Goal: Information Seeking & Learning: Learn about a topic

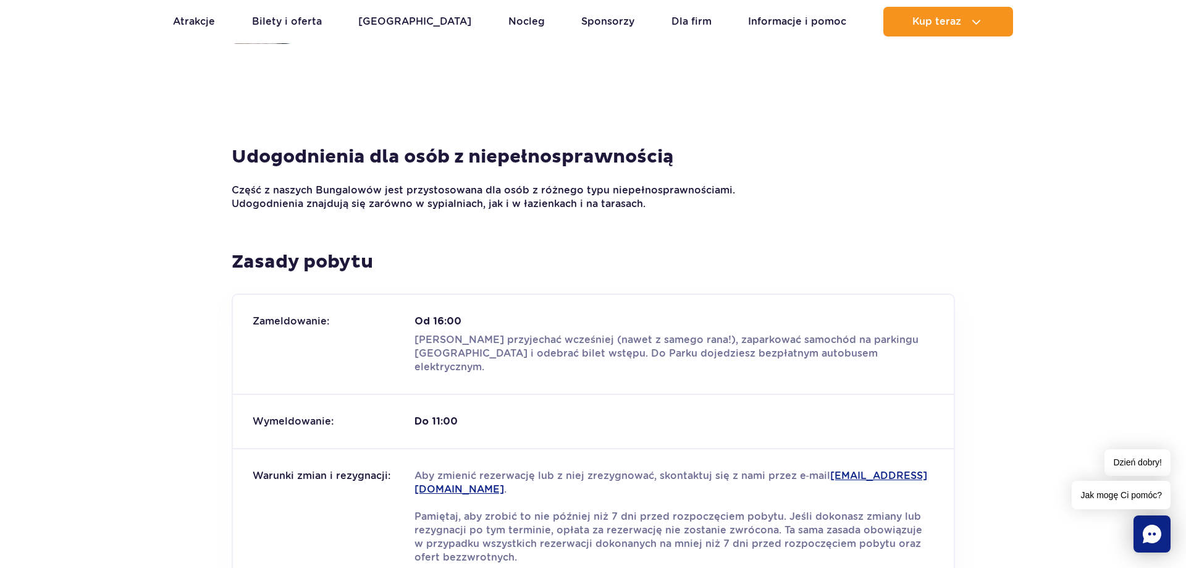
scroll to position [1639, 0]
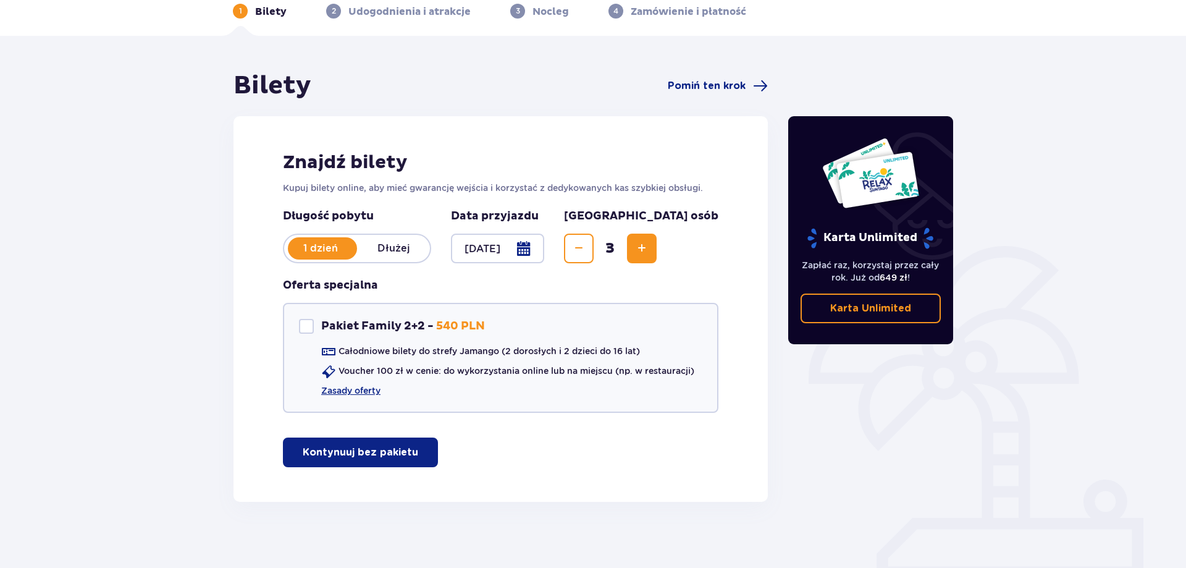
scroll to position [69, 0]
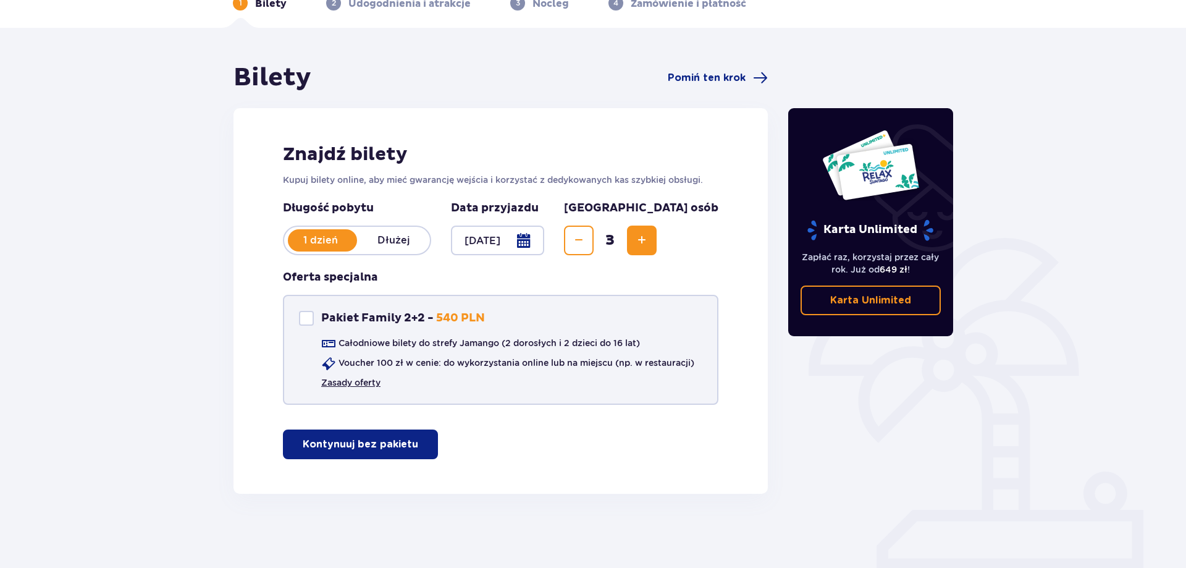
click at [367, 383] on link "Zasady oferty" at bounding box center [350, 382] width 59 height 12
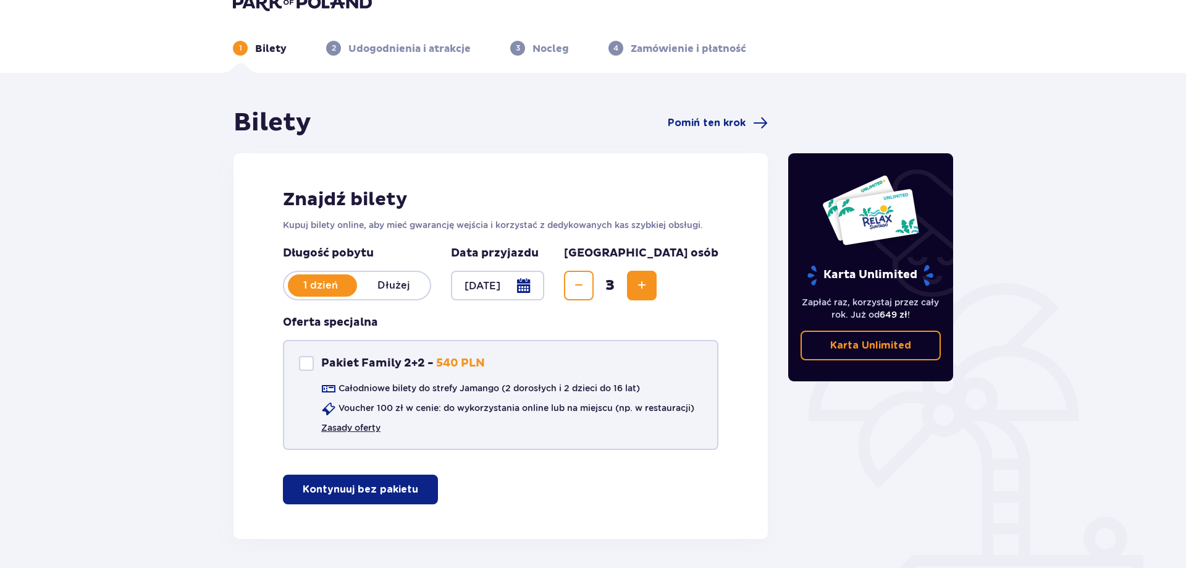
scroll to position [0, 0]
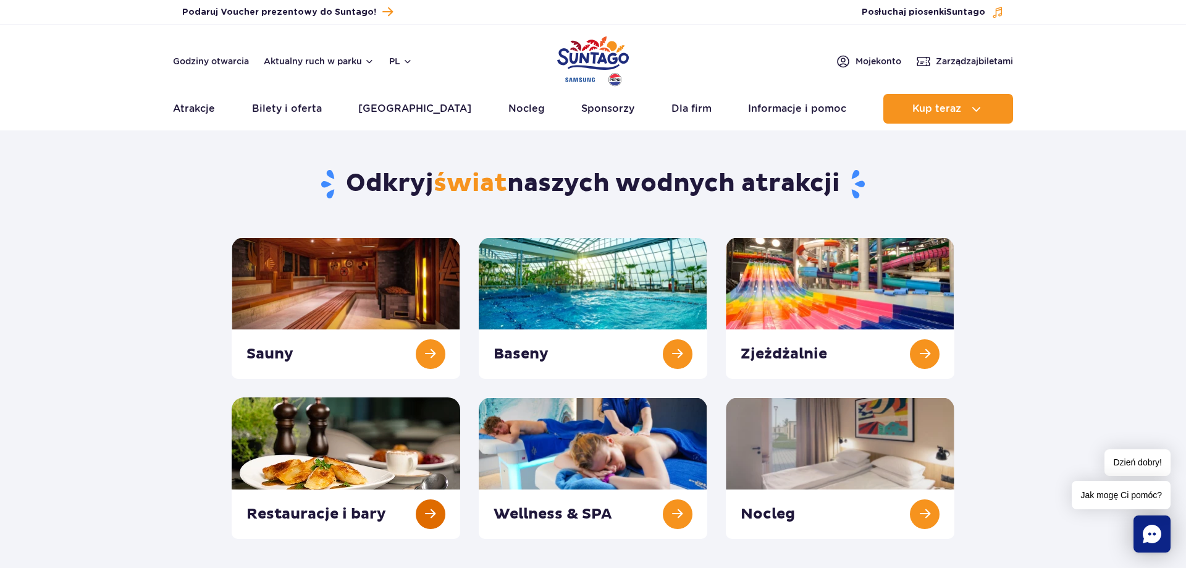
click at [418, 504] on link at bounding box center [346, 467] width 229 height 141
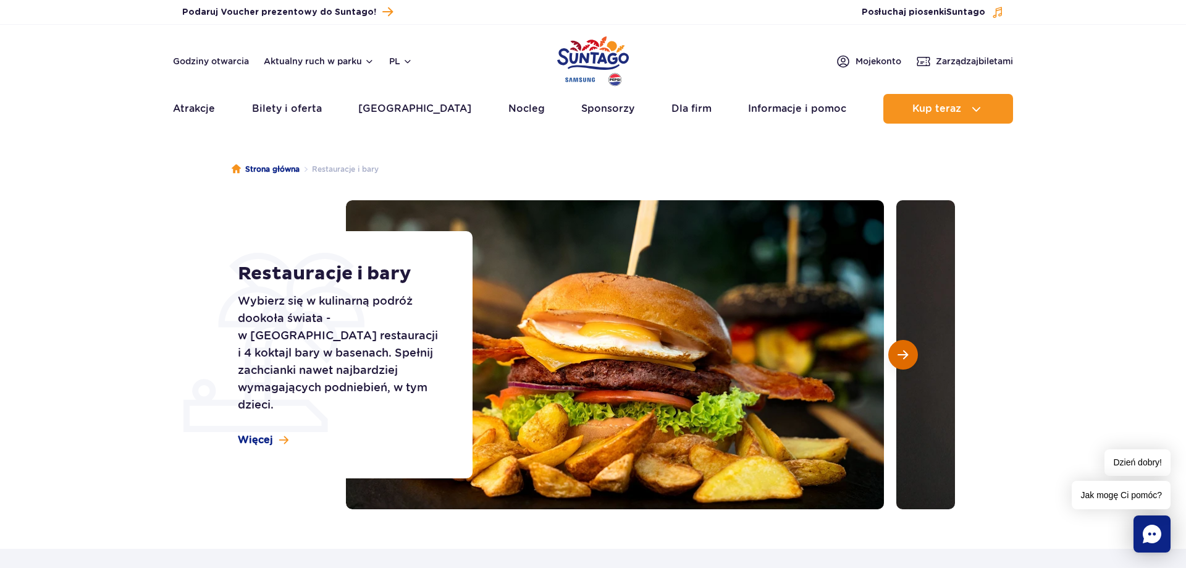
click at [903, 361] on button "Następny slajd" at bounding box center [904, 355] width 30 height 30
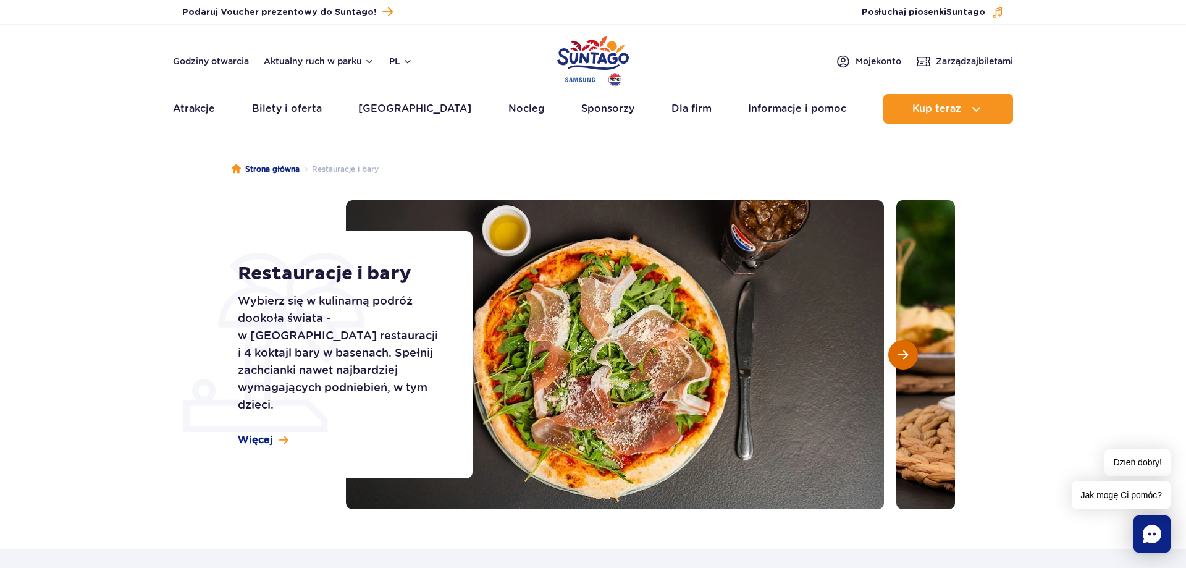
click at [903, 361] on button "Następny slajd" at bounding box center [904, 355] width 30 height 30
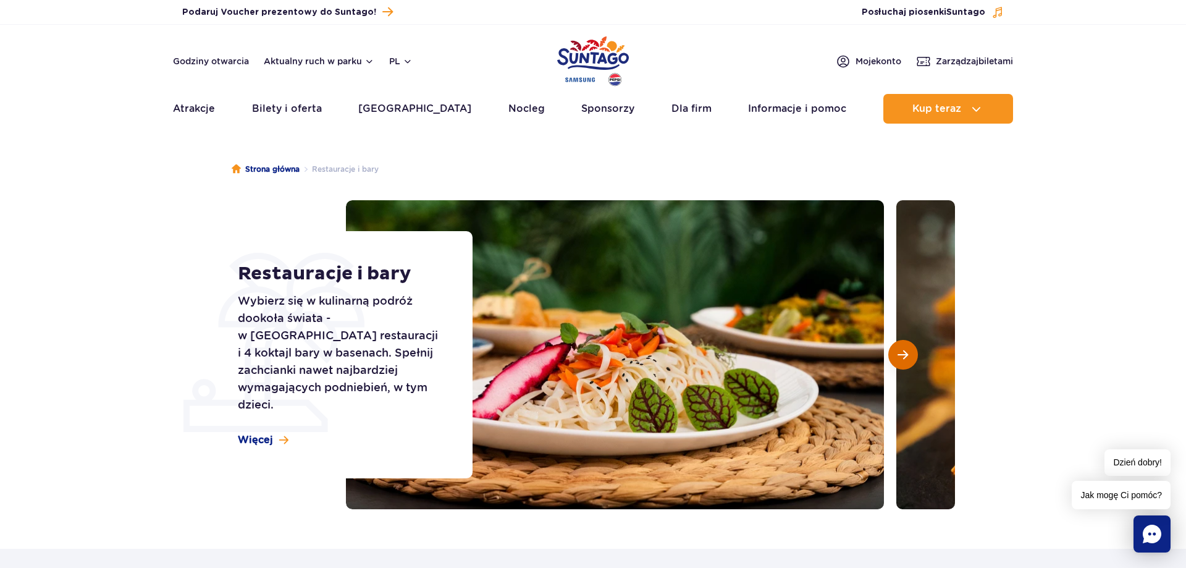
click at [903, 361] on button "Następny slajd" at bounding box center [904, 355] width 30 height 30
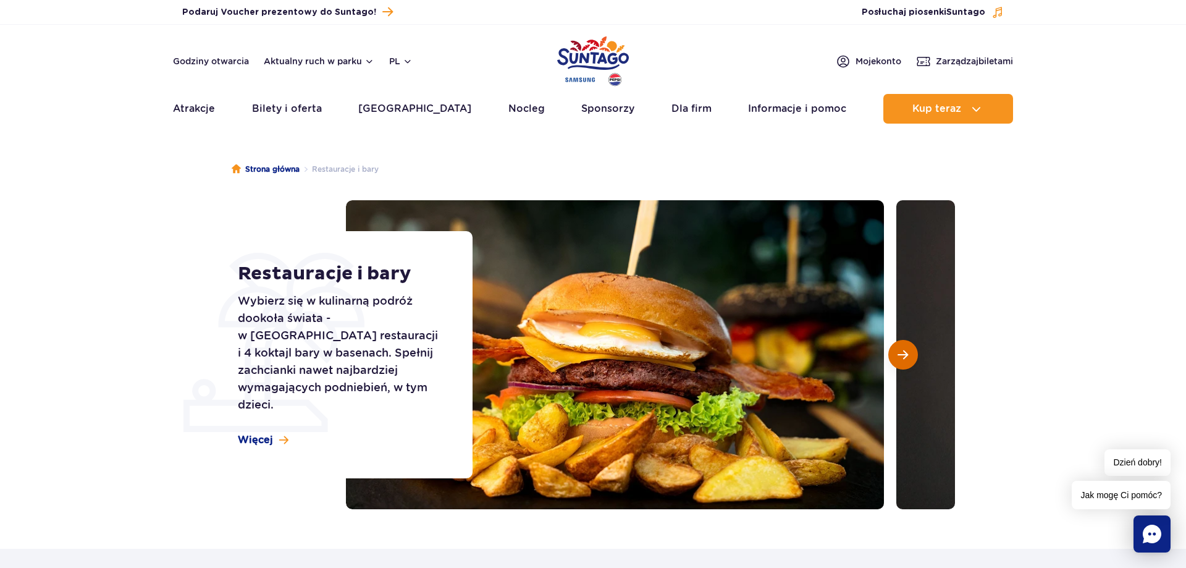
click at [903, 361] on button "Następny slajd" at bounding box center [904, 355] width 30 height 30
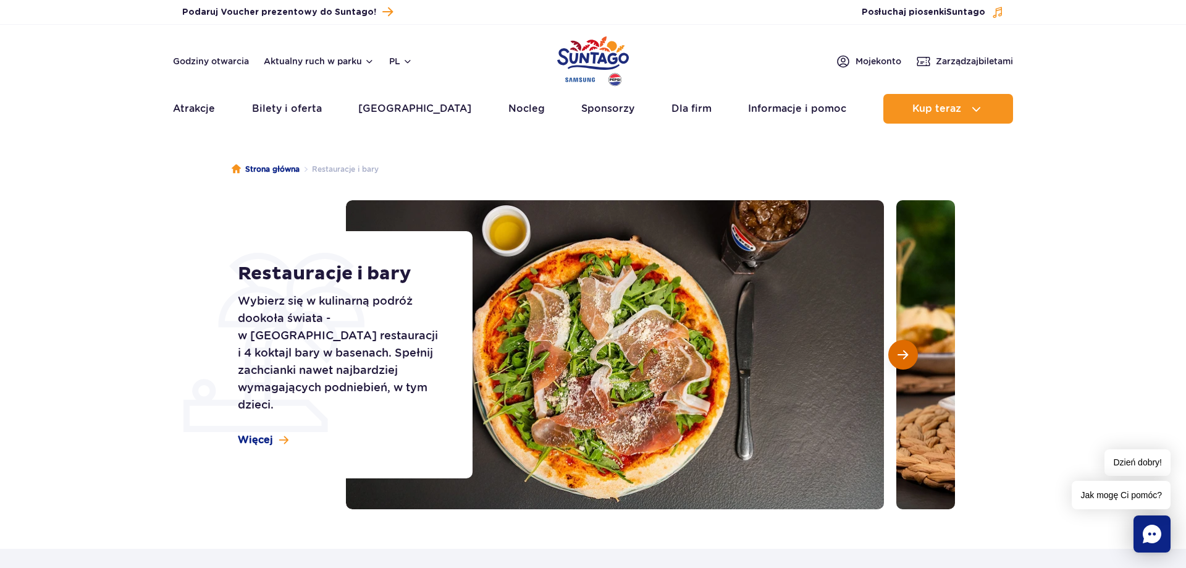
click at [903, 361] on button "Następny slajd" at bounding box center [904, 355] width 30 height 30
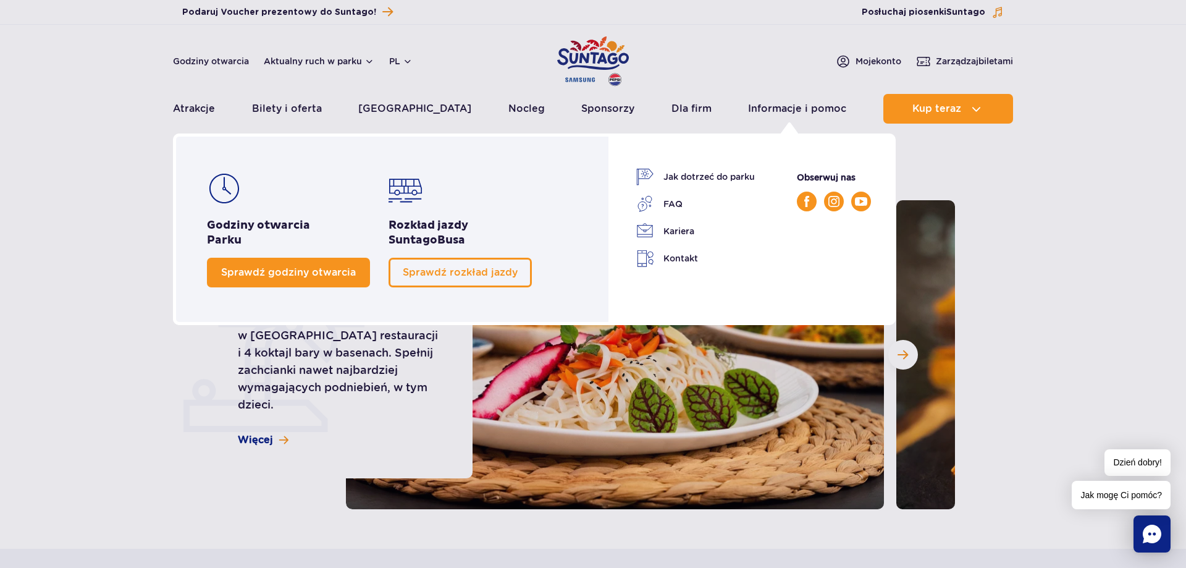
click at [331, 265] on link "Sprawdź godziny otwarcia" at bounding box center [288, 273] width 163 height 30
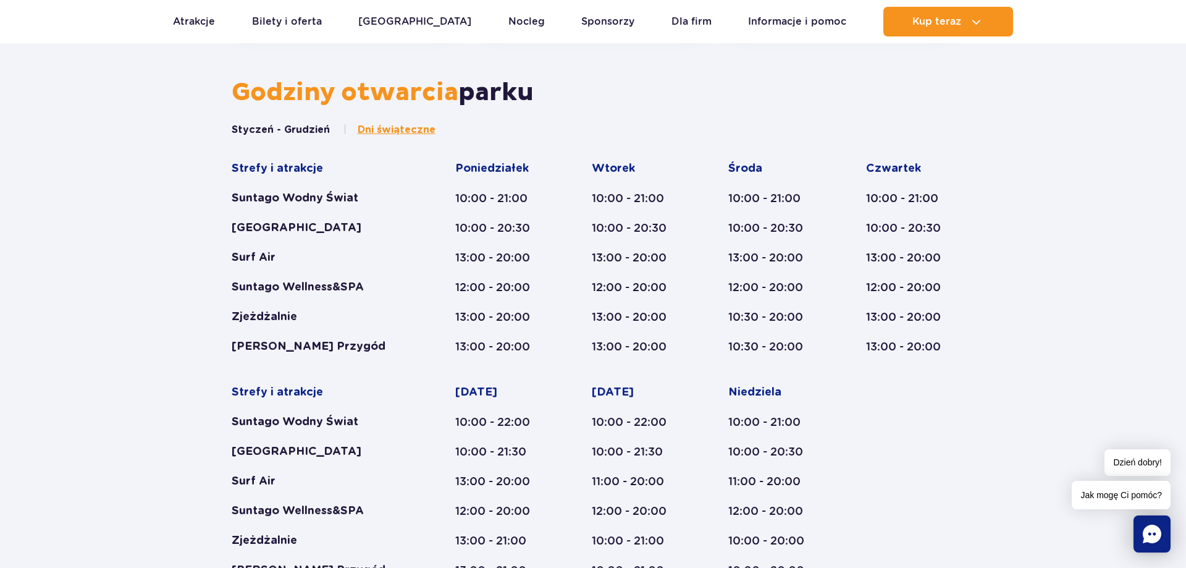
scroll to position [259, 0]
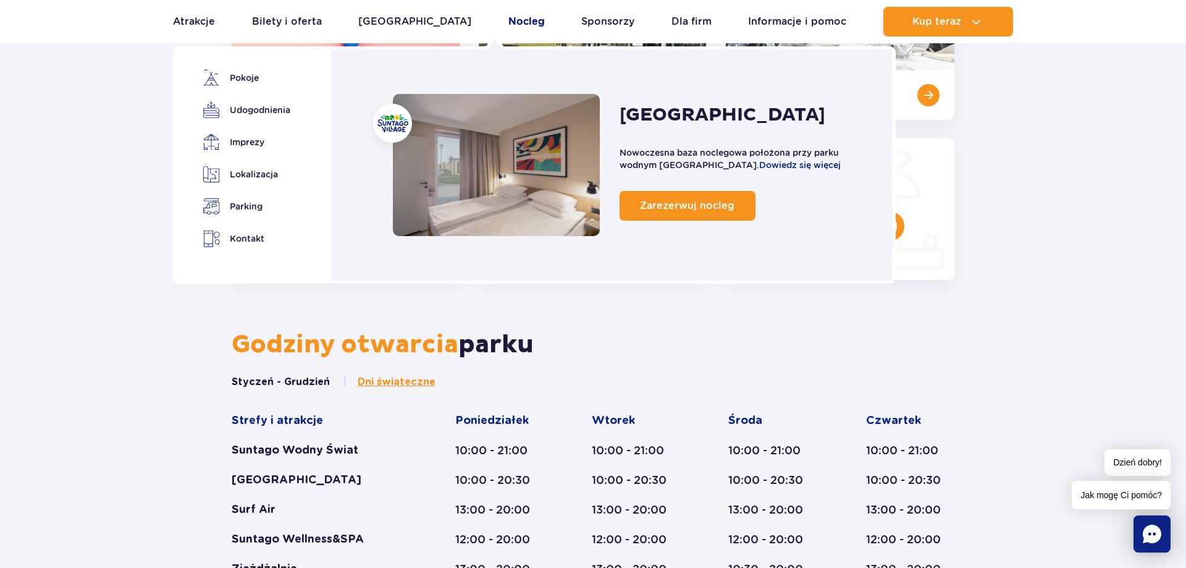
click at [509, 20] on link "Nocleg" at bounding box center [527, 22] width 36 height 30
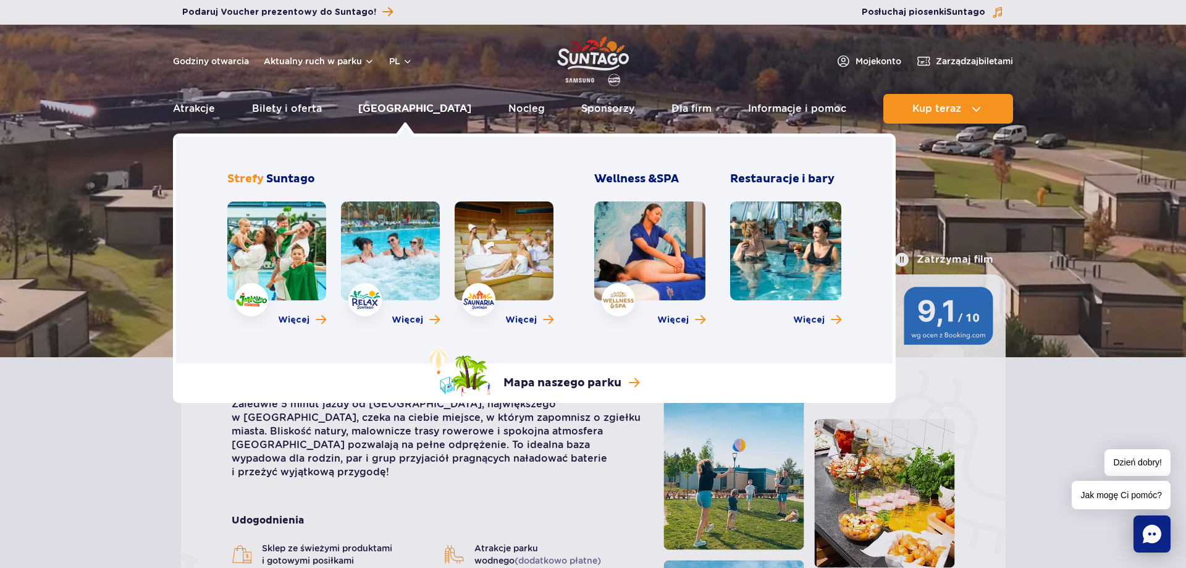
click at [419, 109] on link "[GEOGRAPHIC_DATA]" at bounding box center [414, 109] width 113 height 30
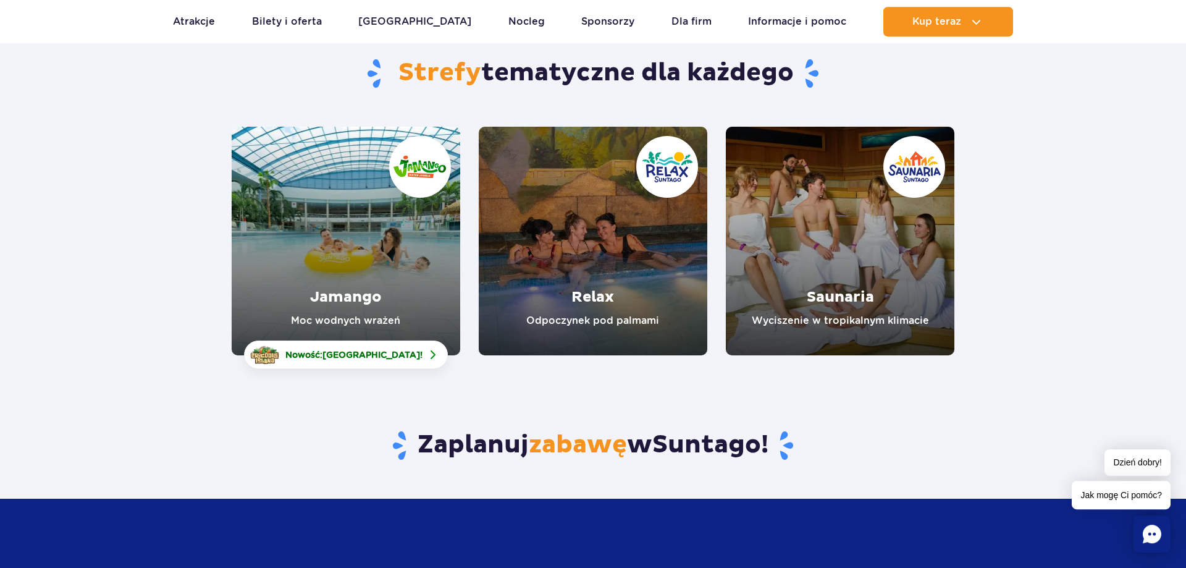
scroll to position [126, 0]
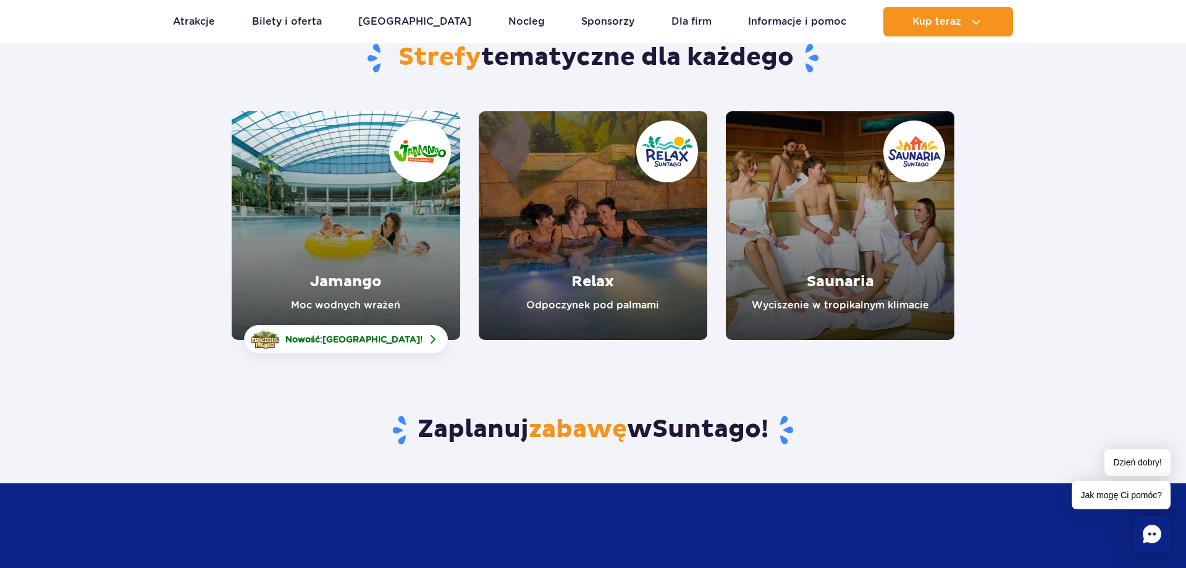
click at [404, 219] on link "Jamango" at bounding box center [346, 225] width 229 height 229
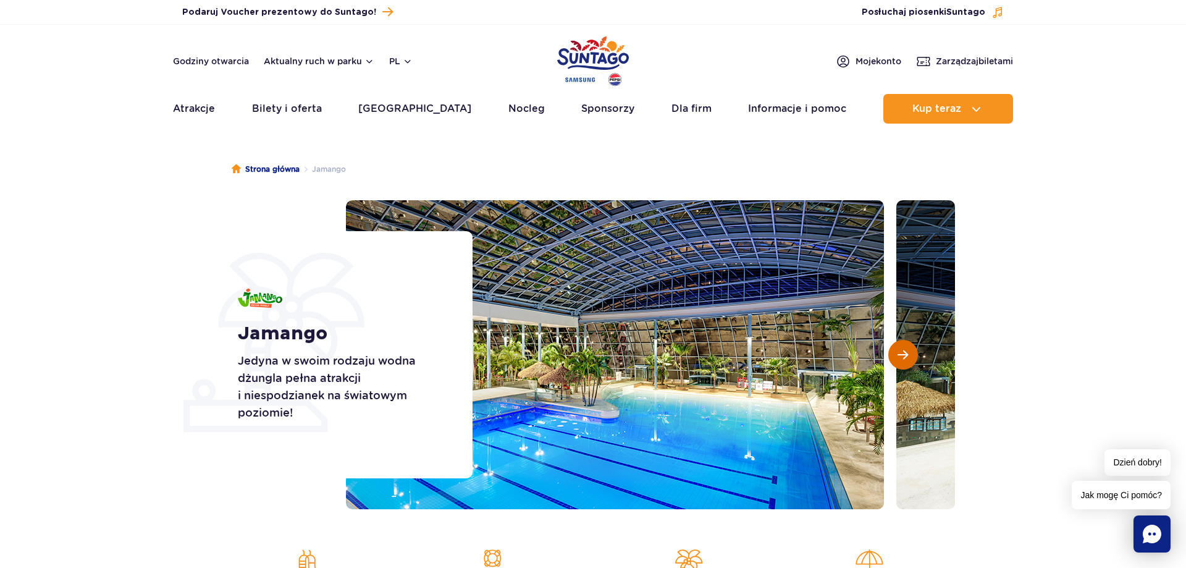
click at [897, 358] on button "Następny slajd" at bounding box center [904, 355] width 30 height 30
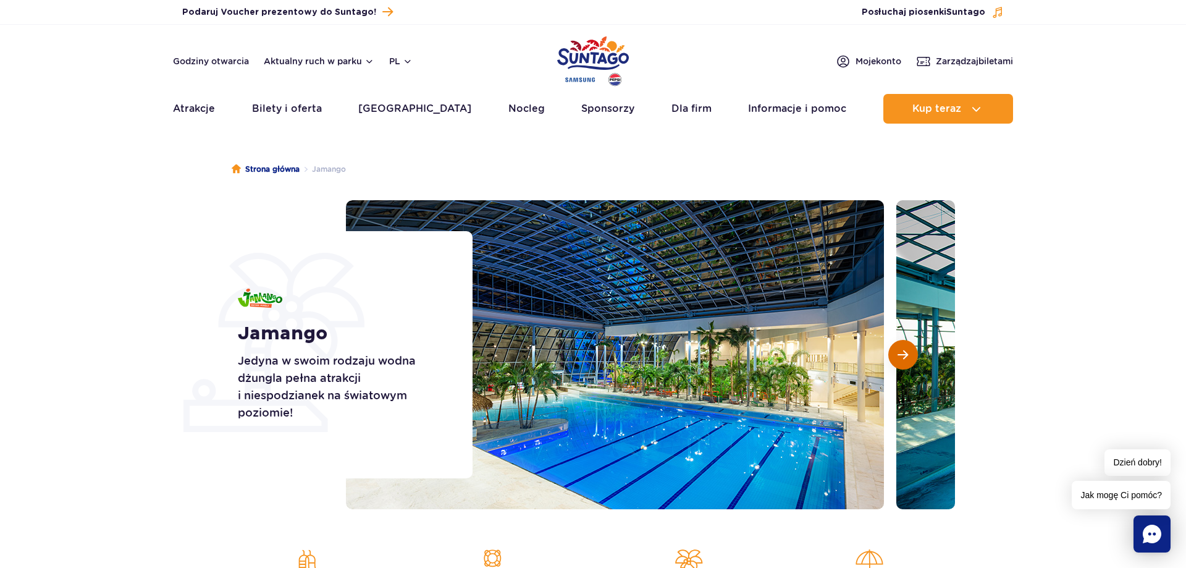
click at [897, 358] on button "Następny slajd" at bounding box center [904, 355] width 30 height 30
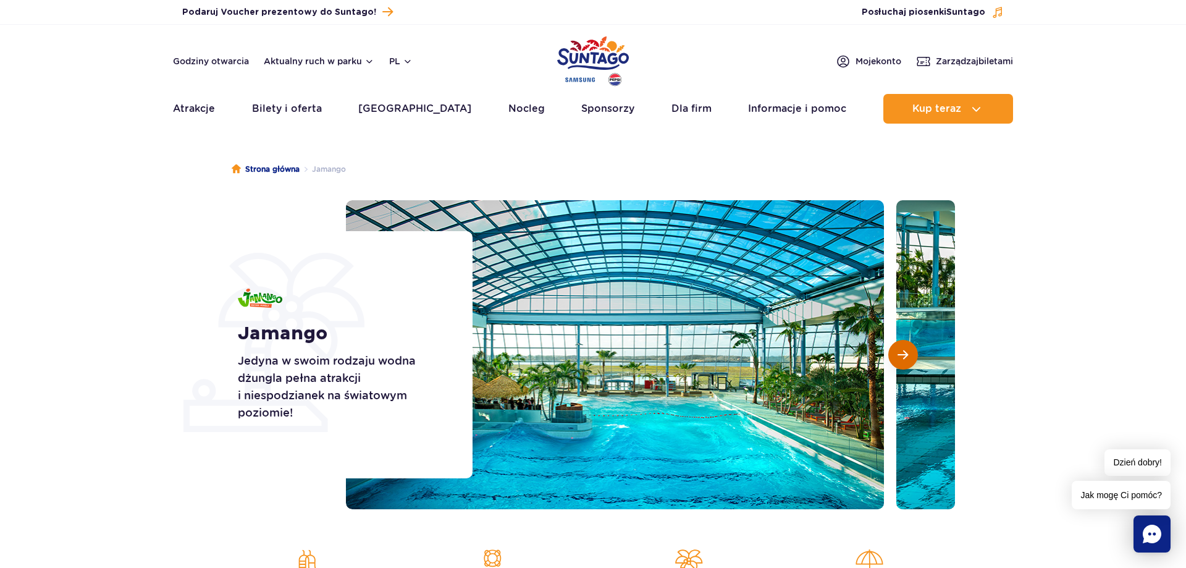
click at [897, 358] on button "Następny slajd" at bounding box center [904, 355] width 30 height 30
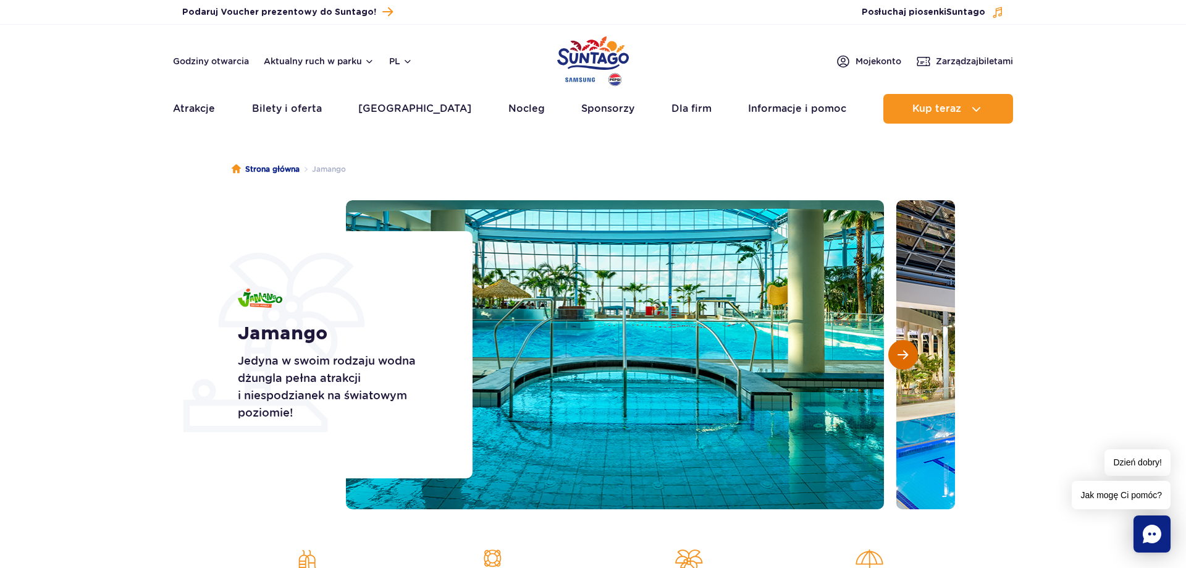
click at [897, 358] on button "Następny slajd" at bounding box center [904, 355] width 30 height 30
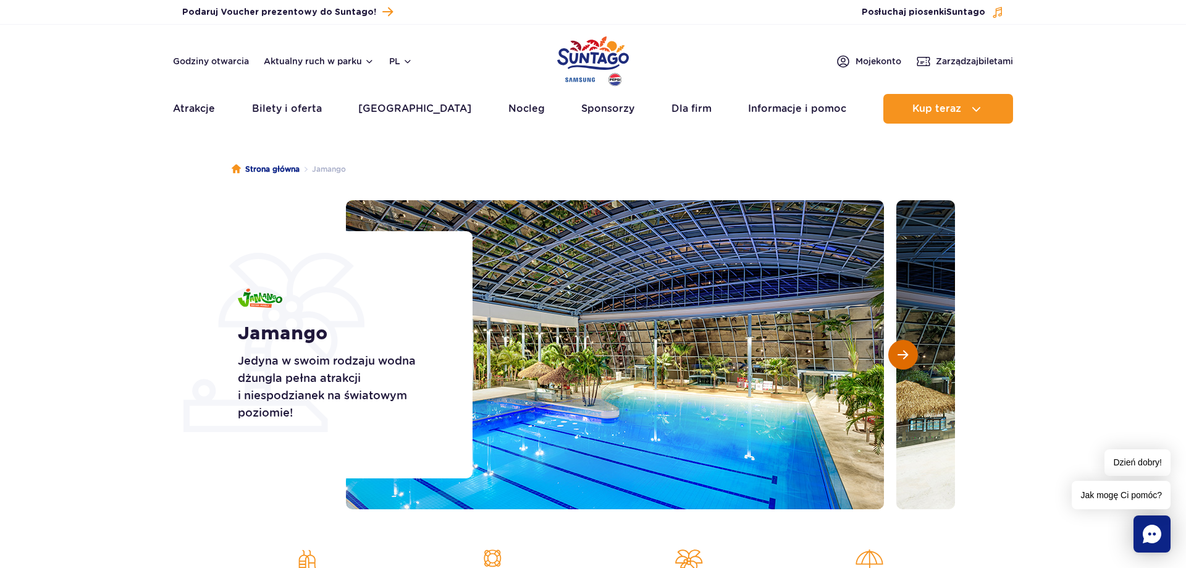
click at [897, 358] on button "Następny slajd" at bounding box center [904, 355] width 30 height 30
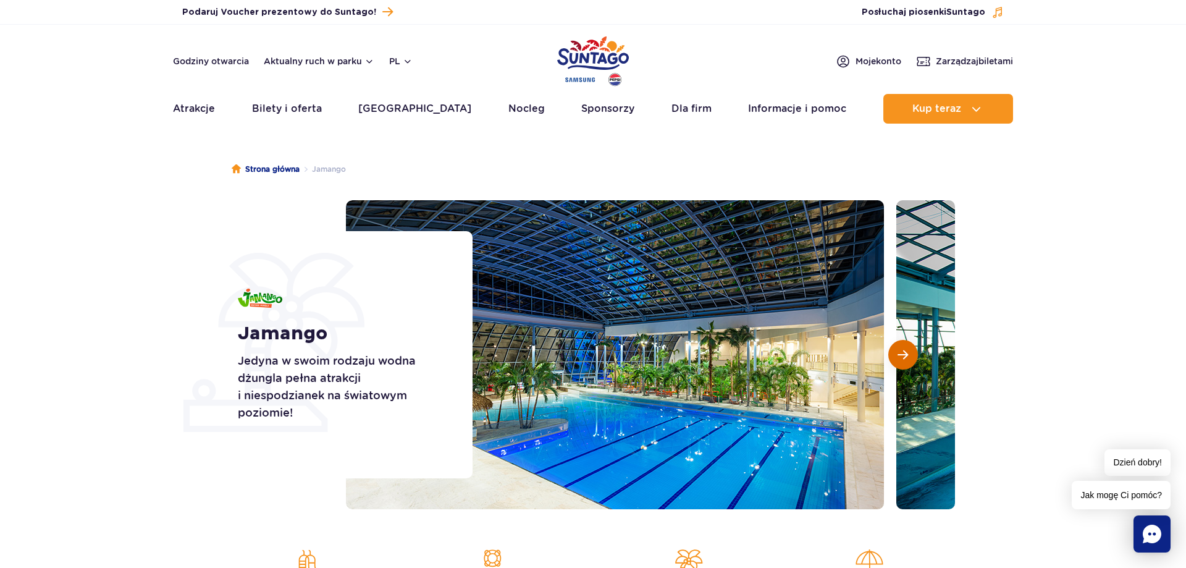
click at [897, 358] on button "Następny slajd" at bounding box center [904, 355] width 30 height 30
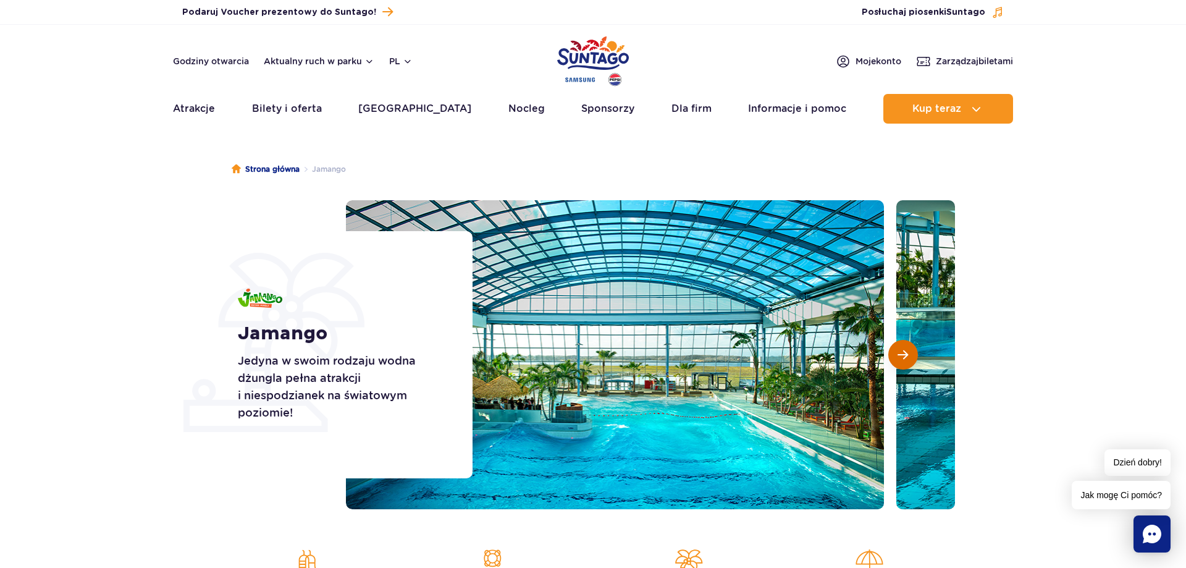
click at [897, 358] on button "Następny slajd" at bounding box center [904, 355] width 30 height 30
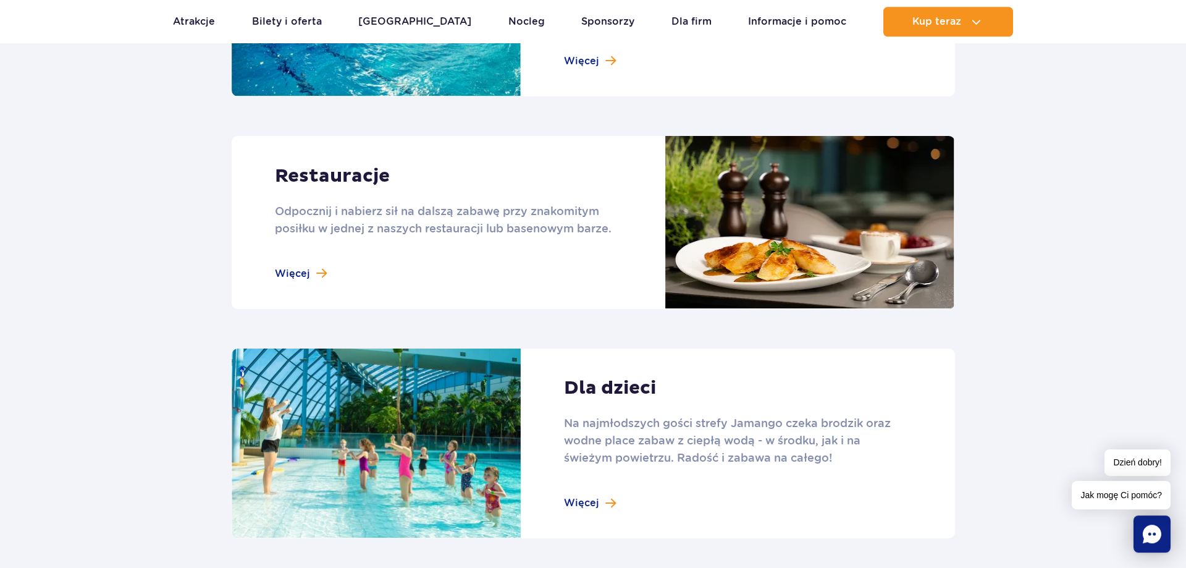
scroll to position [1387, 0]
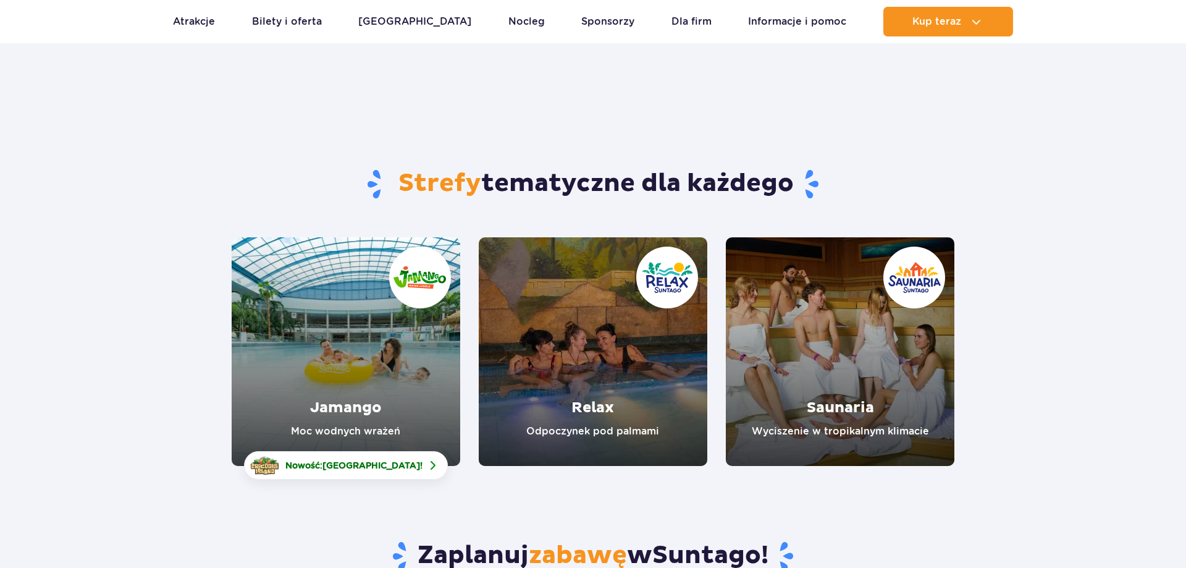
scroll to position [126, 0]
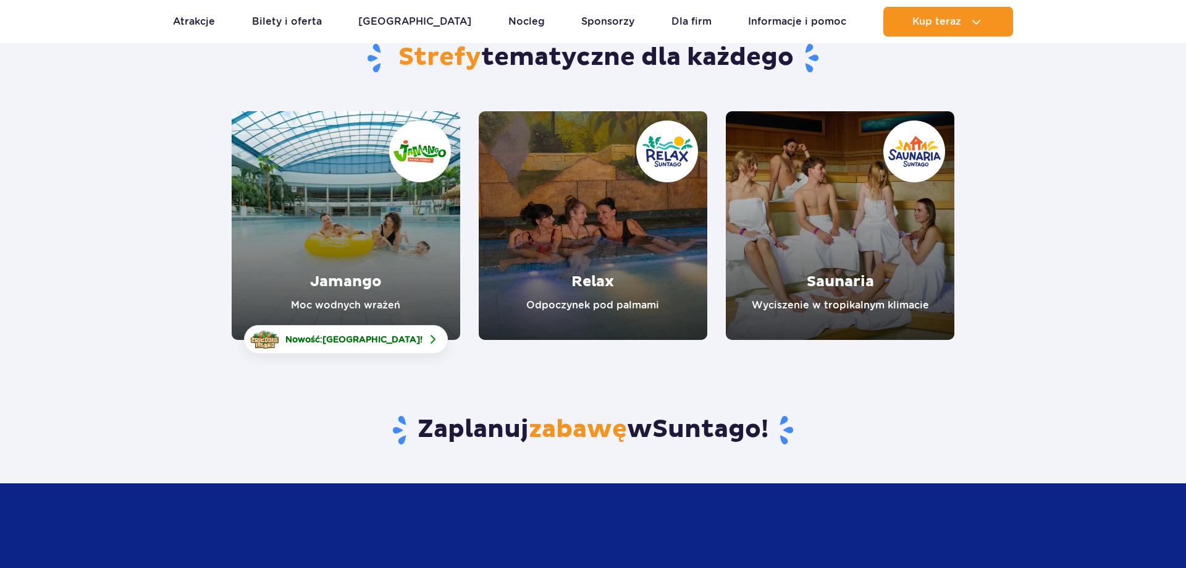
click at [634, 255] on link "Relax" at bounding box center [593, 225] width 229 height 229
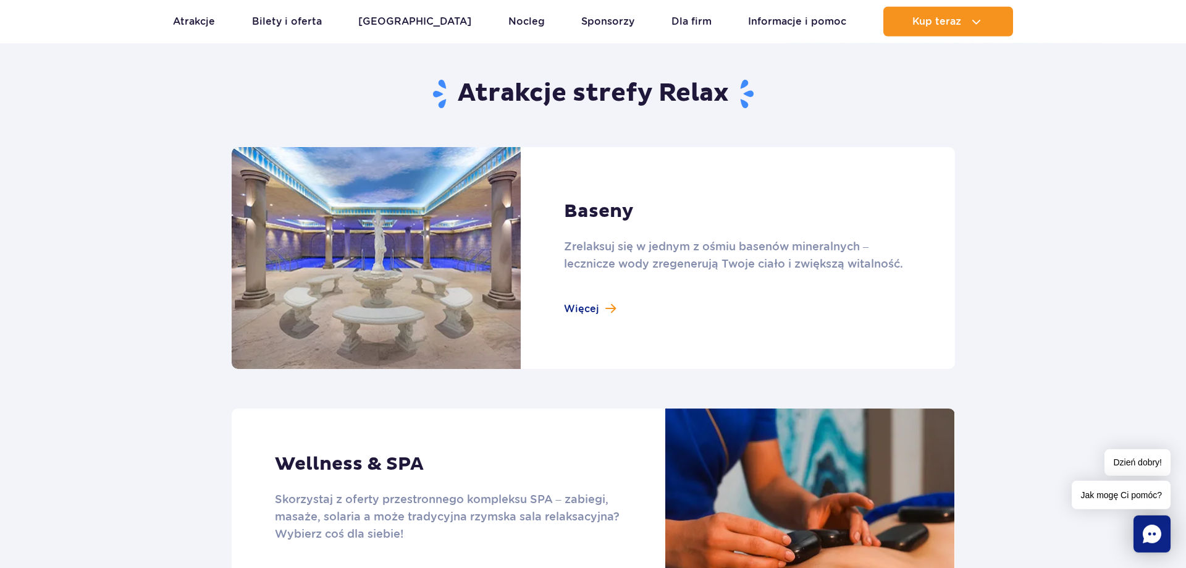
scroll to position [693, 0]
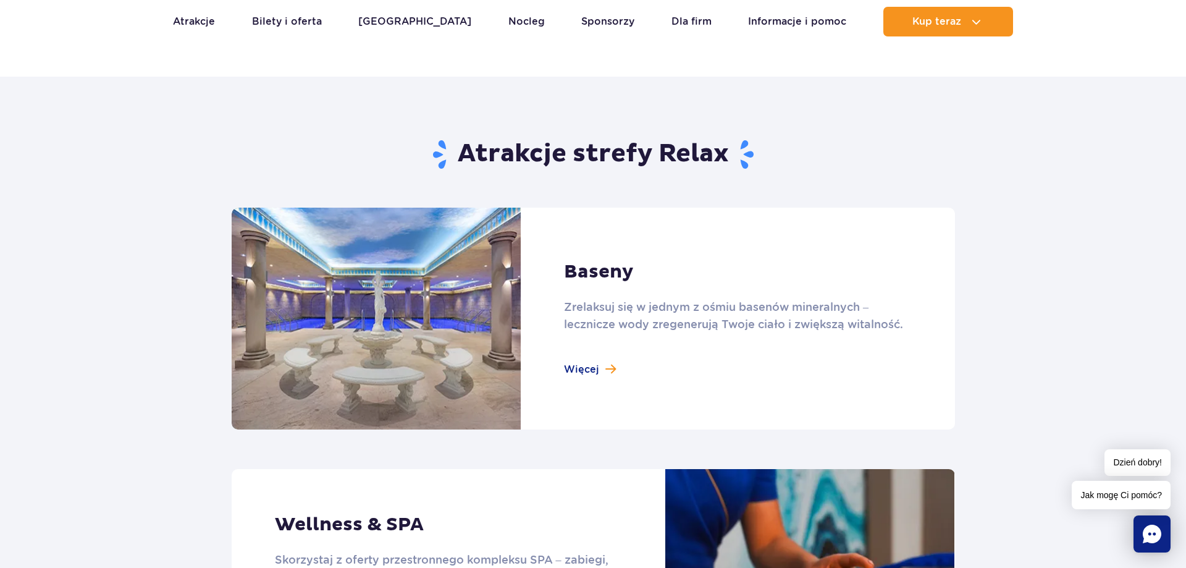
click at [594, 373] on link at bounding box center [594, 319] width 724 height 222
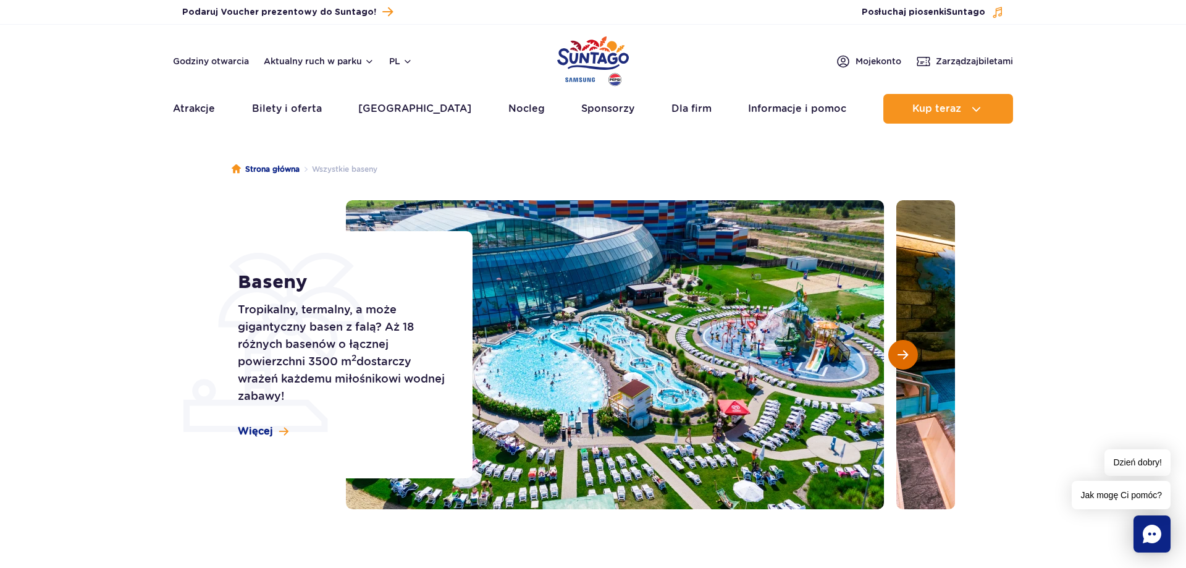
click at [903, 359] on span "Następny slajd" at bounding box center [903, 354] width 11 height 11
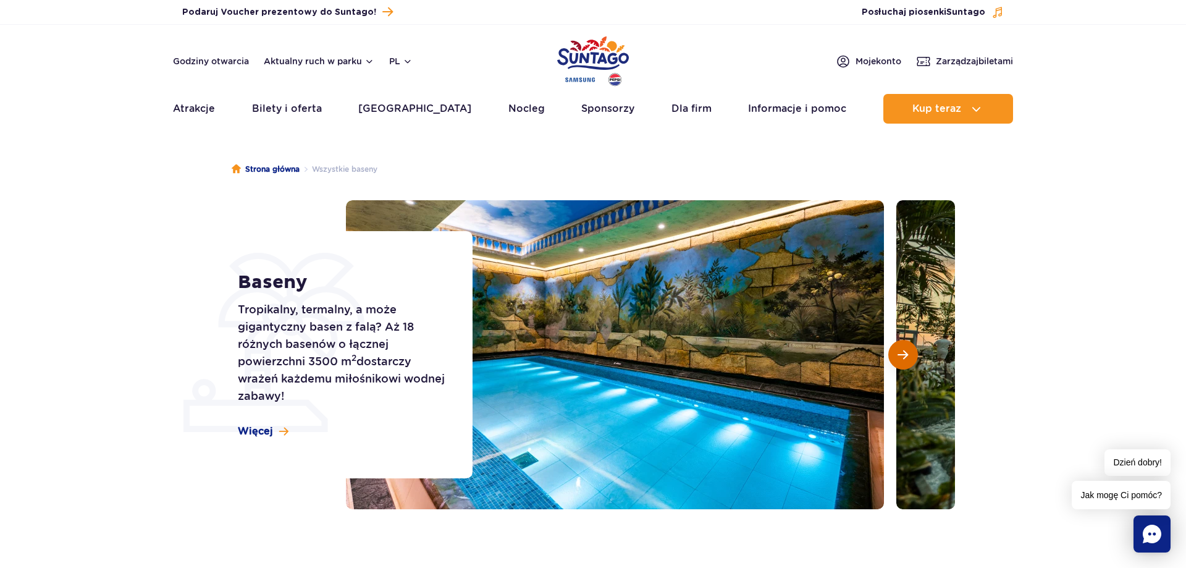
click at [903, 359] on span "Następny slajd" at bounding box center [903, 354] width 11 height 11
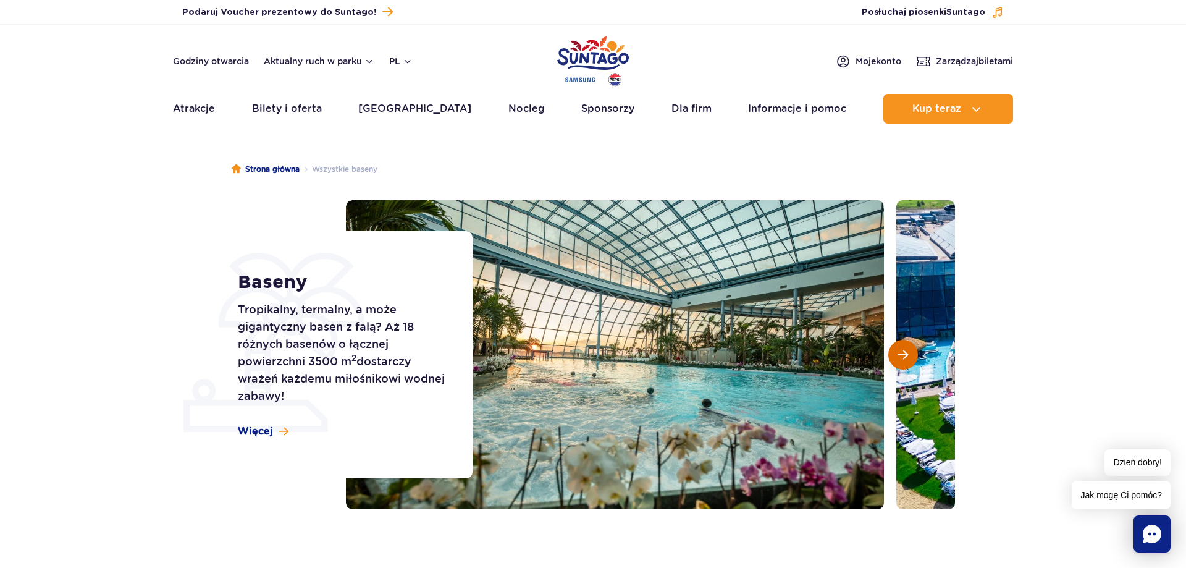
click at [903, 359] on span "Następny slajd" at bounding box center [903, 354] width 11 height 11
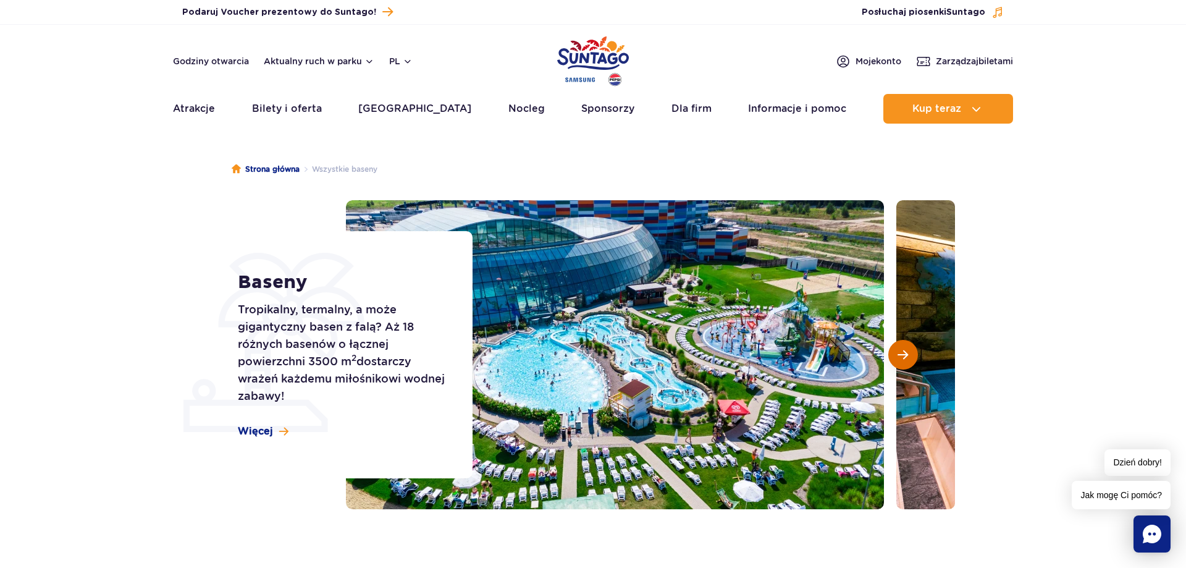
click at [903, 359] on span "Następny slajd" at bounding box center [903, 354] width 11 height 11
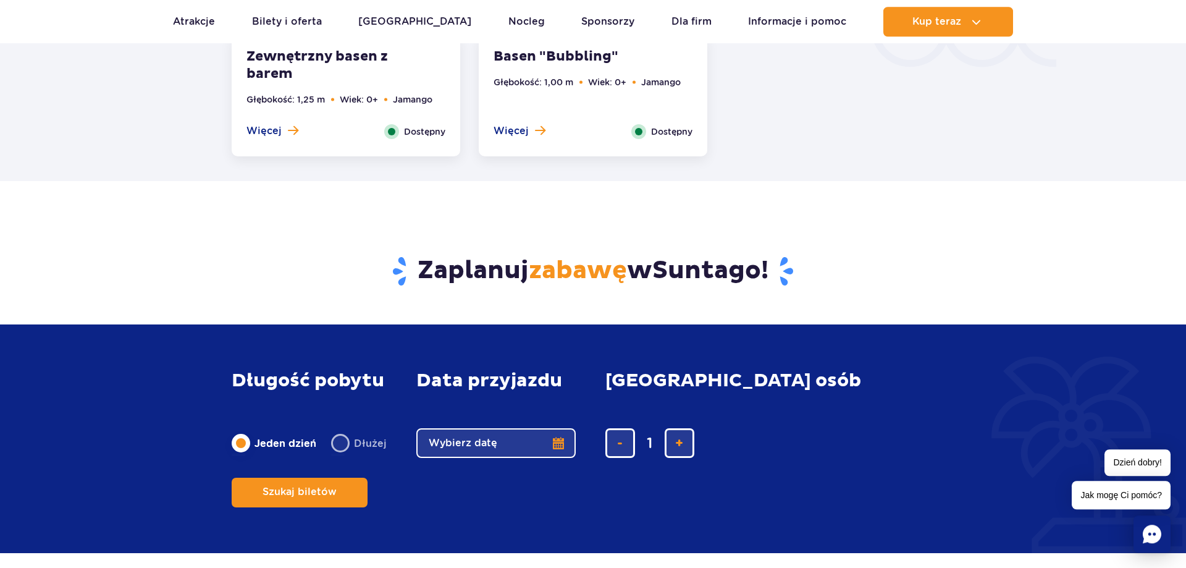
scroll to position [2269, 0]
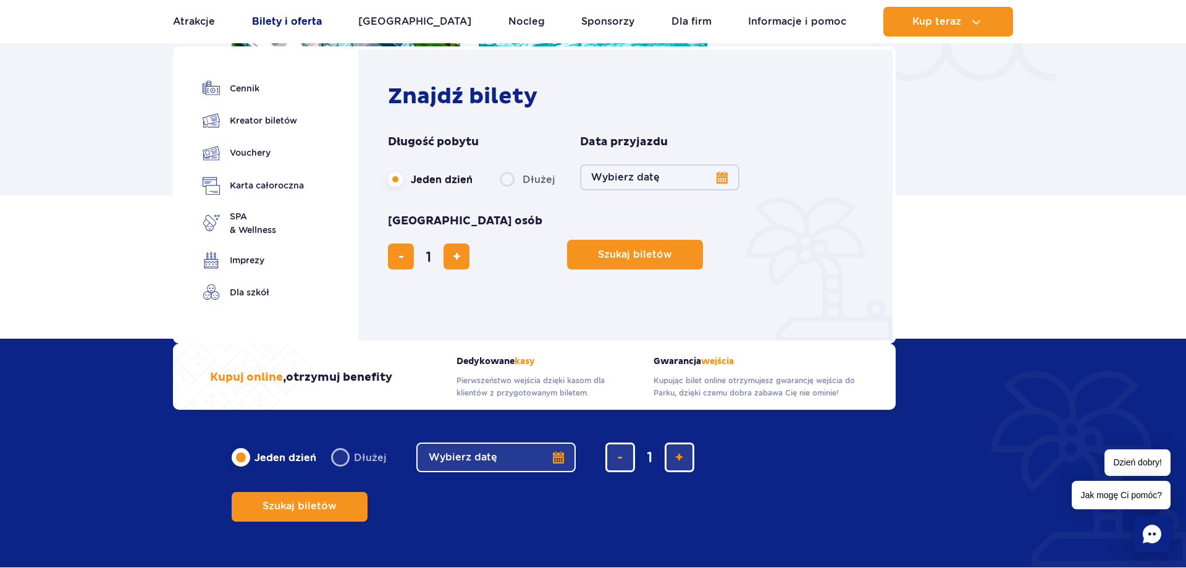
click at [311, 21] on link "Bilety i oferta" at bounding box center [287, 22] width 70 height 30
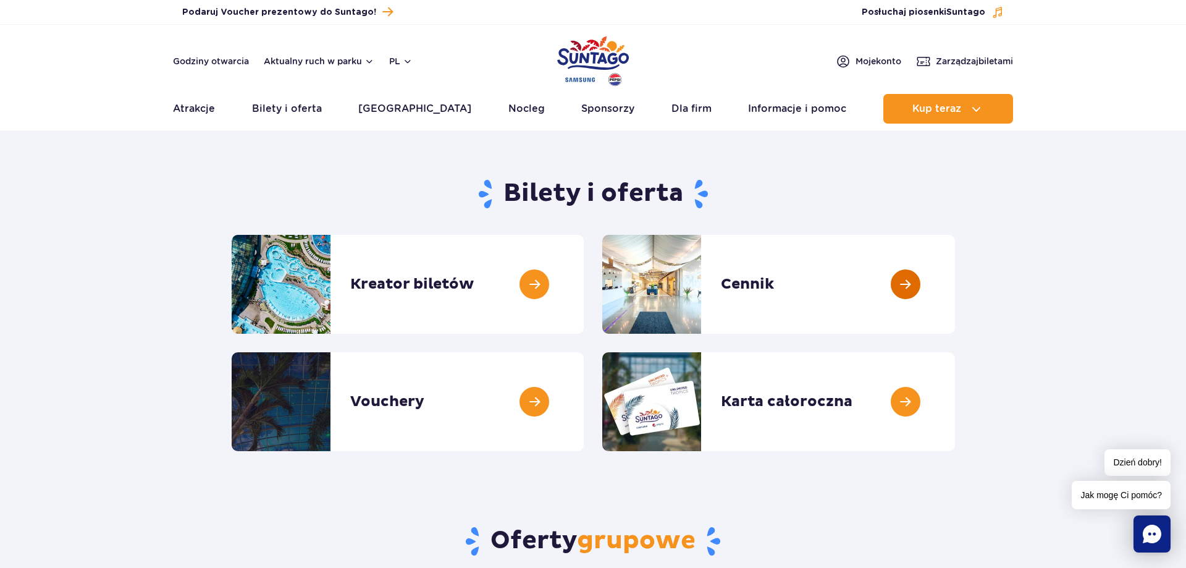
click at [955, 305] on link at bounding box center [955, 284] width 0 height 99
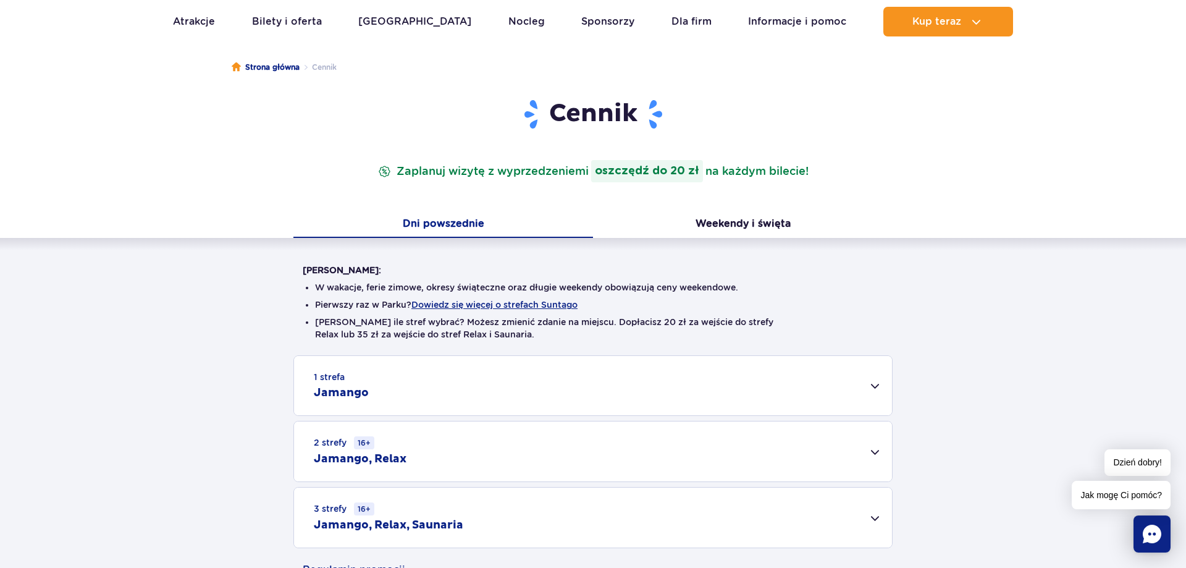
scroll to position [189, 0]
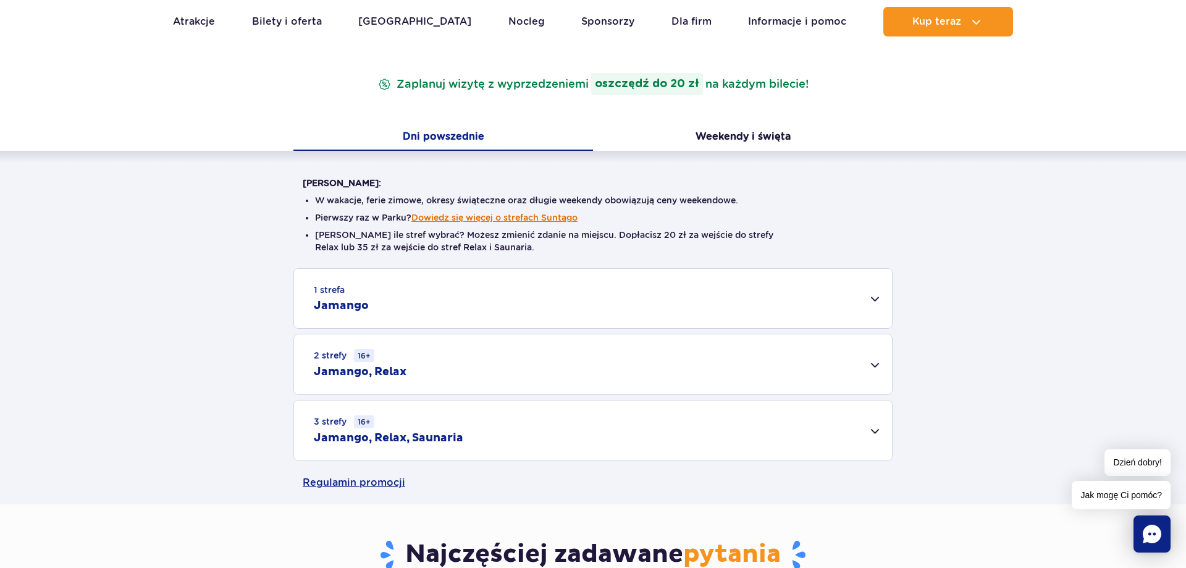
click at [458, 214] on button "Dowiedz się więcej o strefach Suntago" at bounding box center [495, 218] width 166 height 10
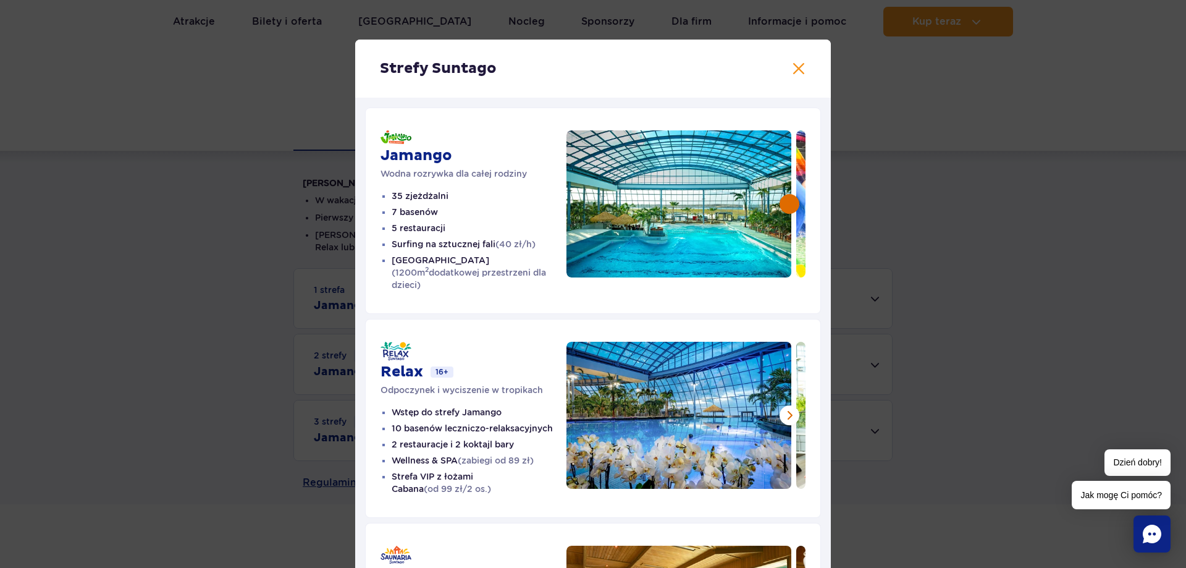
click at [791, 206] on button at bounding box center [790, 204] width 20 height 20
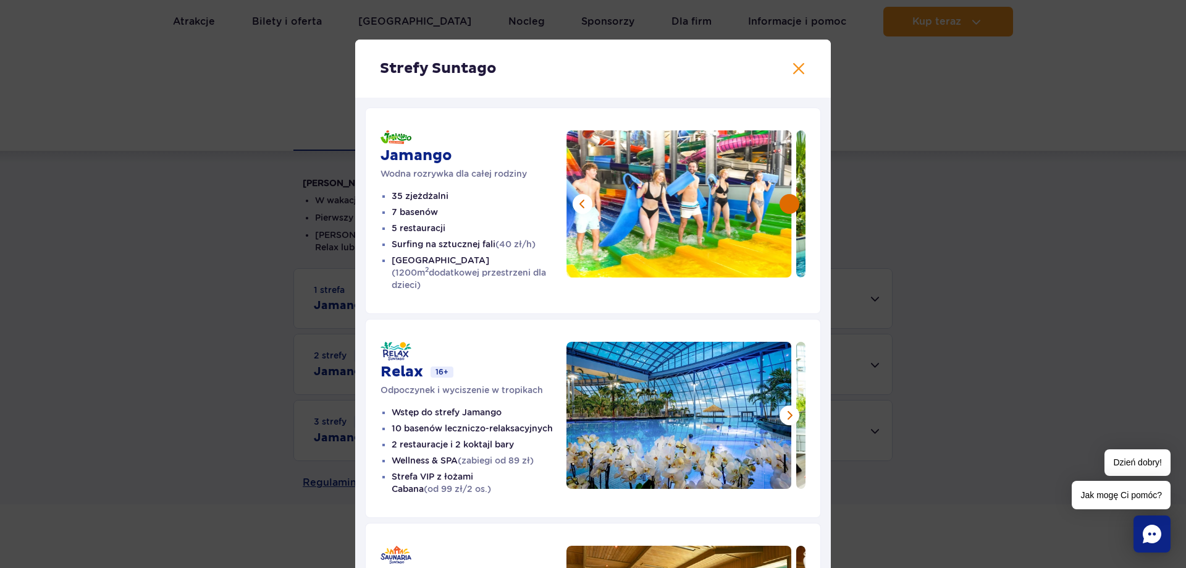
click at [791, 206] on button at bounding box center [790, 204] width 20 height 20
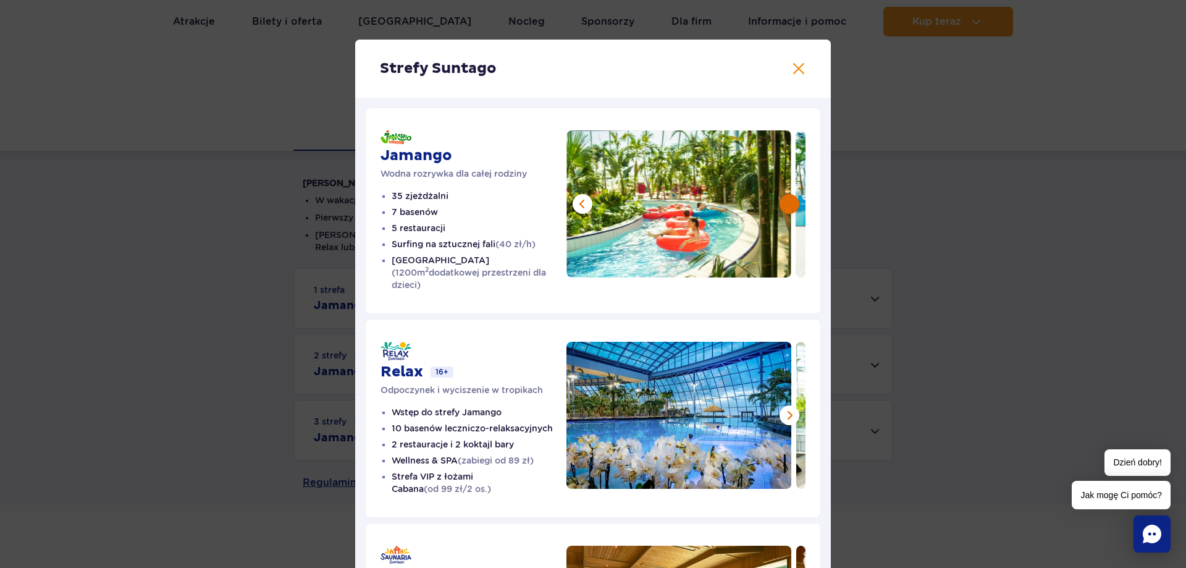
click at [791, 206] on button at bounding box center [790, 204] width 20 height 20
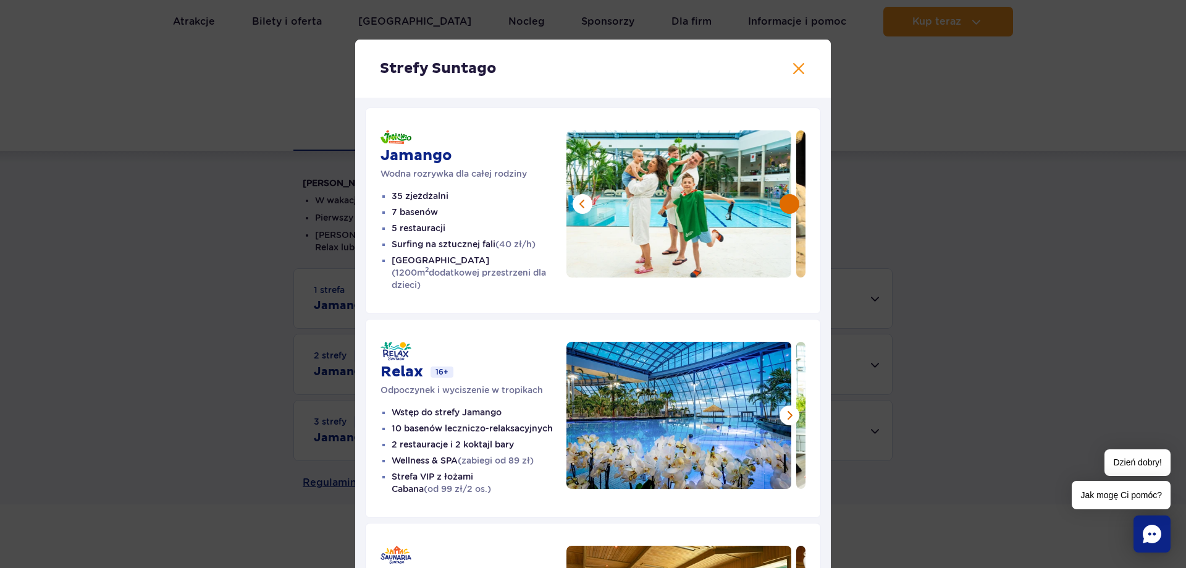
click at [791, 206] on button at bounding box center [790, 204] width 20 height 20
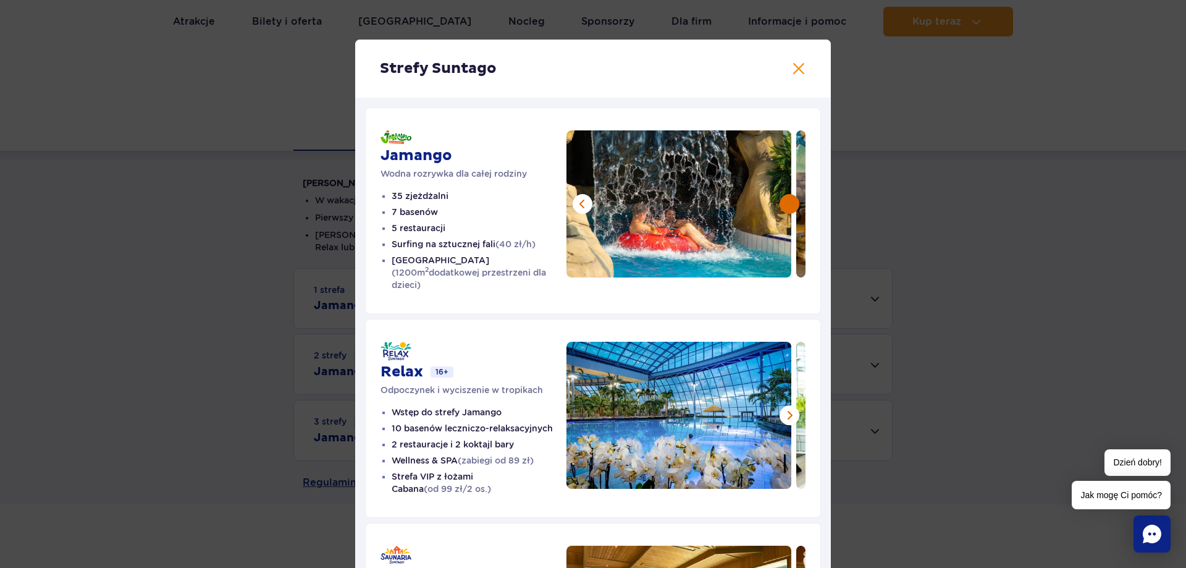
click at [791, 206] on button at bounding box center [790, 204] width 20 height 20
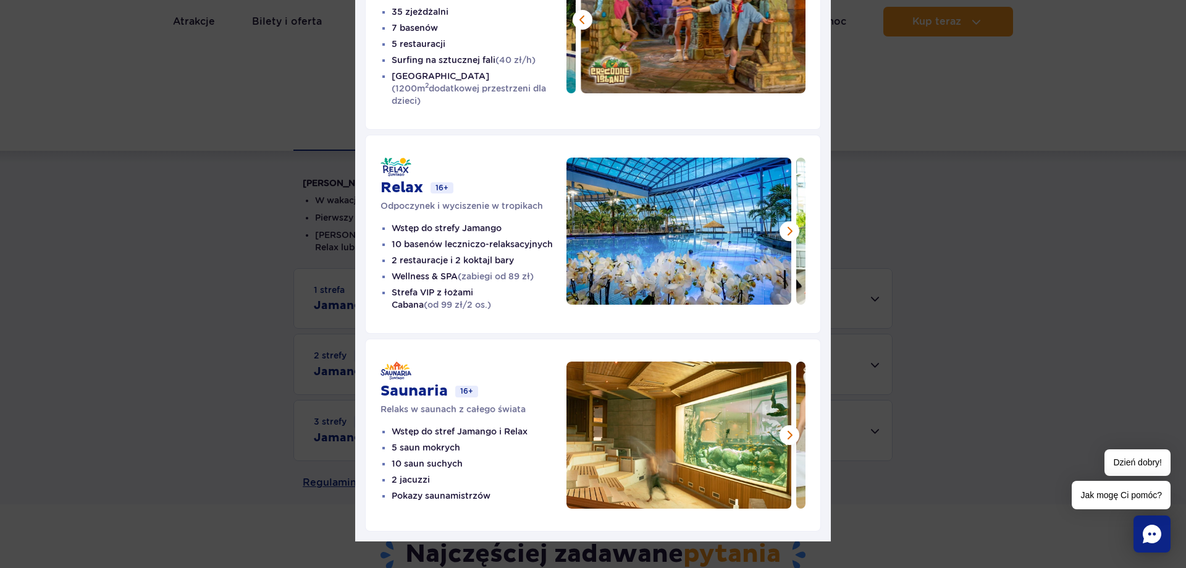
scroll to position [185, 0]
click at [790, 221] on button at bounding box center [790, 231] width 20 height 20
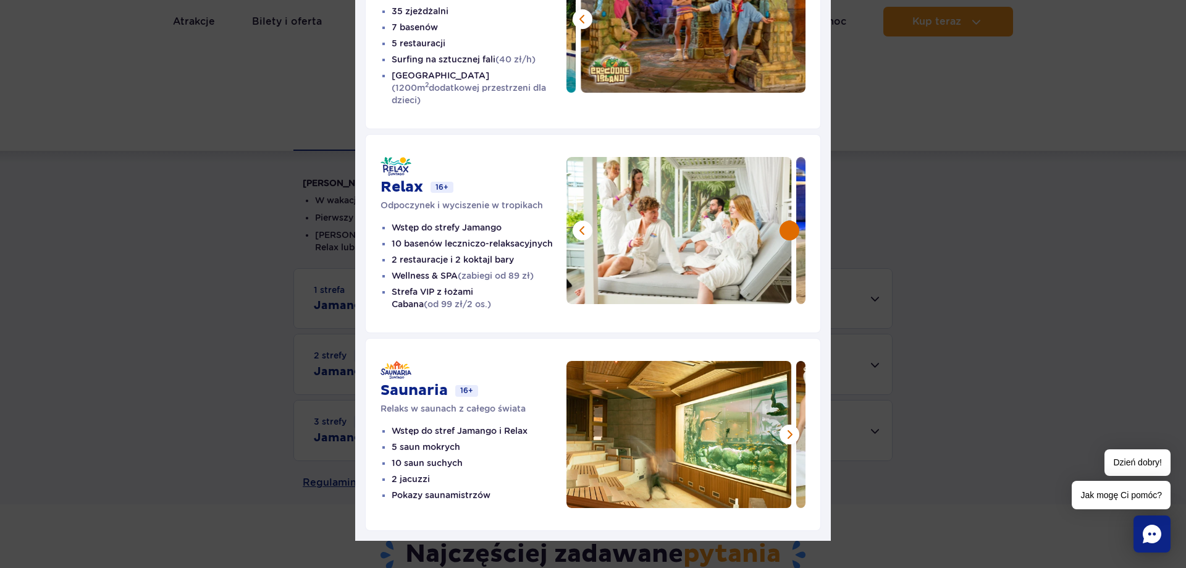
click at [790, 221] on button at bounding box center [790, 231] width 20 height 20
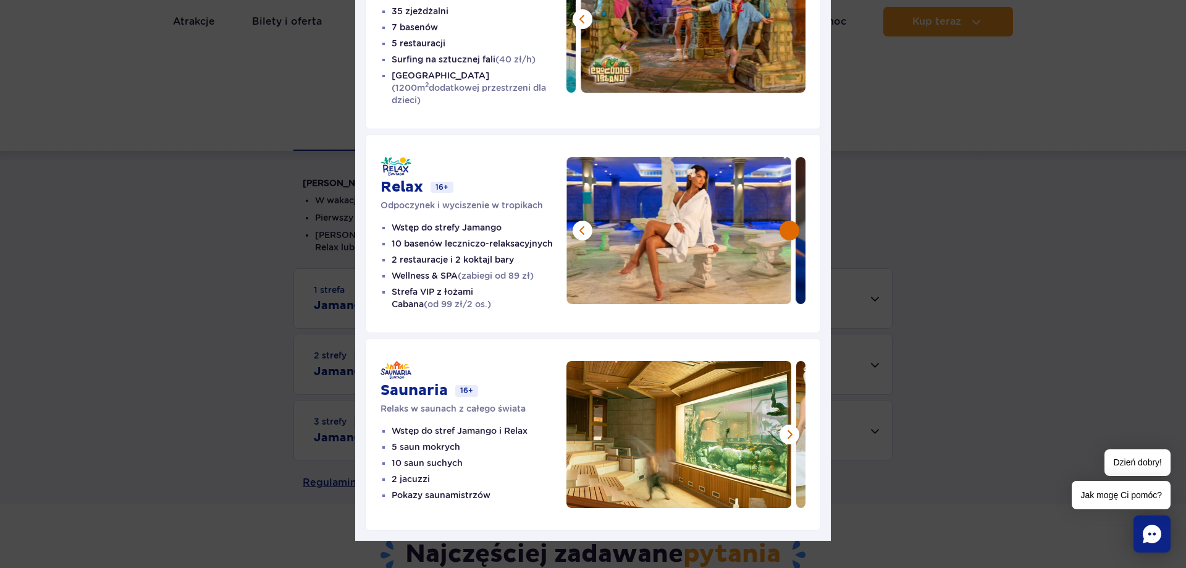
click at [790, 221] on button at bounding box center [790, 231] width 20 height 20
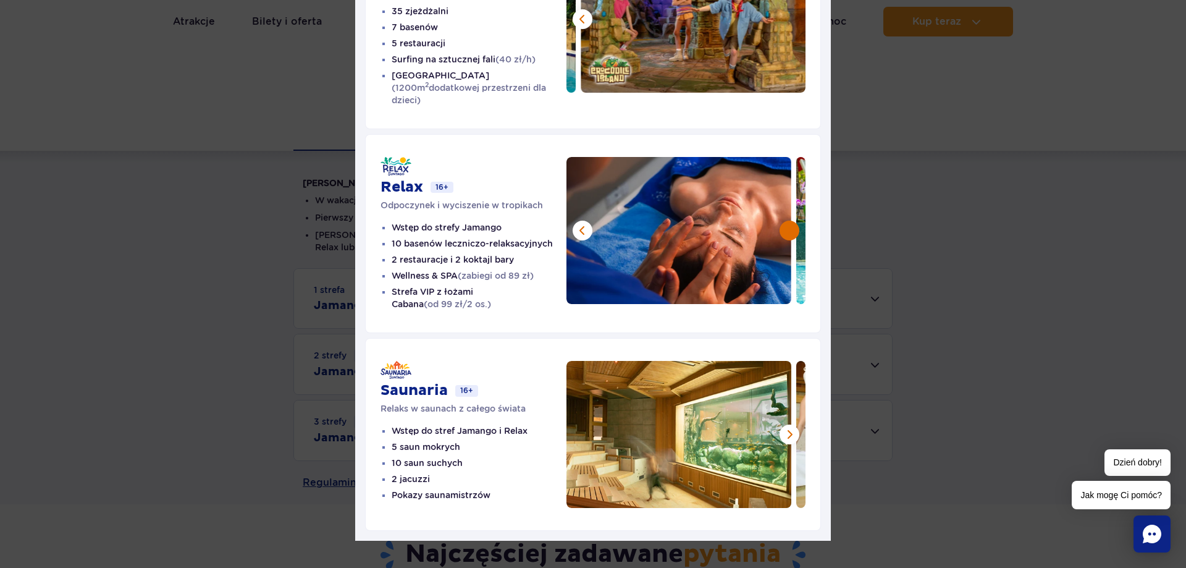
click at [790, 221] on button at bounding box center [790, 231] width 20 height 20
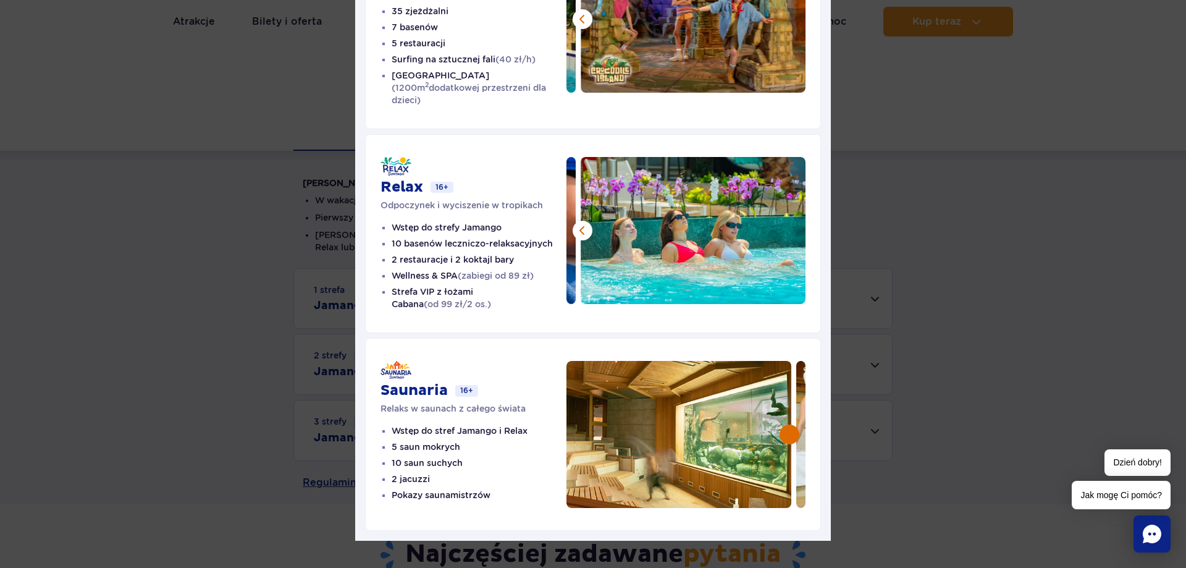
click at [787, 426] on button at bounding box center [790, 434] width 20 height 20
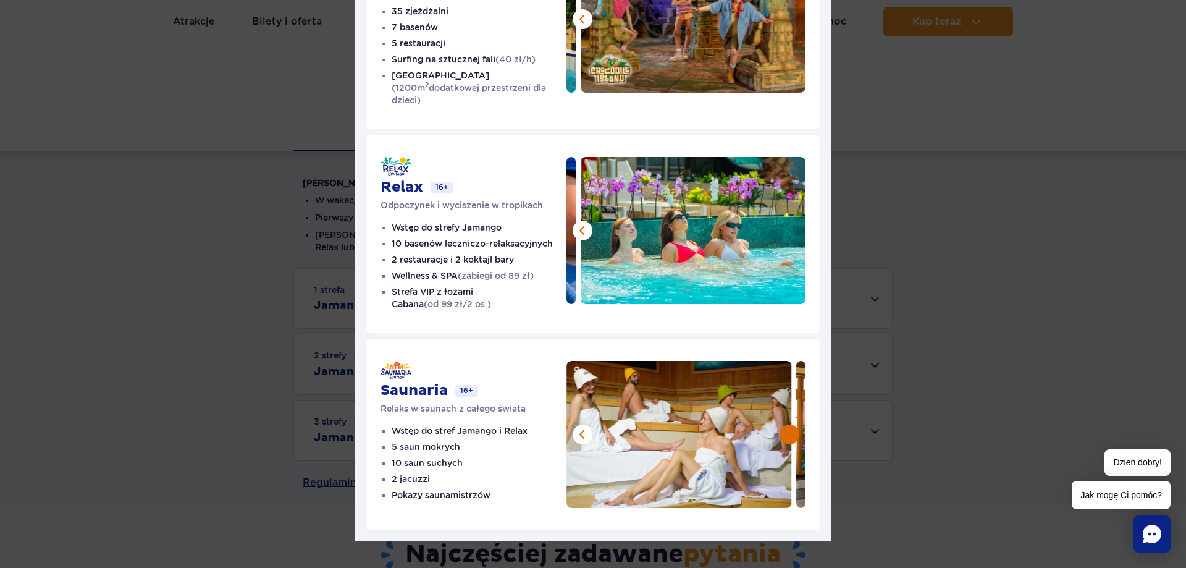
click at [787, 426] on button at bounding box center [790, 434] width 20 height 20
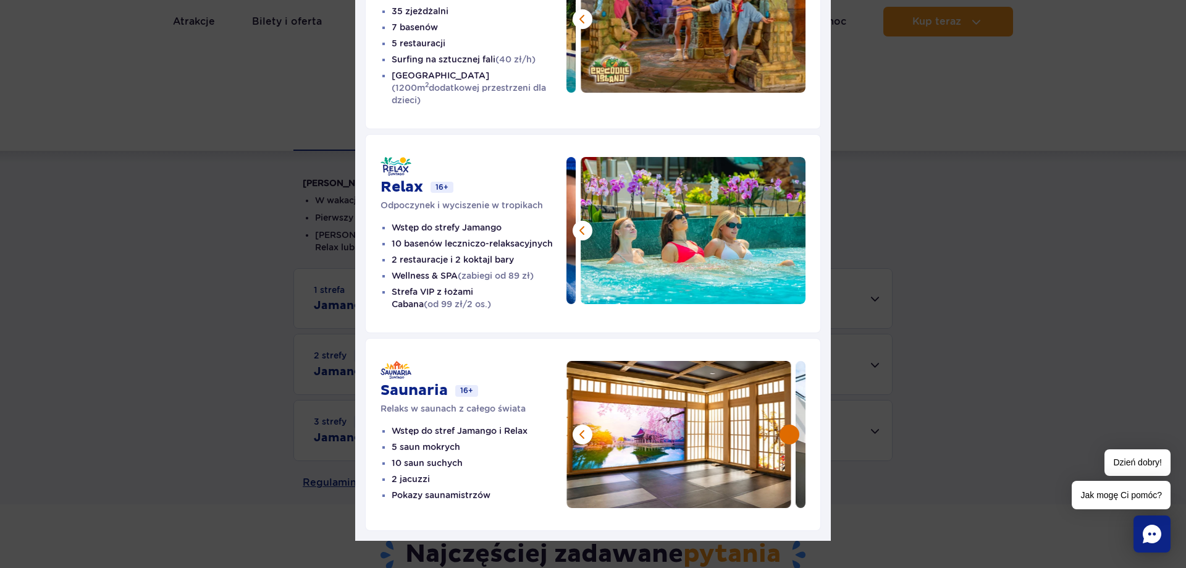
click at [787, 426] on button at bounding box center [790, 434] width 20 height 20
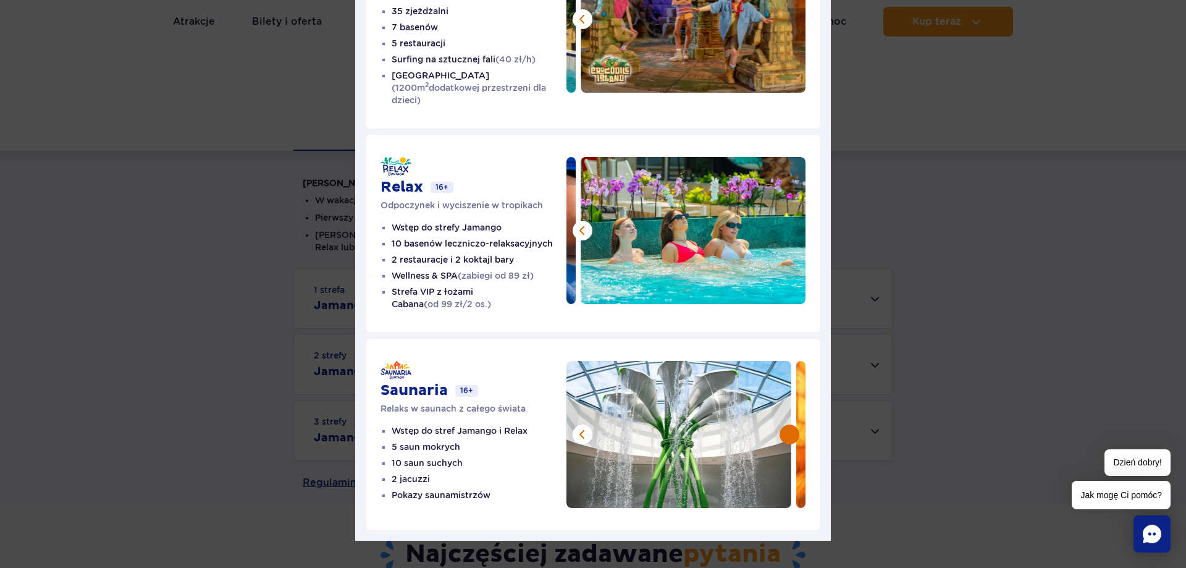
click at [787, 426] on button at bounding box center [790, 434] width 20 height 20
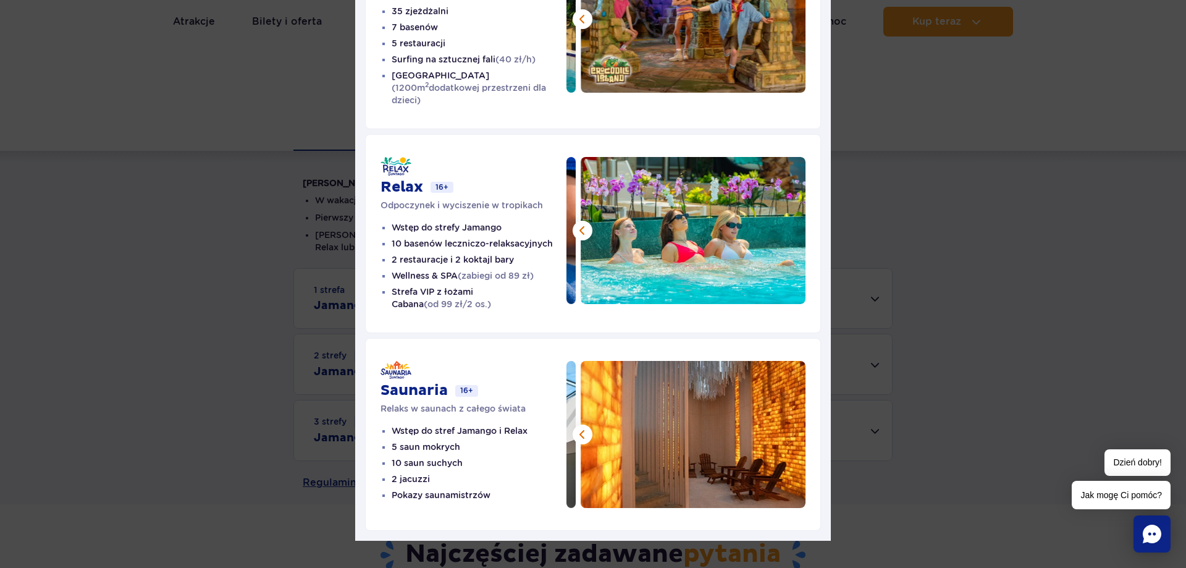
scroll to position [0, 0]
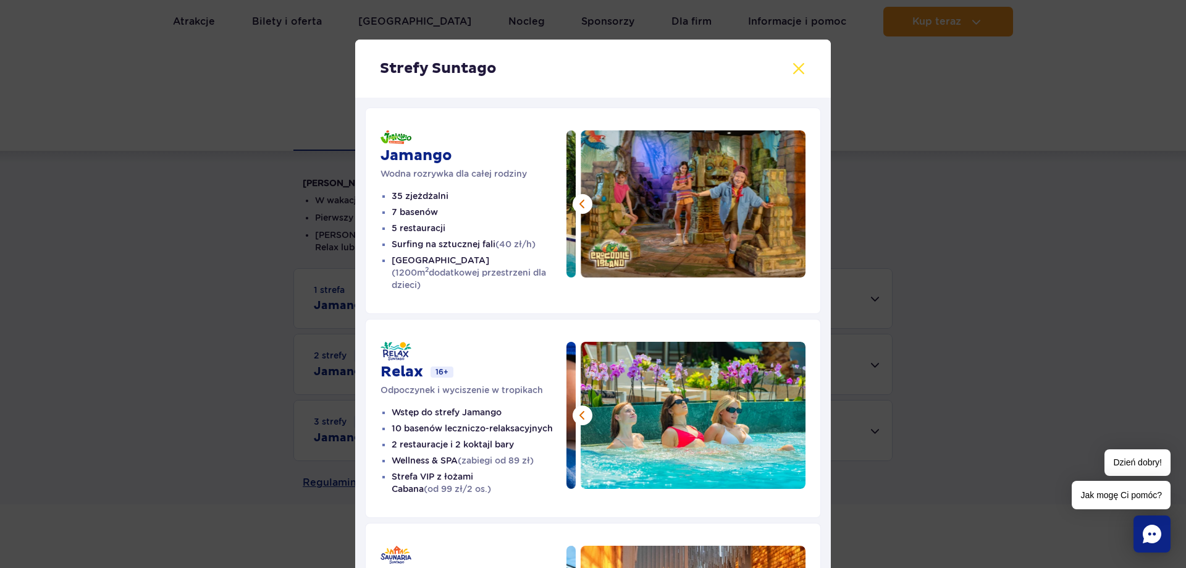
click at [800, 65] on button at bounding box center [799, 68] width 15 height 15
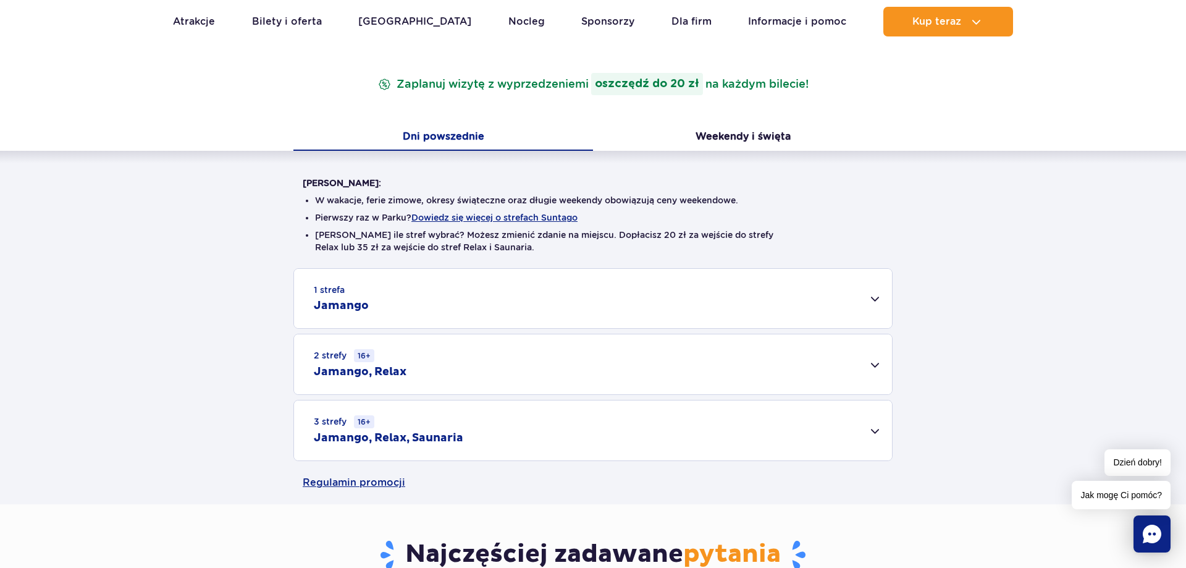
click at [654, 320] on div "1 strefa Jamango" at bounding box center [593, 298] width 598 height 59
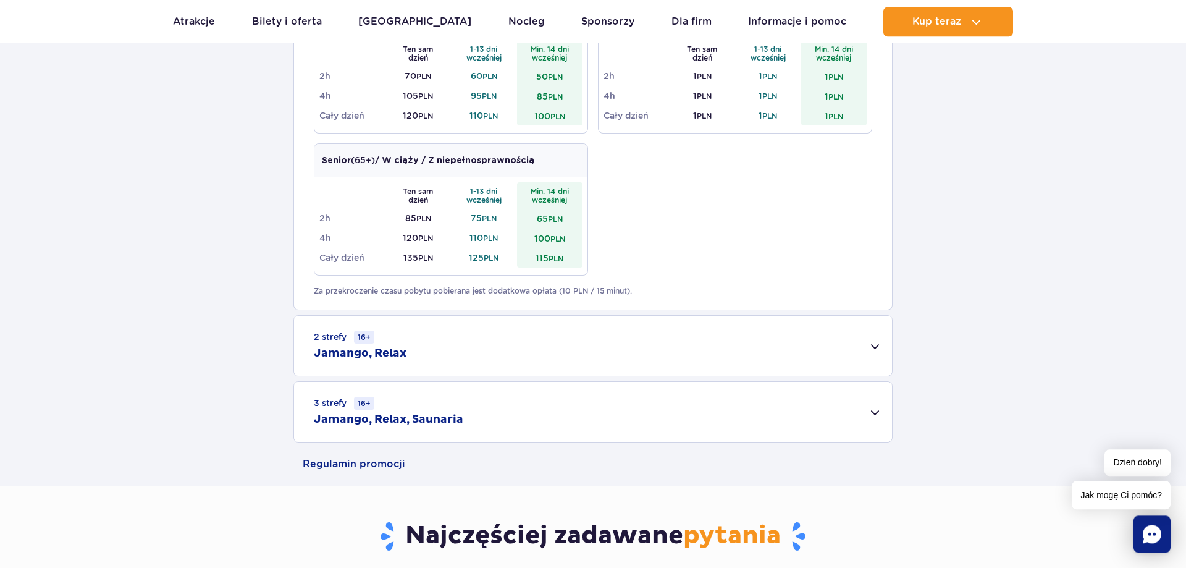
scroll to position [693, 0]
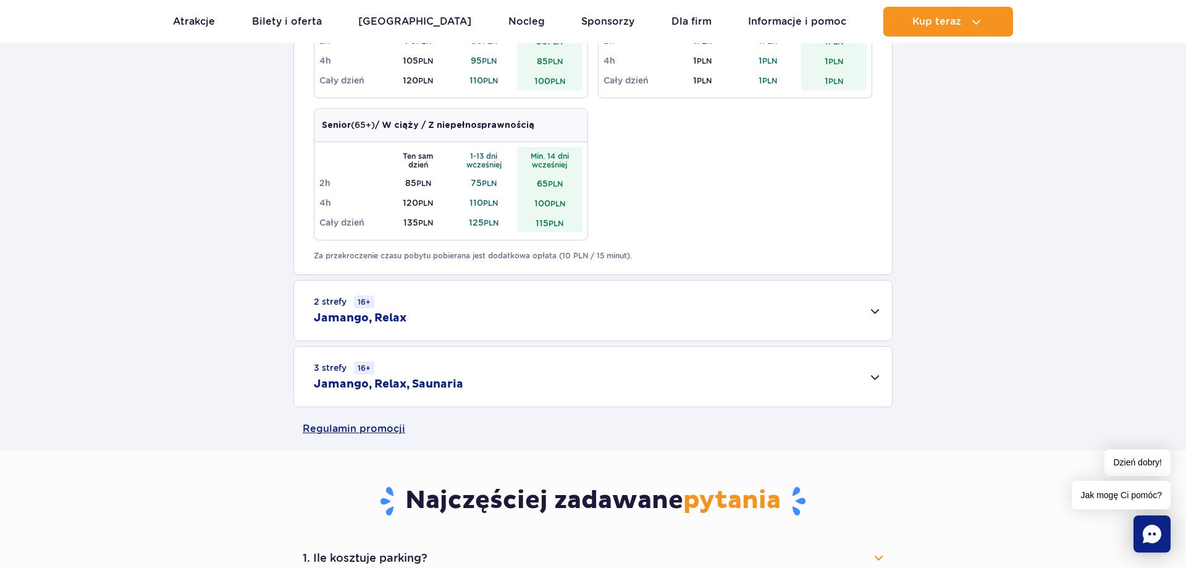
click at [722, 313] on div "2 strefy 16+ Jamango, Relax" at bounding box center [593, 311] width 598 height 60
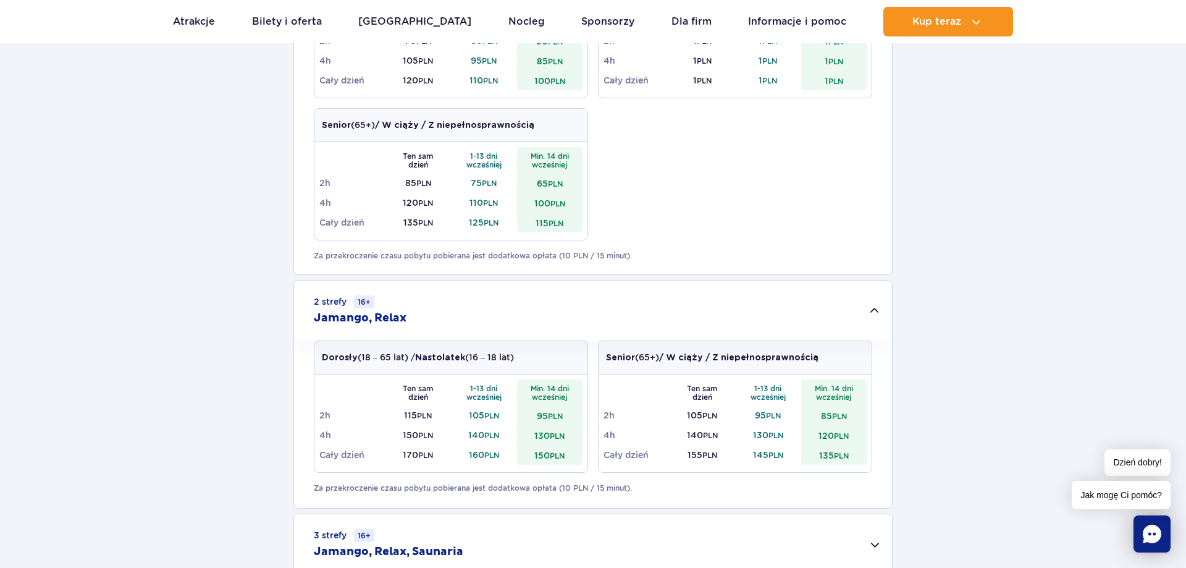
scroll to position [1071, 0]
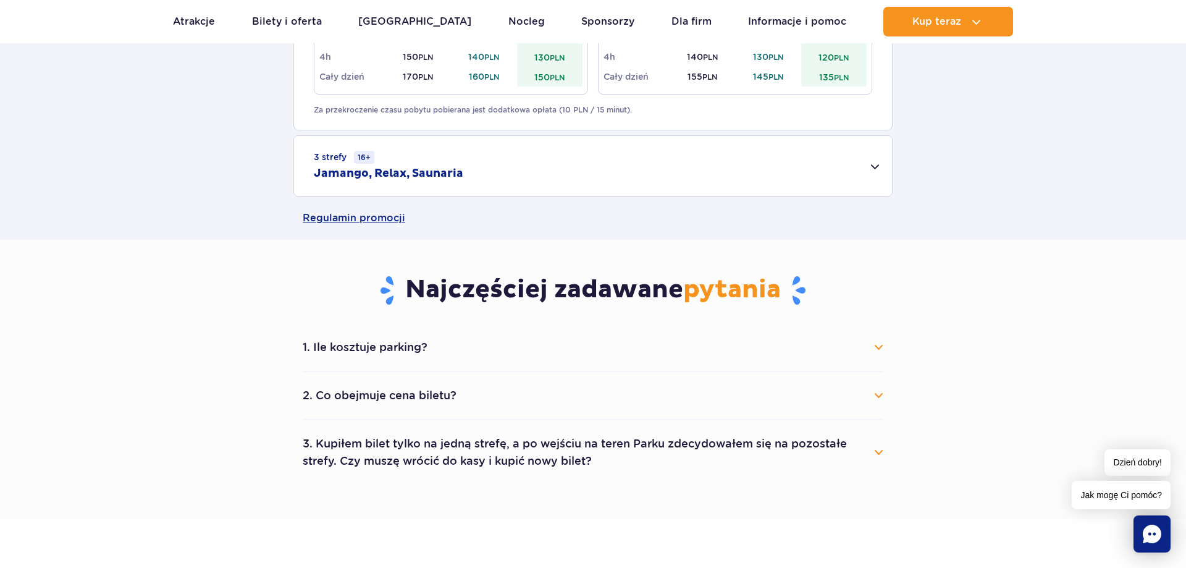
click at [881, 348] on button "1. Ile kosztuje parking?" at bounding box center [593, 347] width 581 height 27
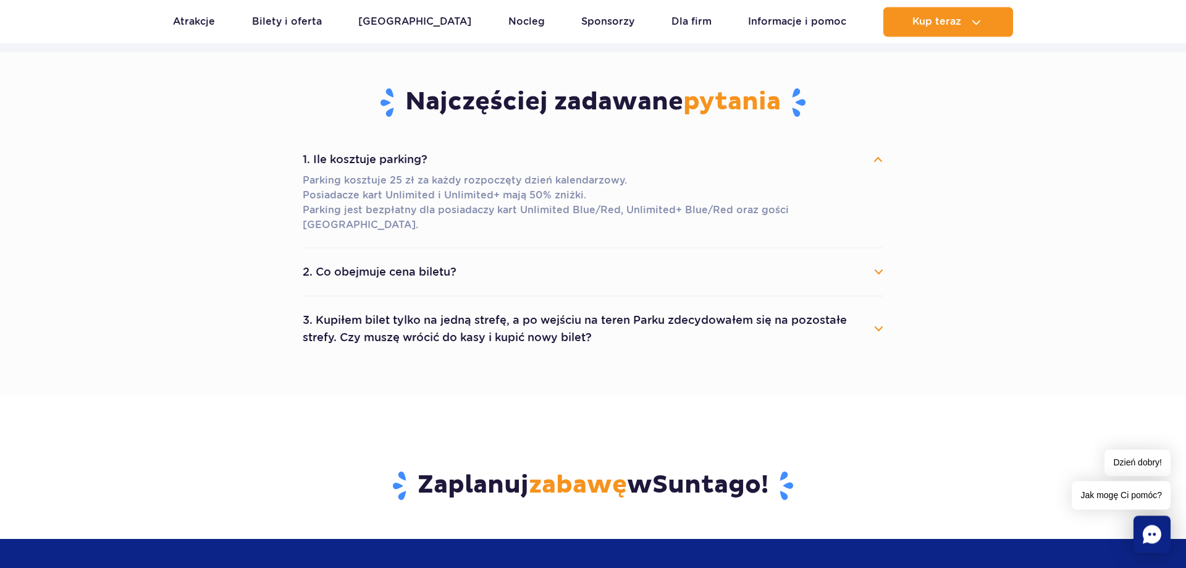
scroll to position [1260, 0]
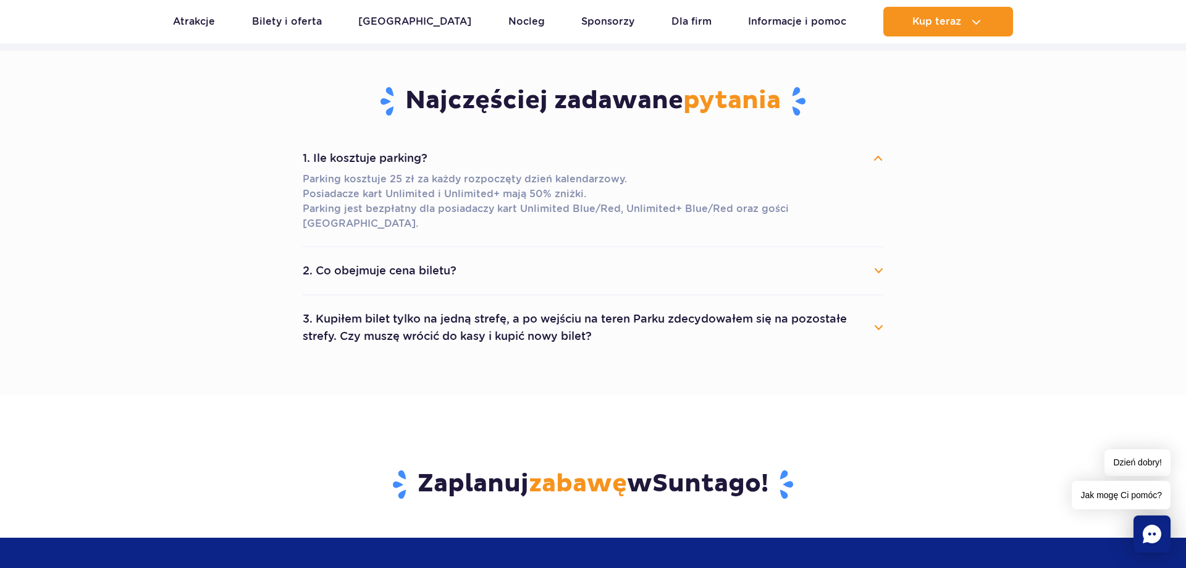
click at [879, 259] on button "2. Co obejmuje cena biletu?" at bounding box center [593, 270] width 581 height 27
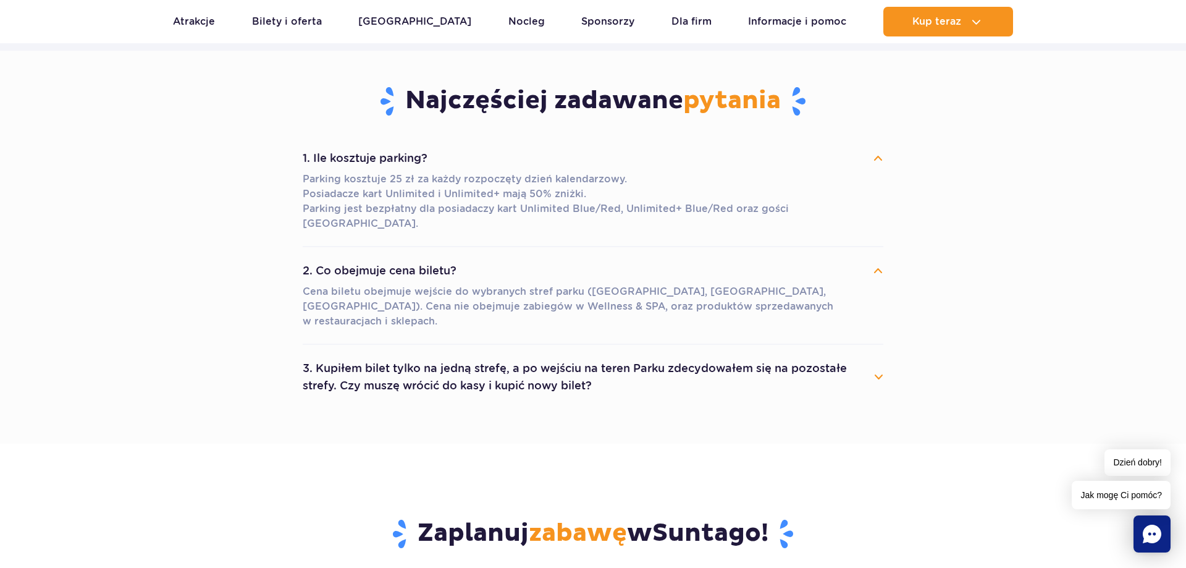
click at [883, 355] on button "3. Kupiłem bilet tylko na jedną strefę, a po wejściu na teren Parku zdecydowałe…" at bounding box center [593, 377] width 581 height 44
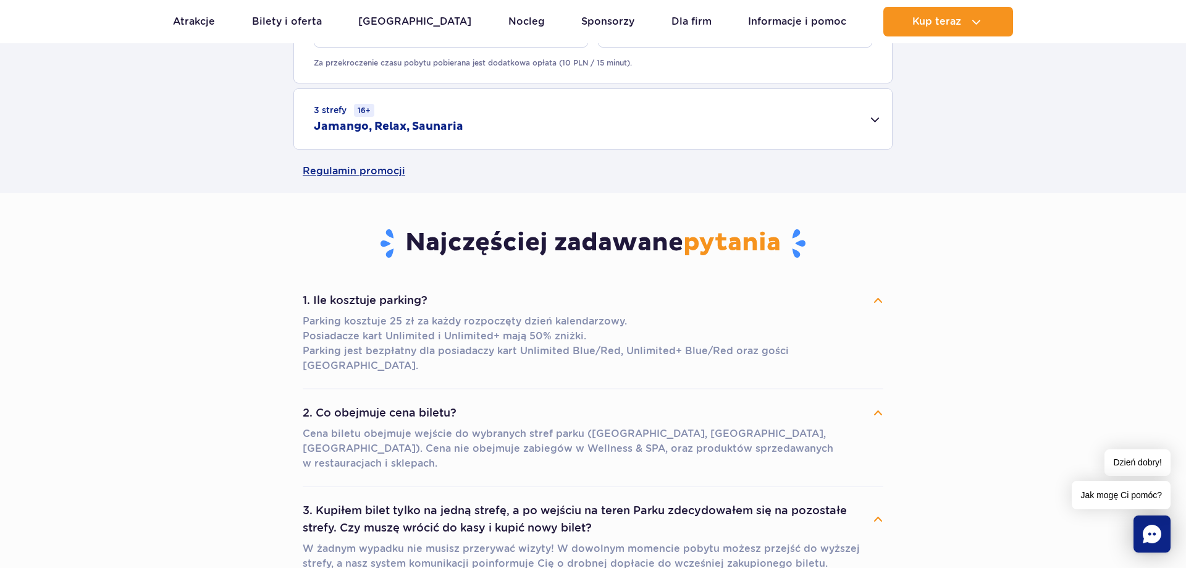
scroll to position [1134, 0]
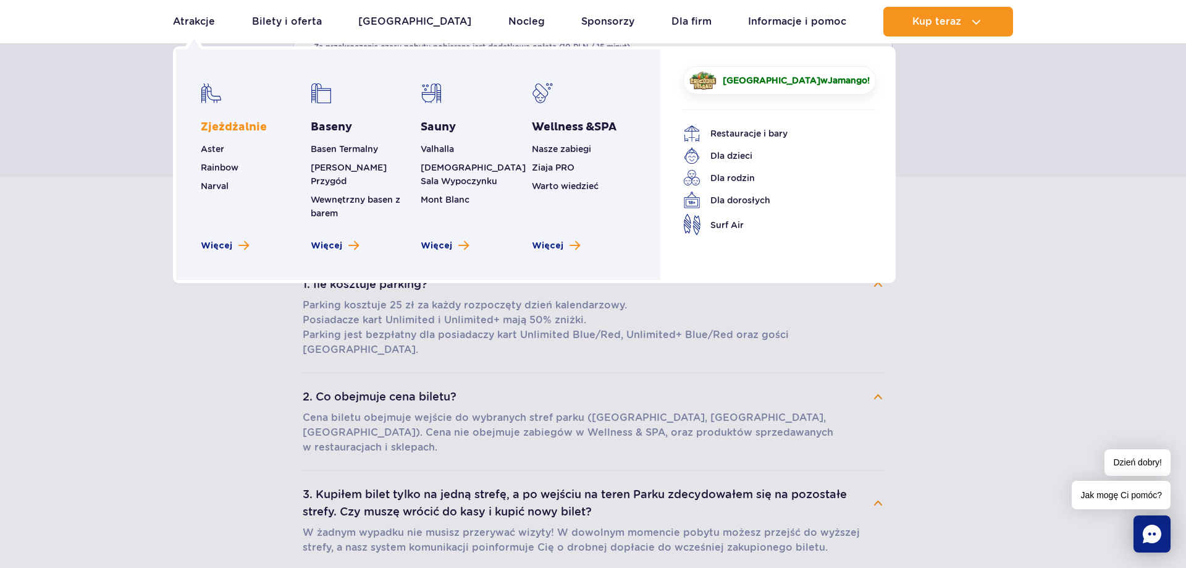
click at [232, 127] on link "Zjeżdżalnie" at bounding box center [234, 127] width 66 height 15
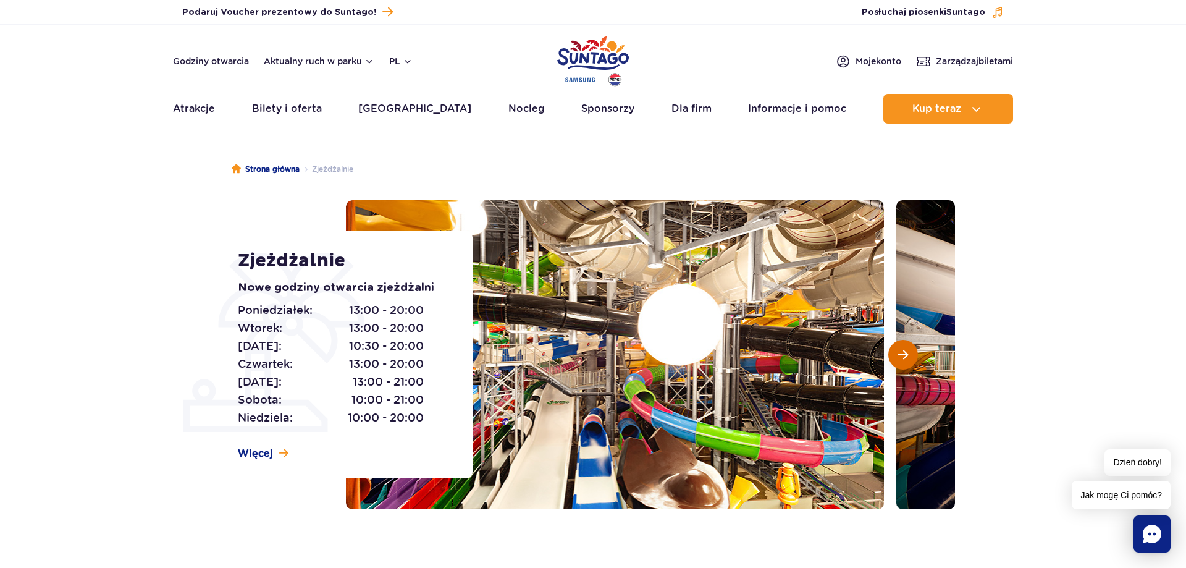
click at [895, 358] on button "Następny slajd" at bounding box center [904, 355] width 30 height 30
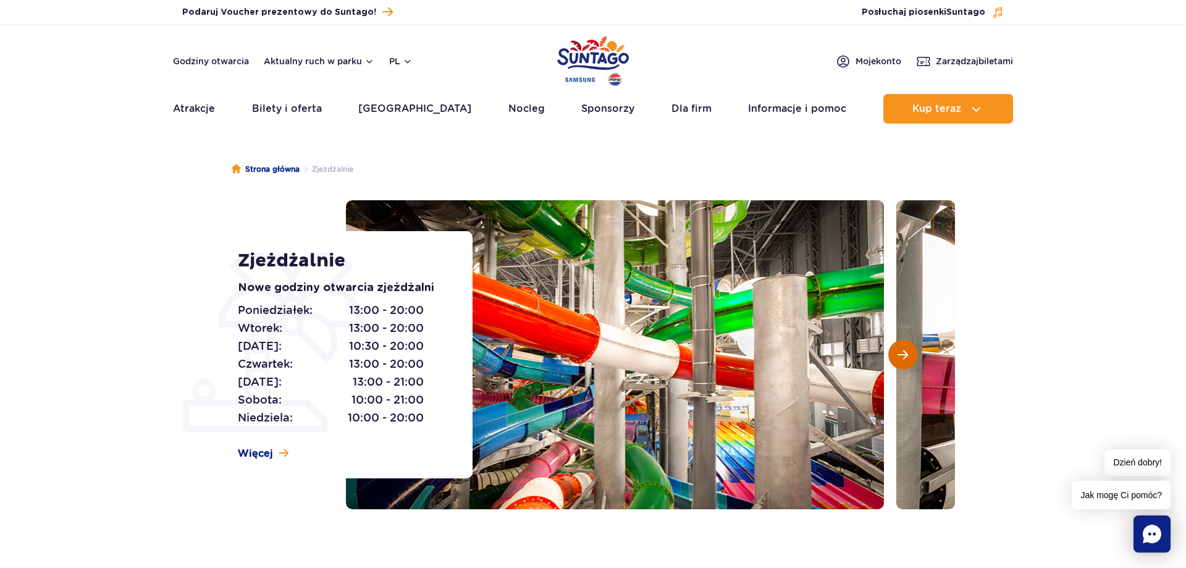
click at [895, 358] on button "Następny slajd" at bounding box center [904, 355] width 30 height 30
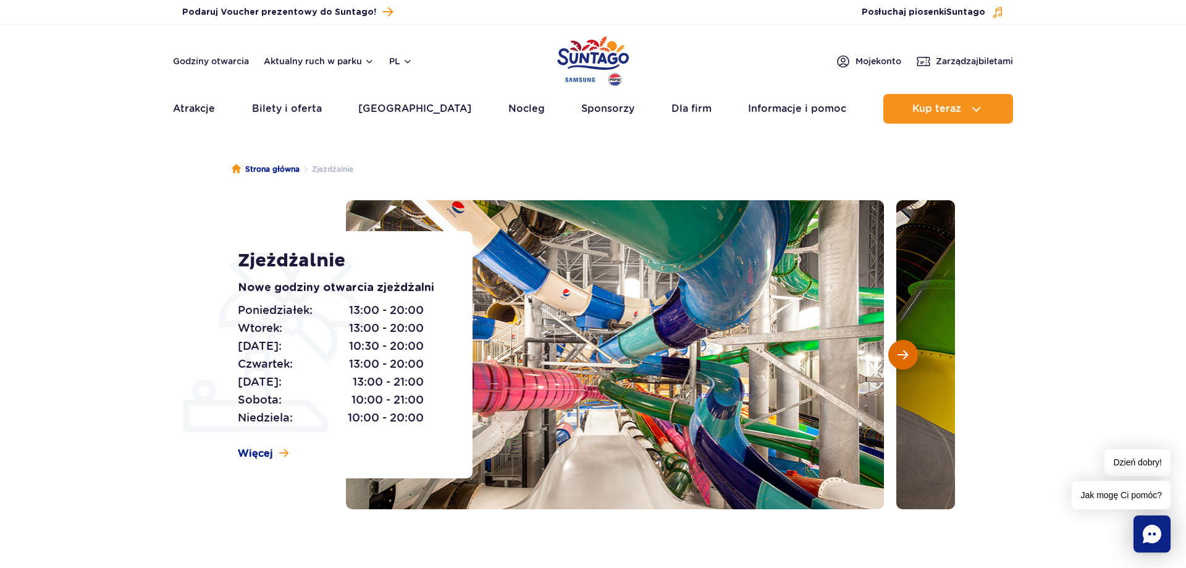
click at [895, 358] on button "Następny slajd" at bounding box center [904, 355] width 30 height 30
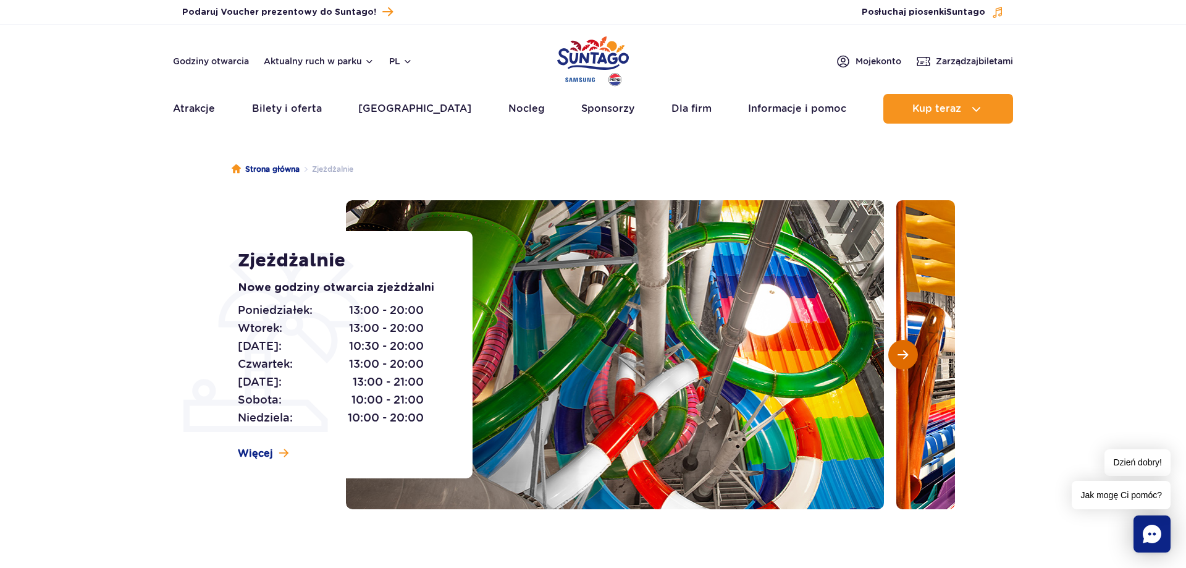
click at [895, 358] on button "Następny slajd" at bounding box center [904, 355] width 30 height 30
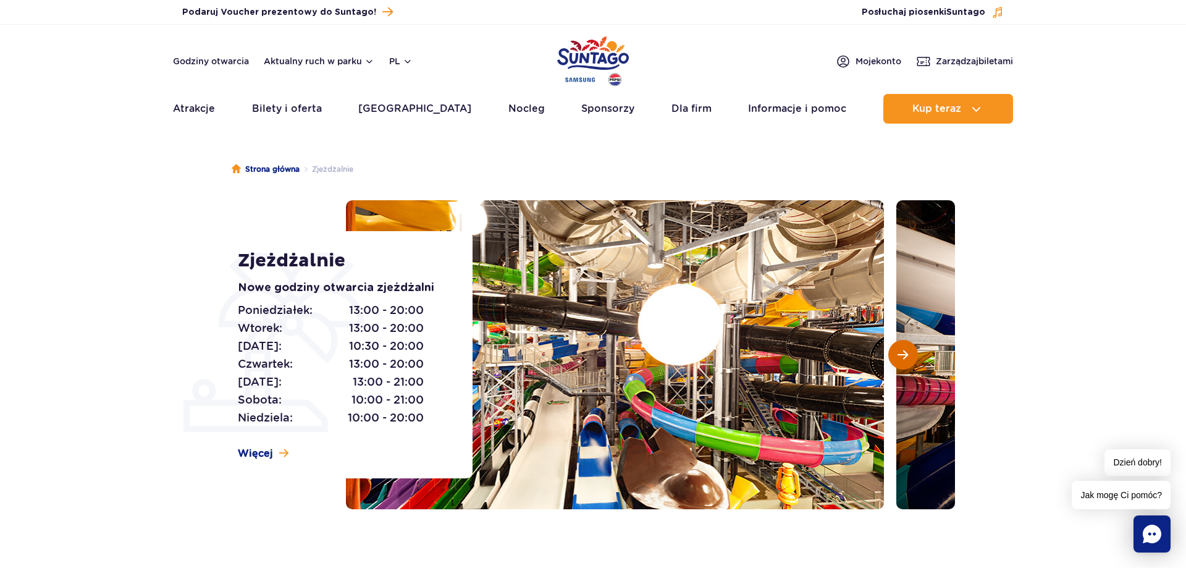
click at [895, 358] on button "Następny slajd" at bounding box center [904, 355] width 30 height 30
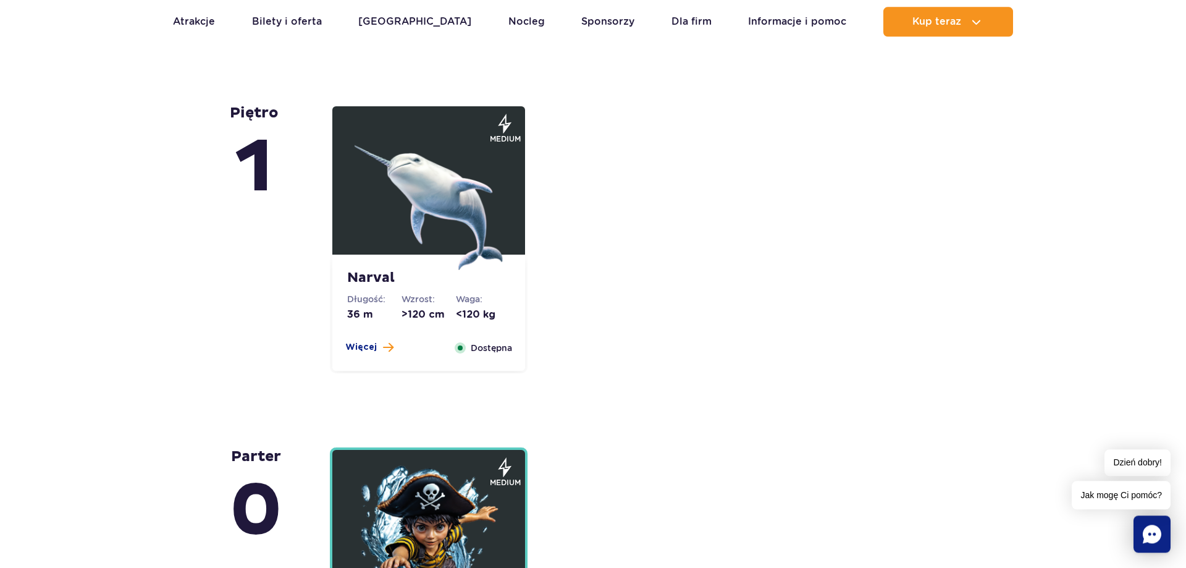
scroll to position [2647, 0]
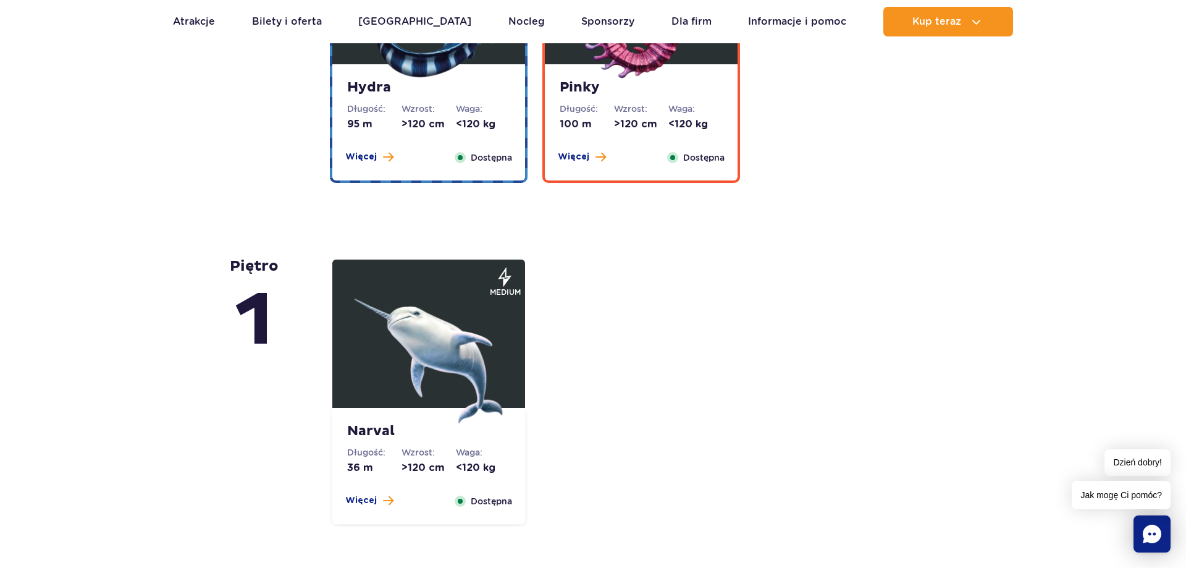
click at [463, 363] on img at bounding box center [429, 349] width 148 height 148
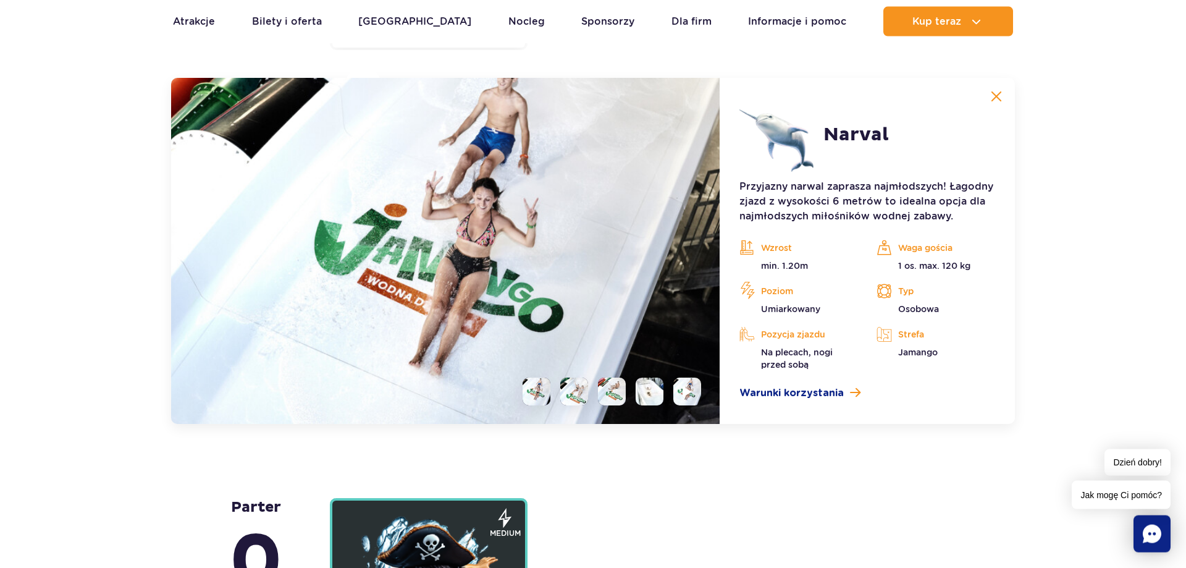
scroll to position [3001, 0]
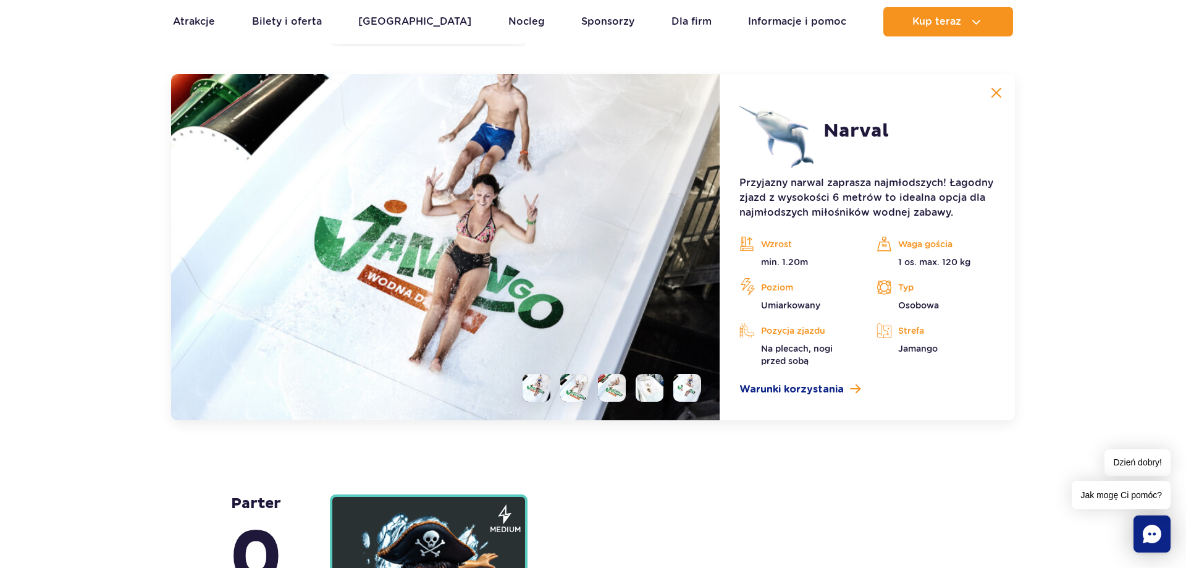
click at [533, 387] on li at bounding box center [537, 388] width 28 height 28
click at [576, 391] on li at bounding box center [574, 388] width 28 height 28
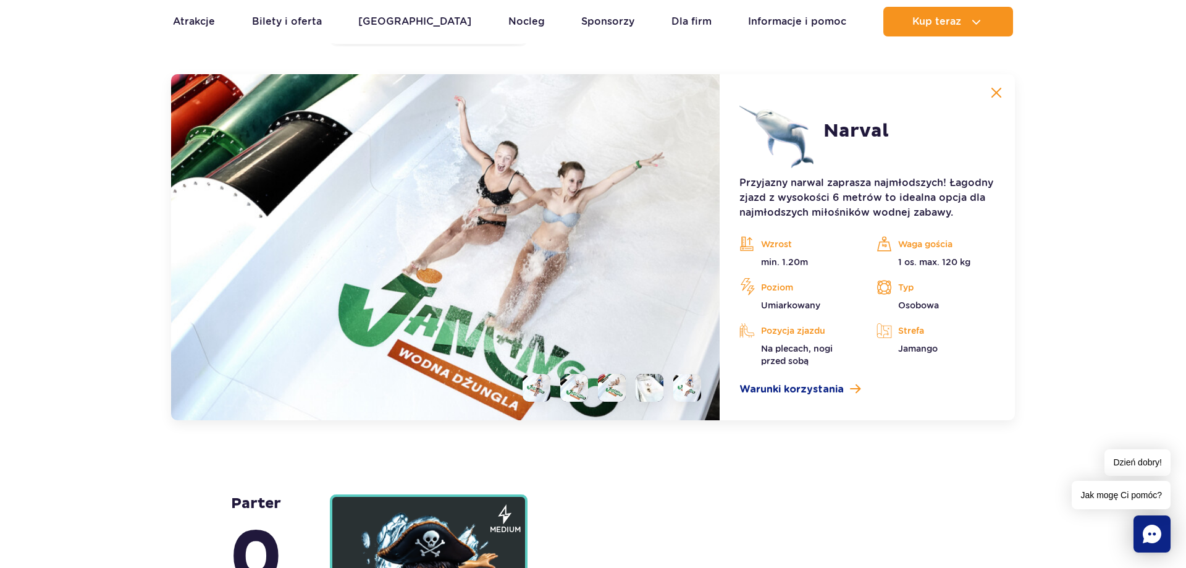
click at [622, 391] on li at bounding box center [612, 388] width 28 height 28
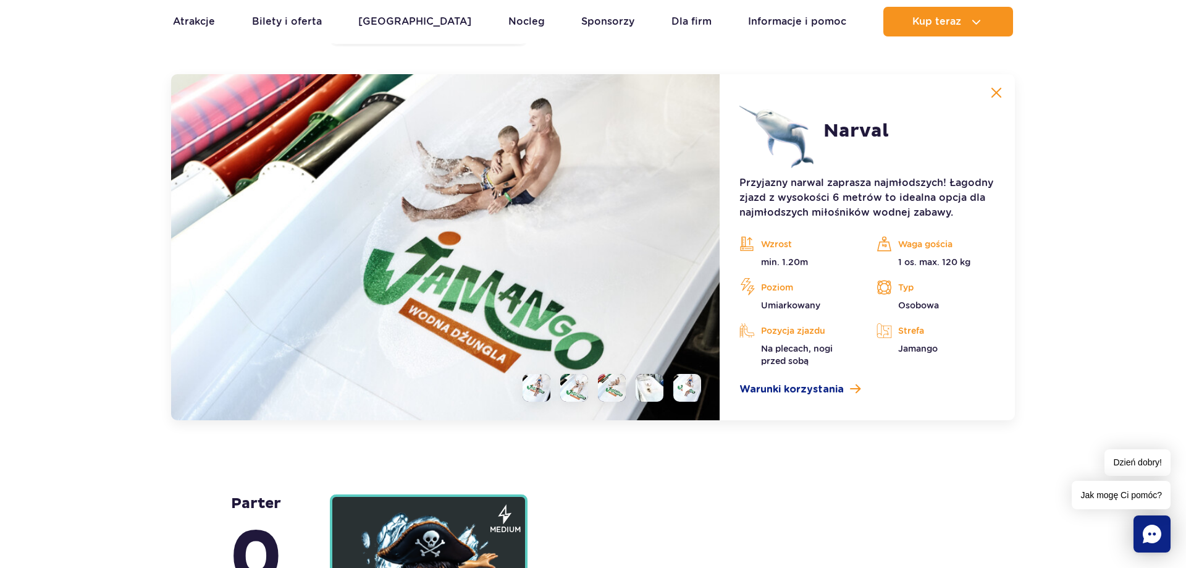
click at [652, 389] on li at bounding box center [650, 388] width 28 height 28
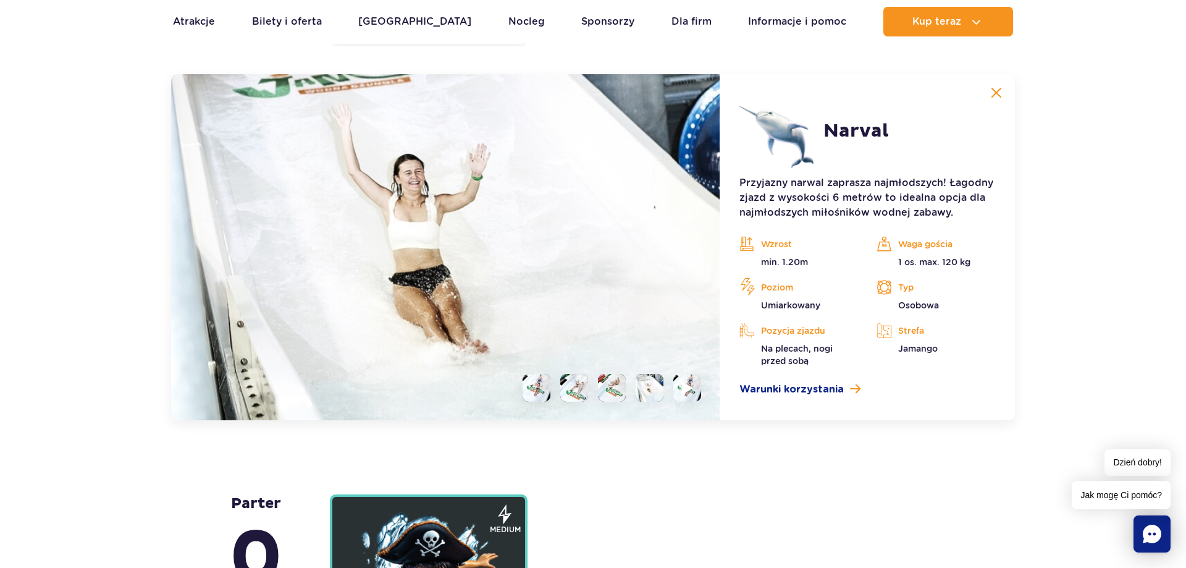
click at [696, 385] on li at bounding box center [687, 388] width 28 height 28
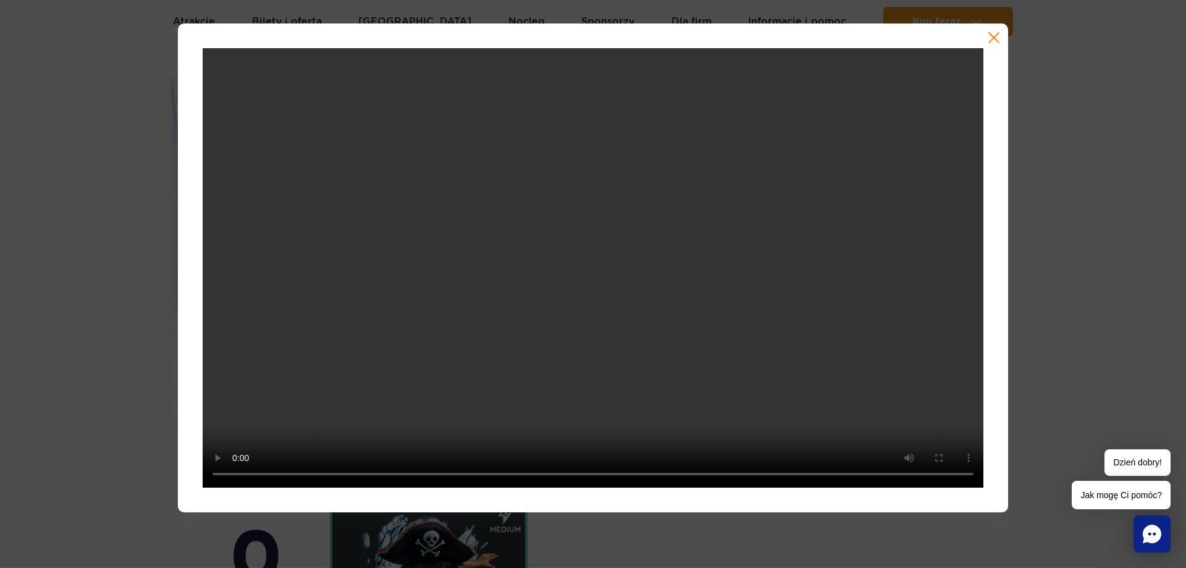
click at [991, 35] on button "button" at bounding box center [994, 38] width 12 height 12
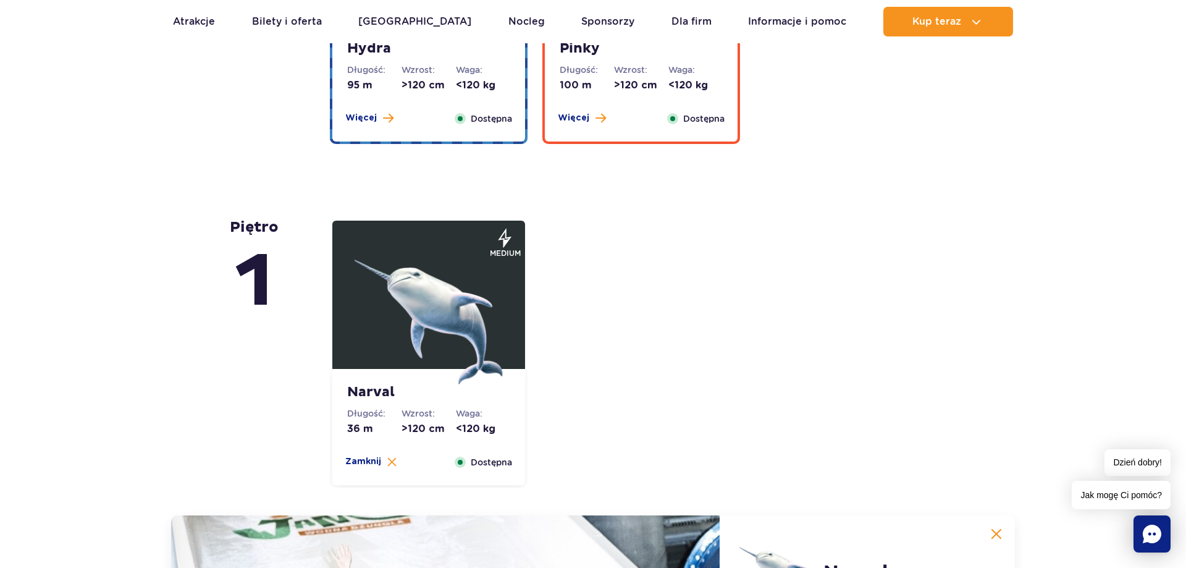
scroll to position [2245, 0]
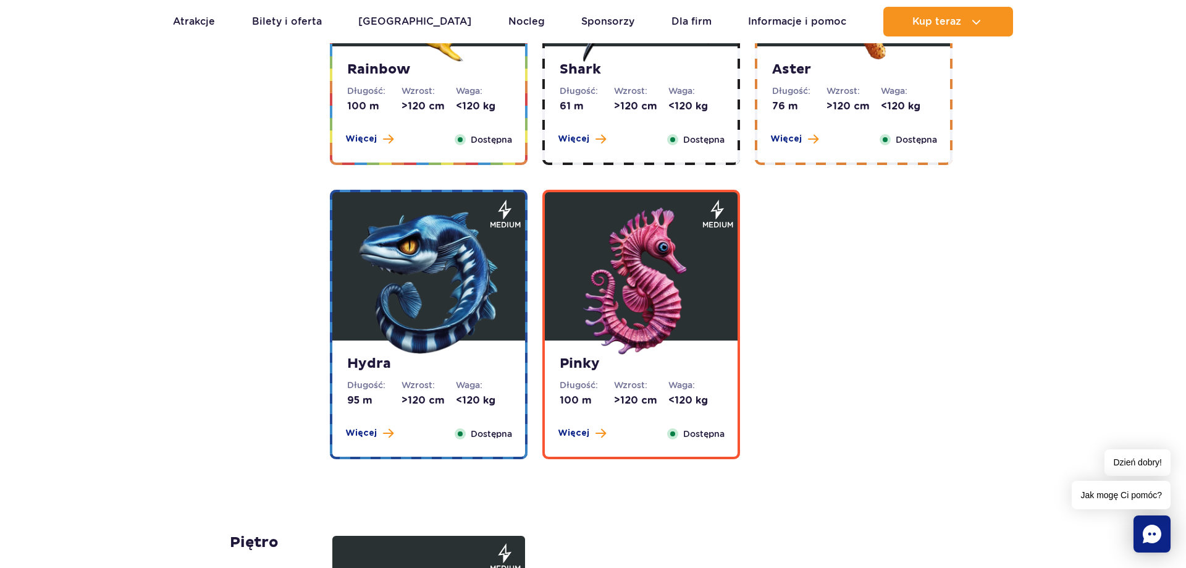
click at [618, 282] on img at bounding box center [641, 282] width 148 height 148
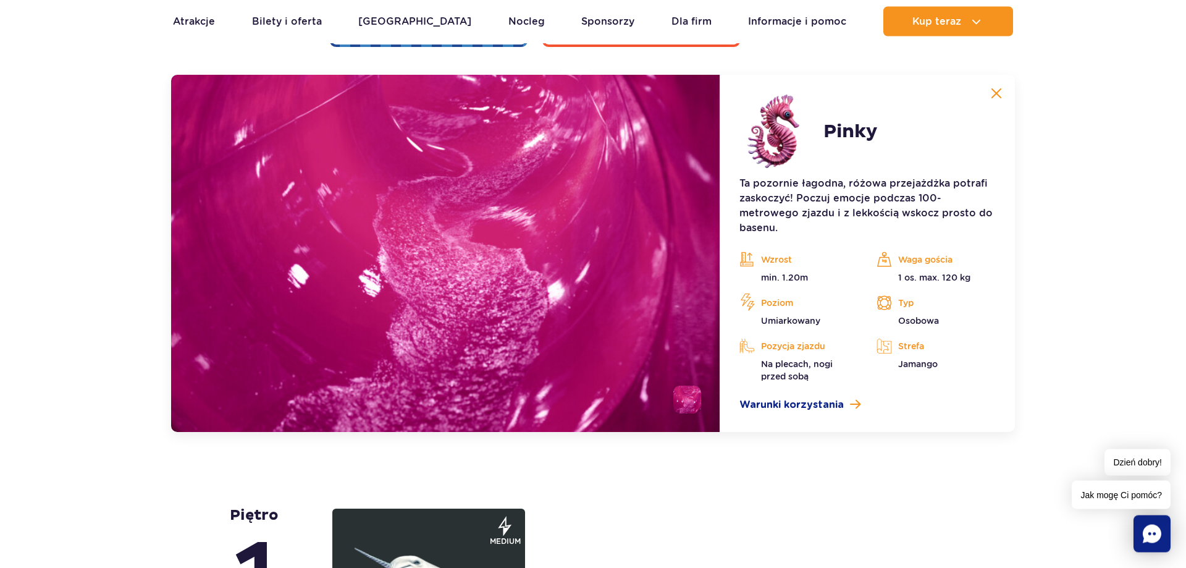
scroll to position [2657, 0]
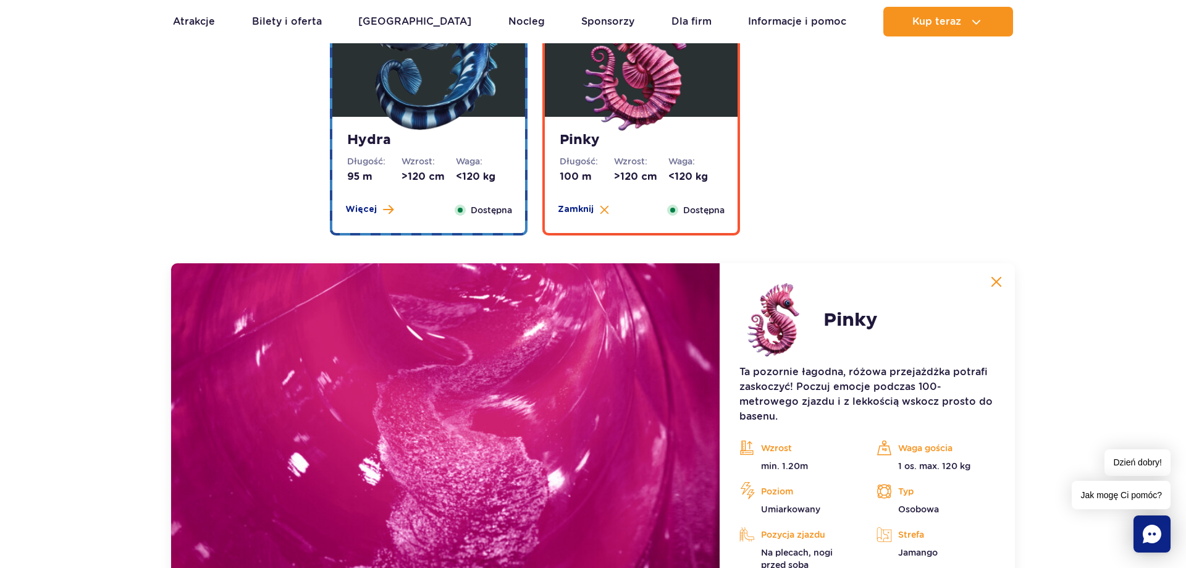
click at [451, 144] on strong "Hydra" at bounding box center [428, 140] width 163 height 17
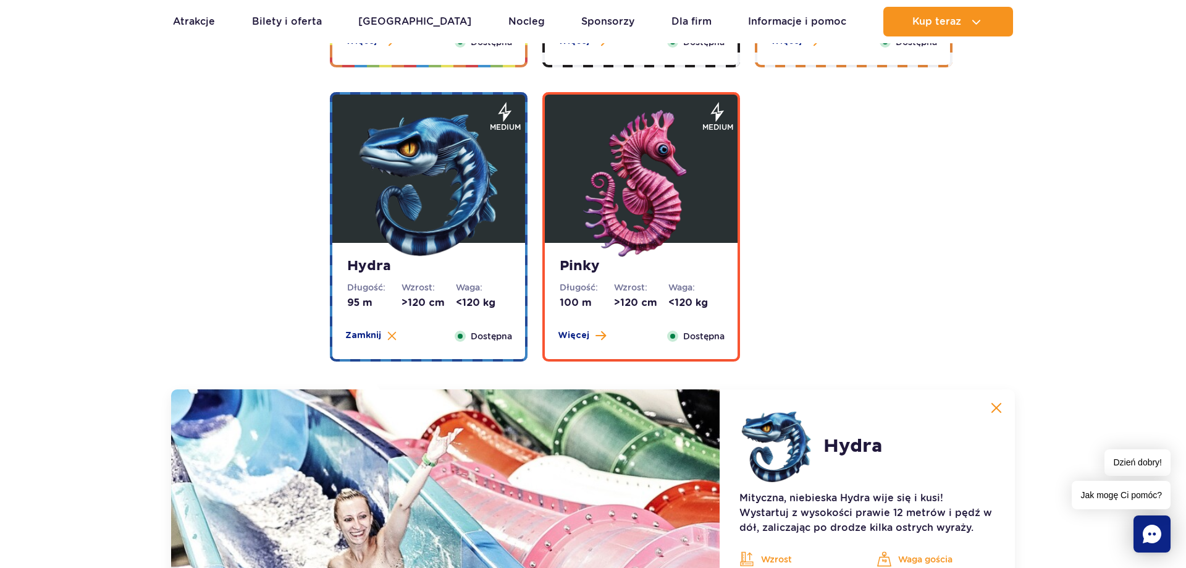
scroll to position [2027, 0]
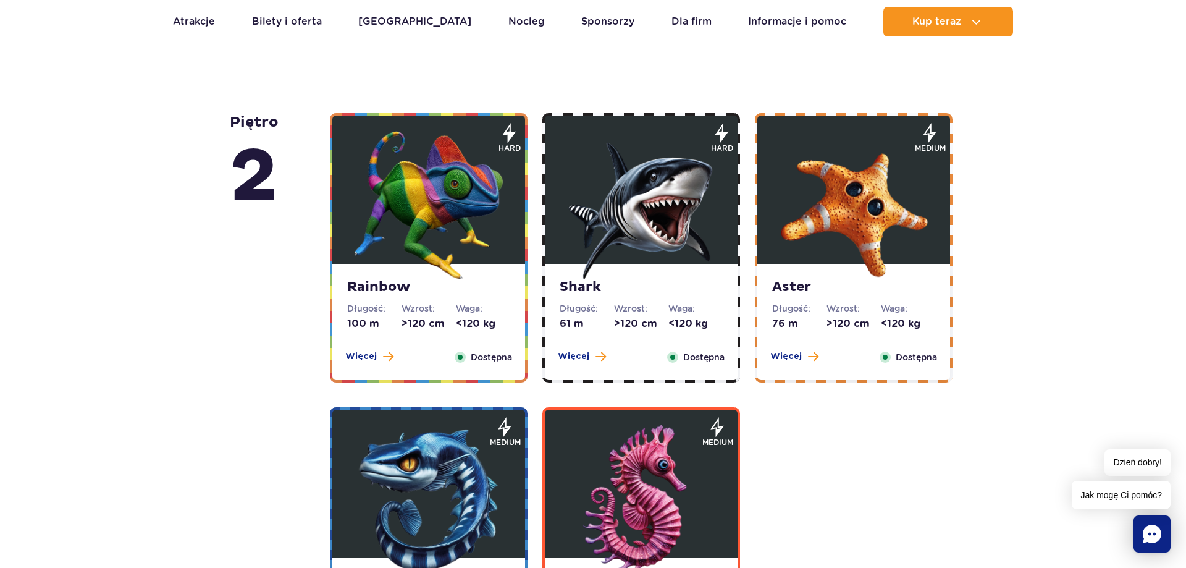
click at [866, 226] on img at bounding box center [854, 205] width 148 height 148
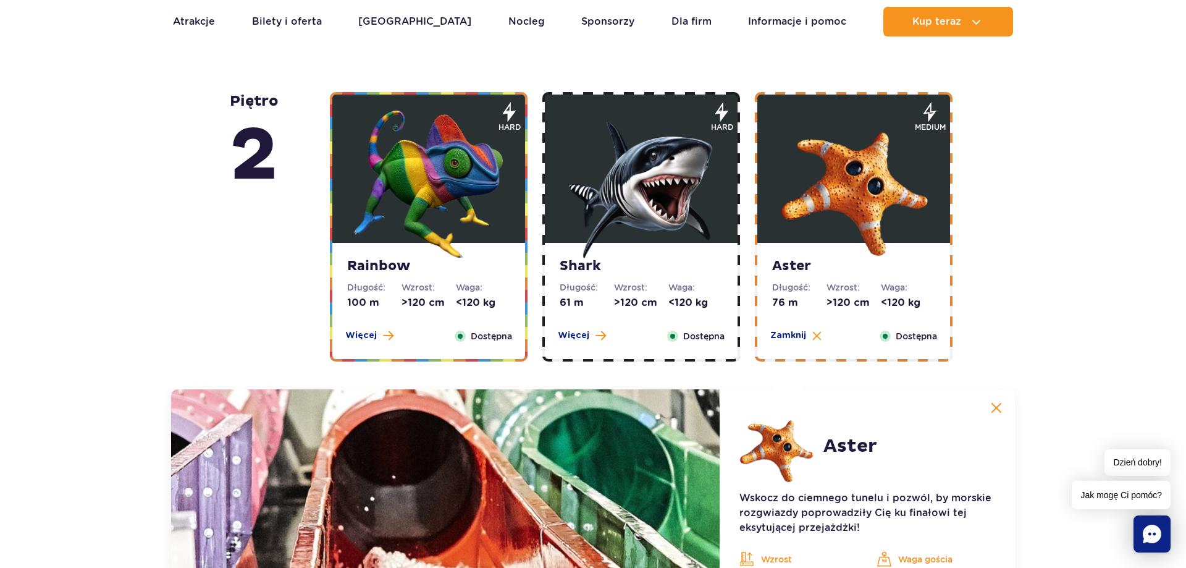
click at [693, 167] on img at bounding box center [641, 184] width 148 height 148
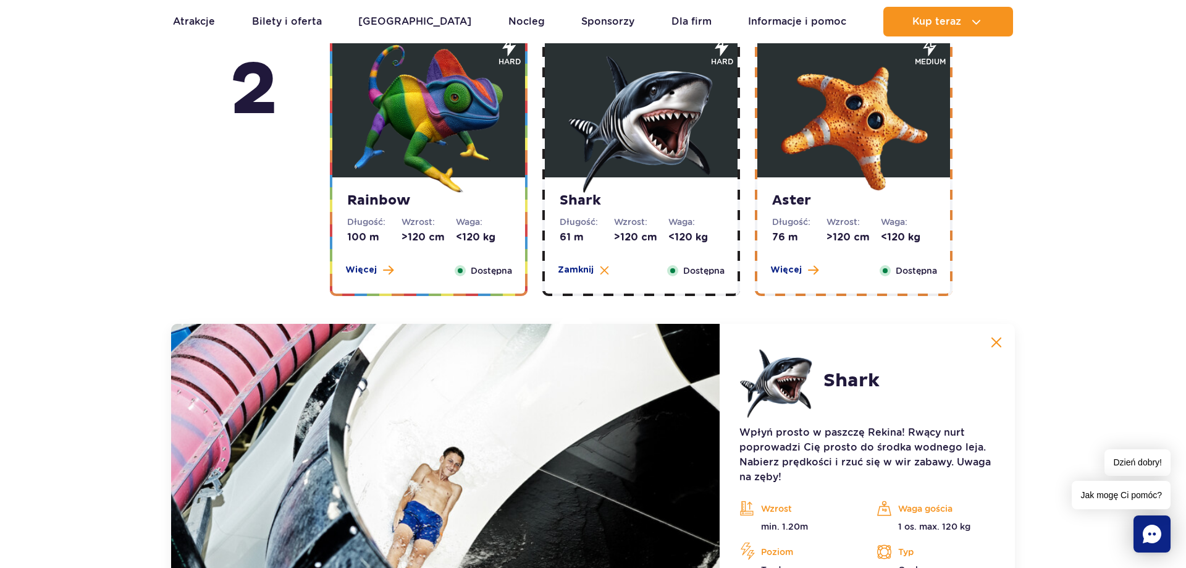
scroll to position [2111, 0]
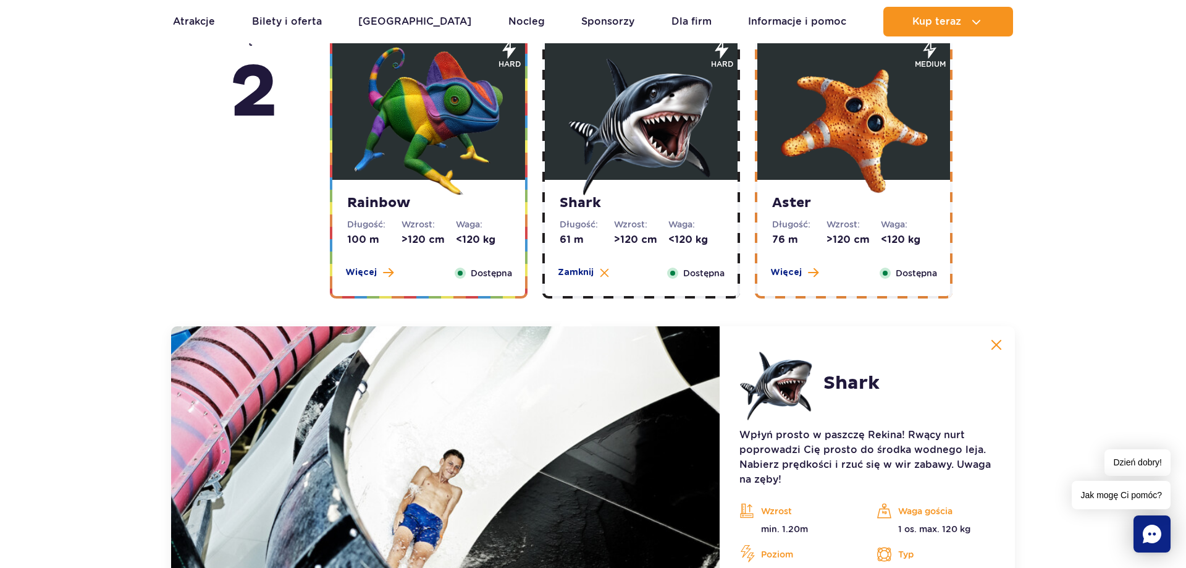
click at [465, 135] on img at bounding box center [429, 121] width 148 height 148
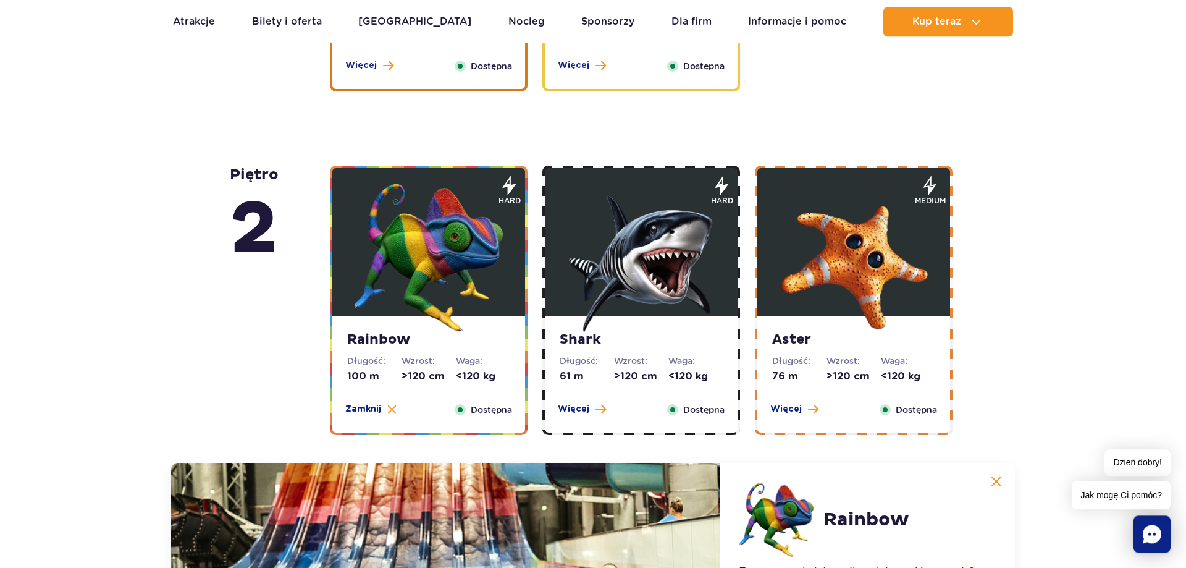
scroll to position [1733, 0]
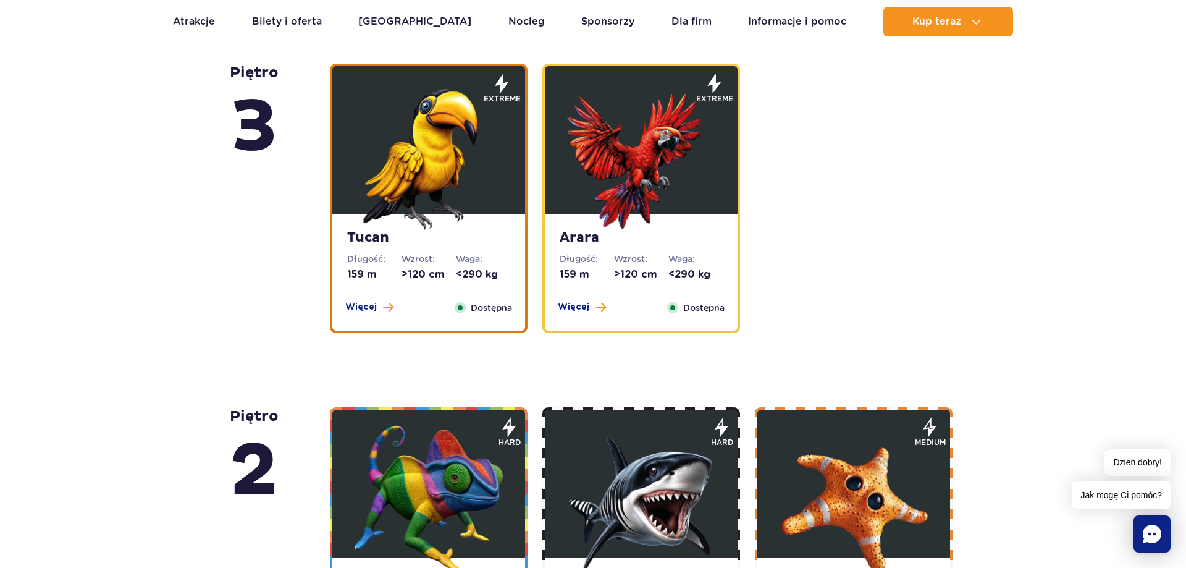
click at [641, 198] on img at bounding box center [641, 156] width 148 height 148
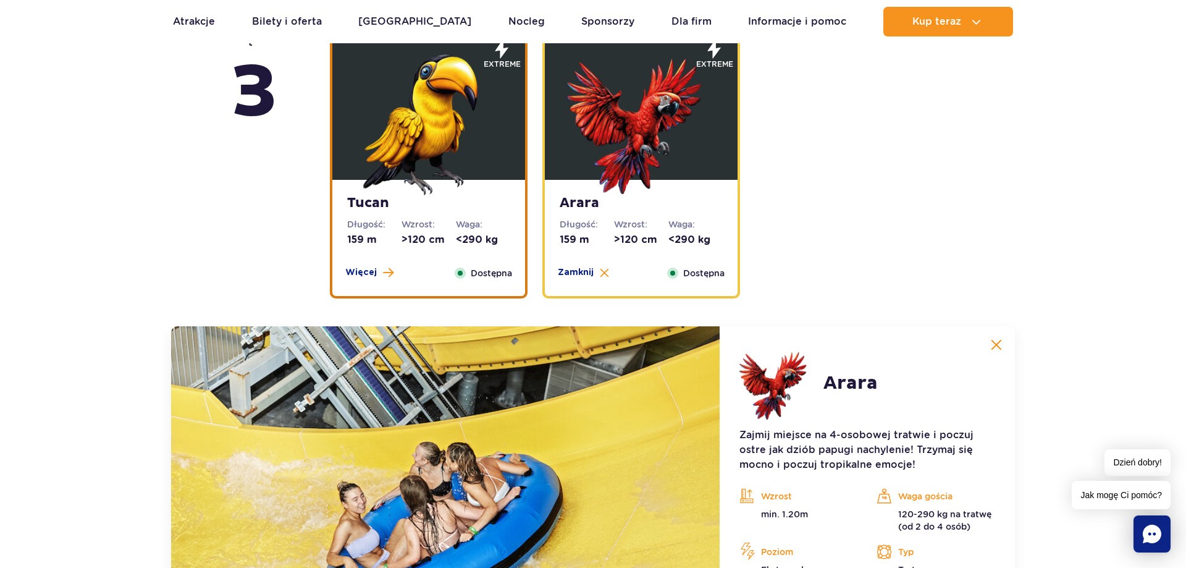
click at [471, 143] on img at bounding box center [429, 121] width 148 height 148
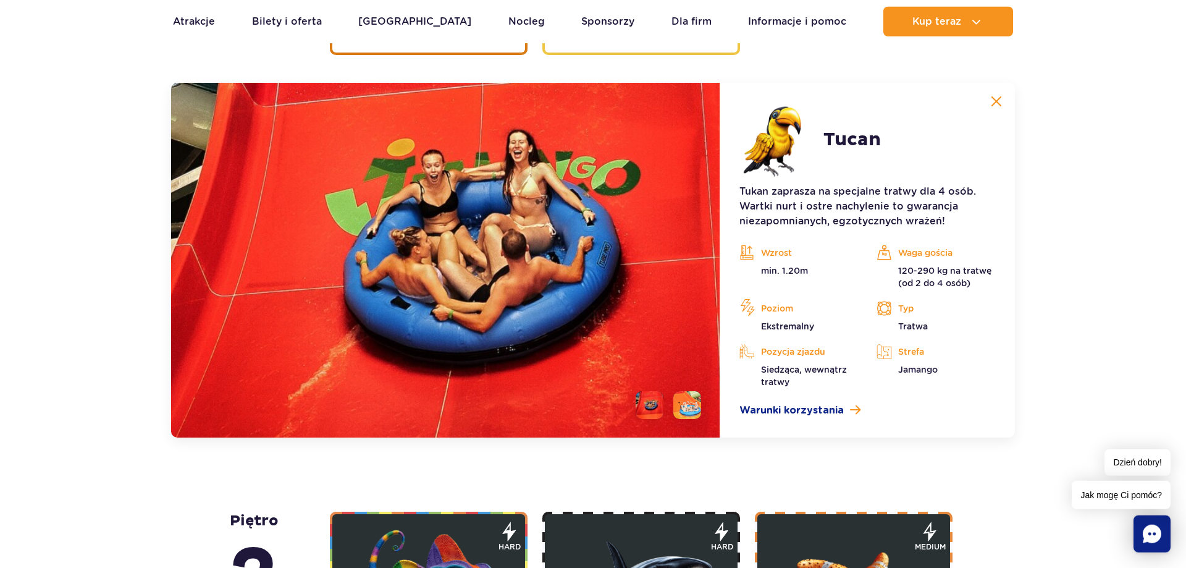
scroll to position [2020, 0]
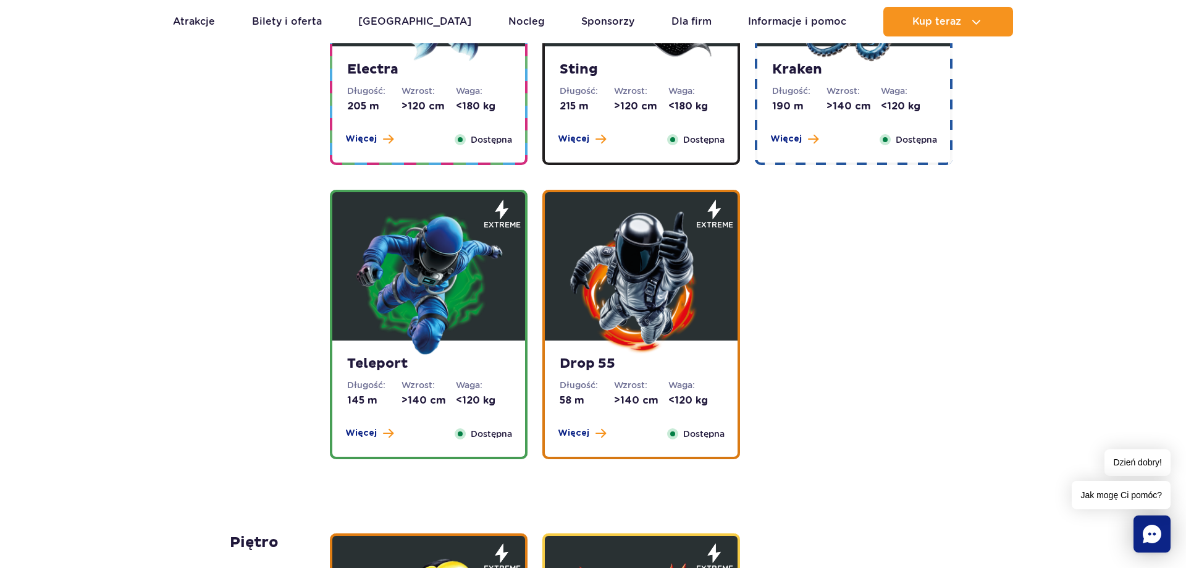
click at [635, 279] on img at bounding box center [641, 282] width 148 height 148
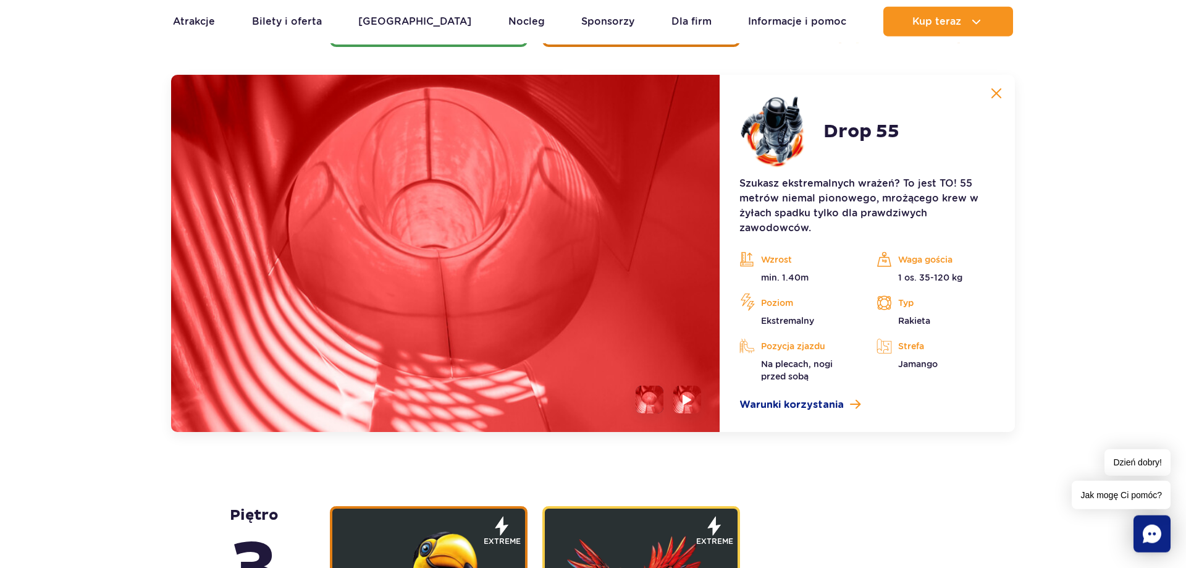
scroll to position [1676, 0]
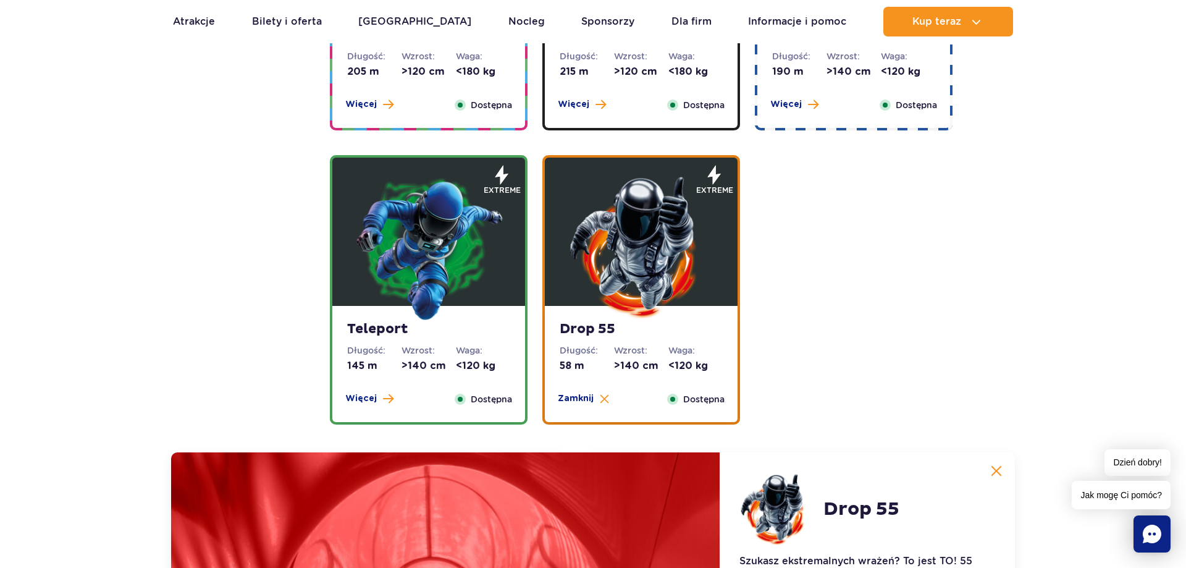
click at [468, 266] on img at bounding box center [429, 247] width 148 height 148
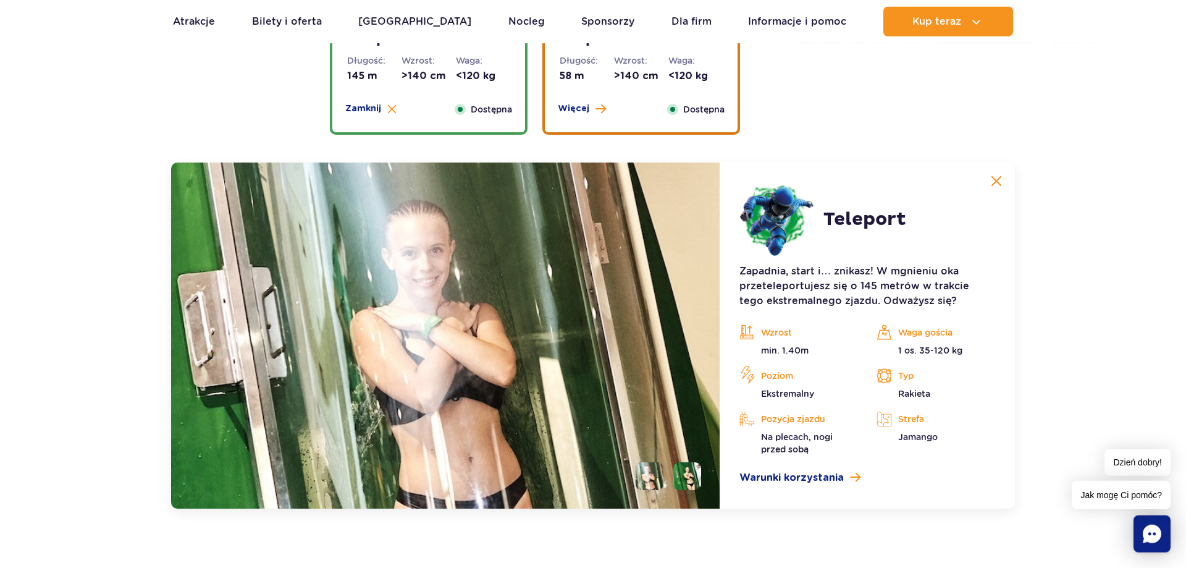
scroll to position [1361, 0]
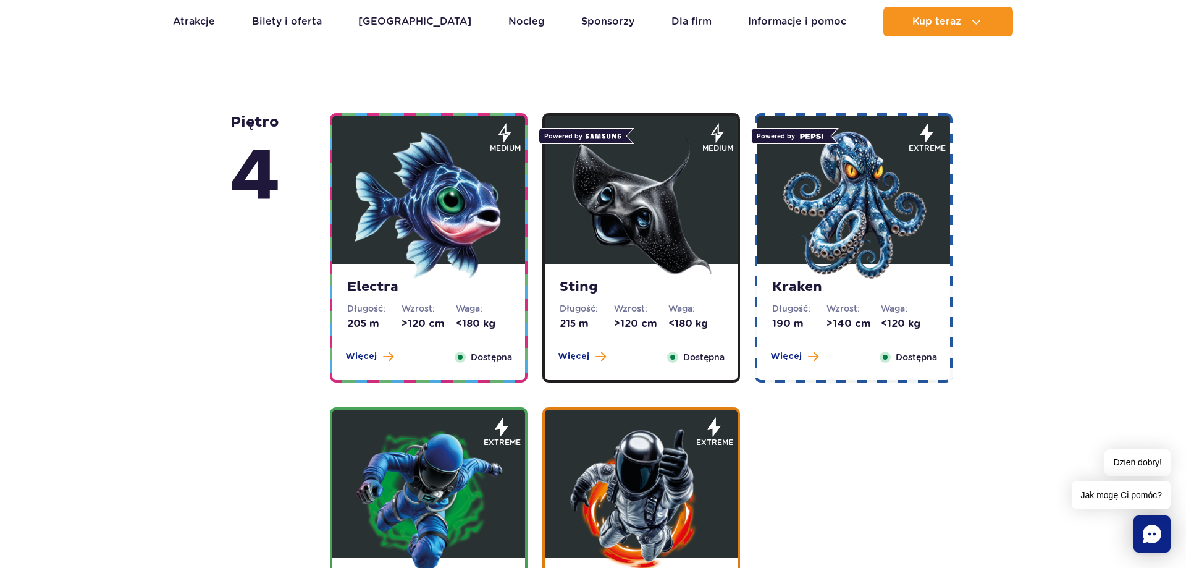
click at [863, 242] on img at bounding box center [854, 205] width 148 height 148
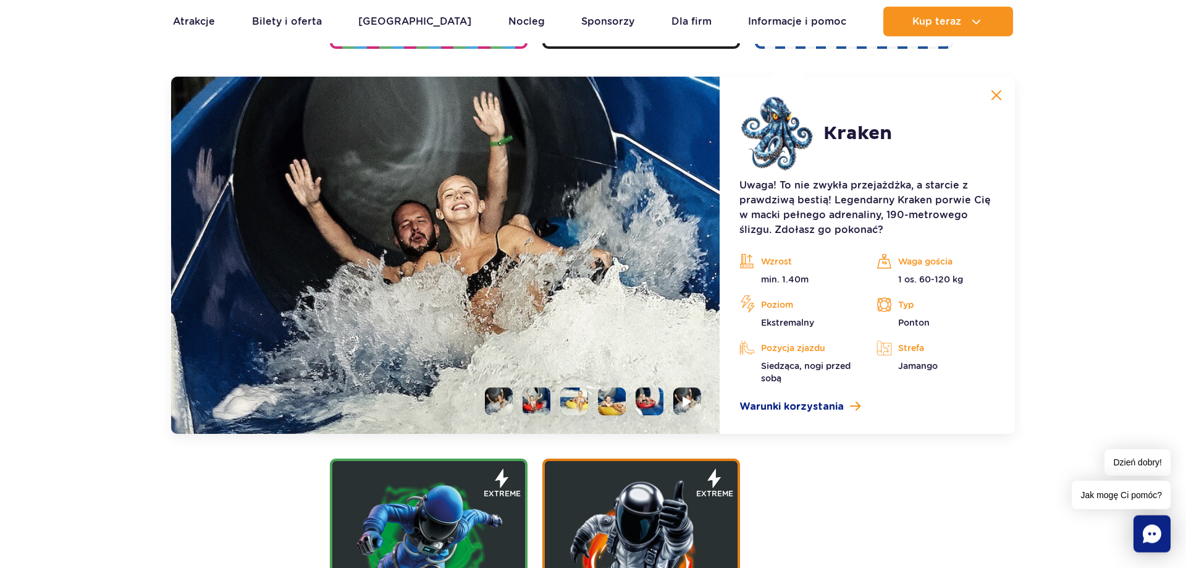
scroll to position [1382, 0]
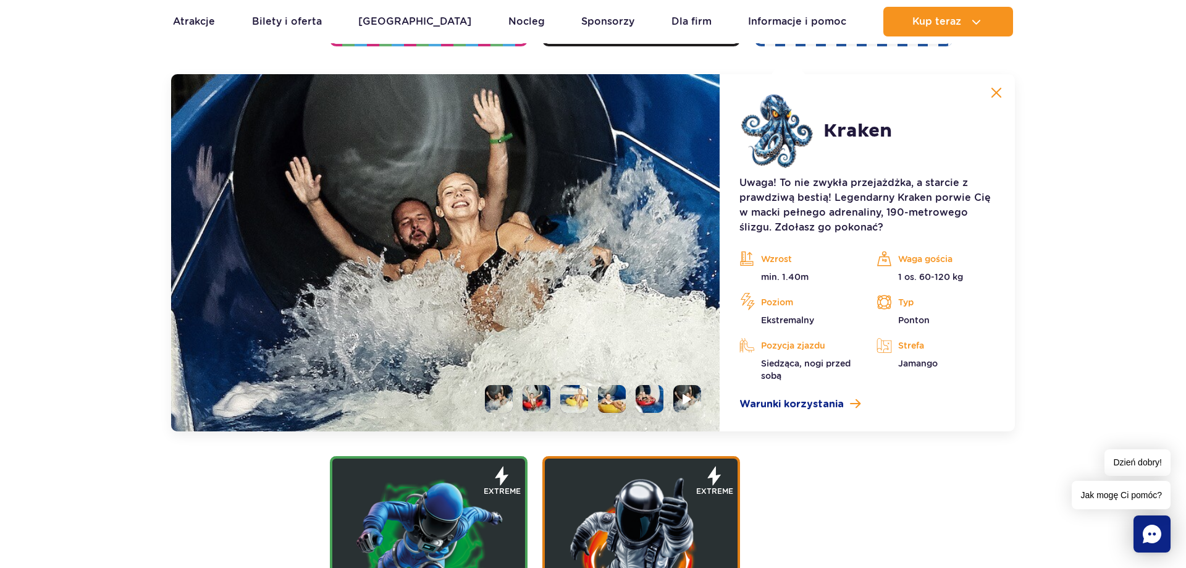
click at [542, 395] on li at bounding box center [537, 399] width 28 height 28
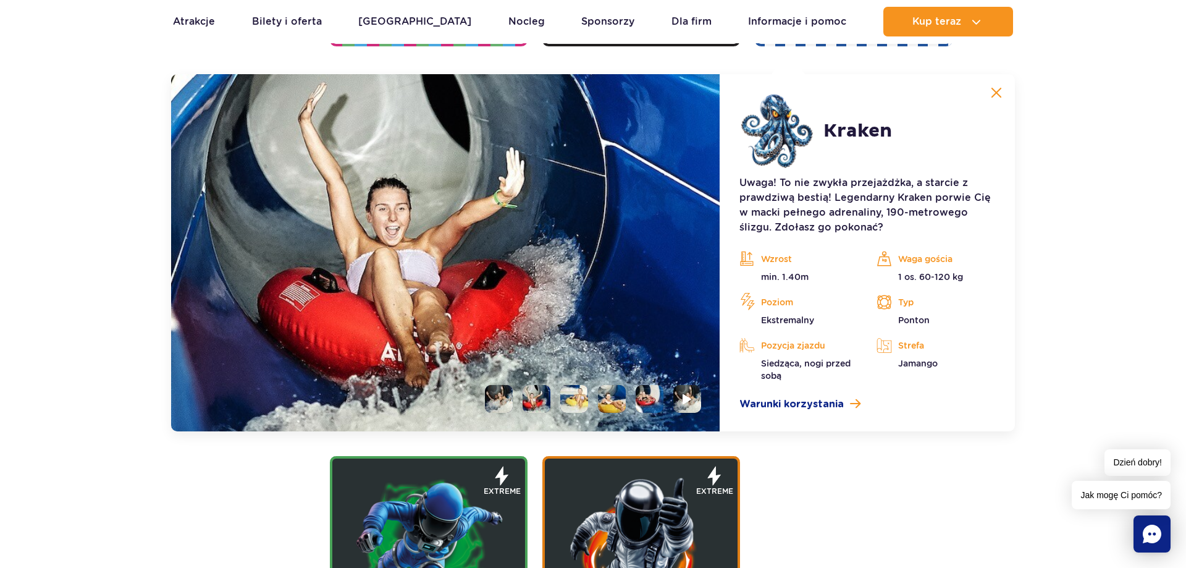
click at [575, 399] on li at bounding box center [574, 399] width 28 height 28
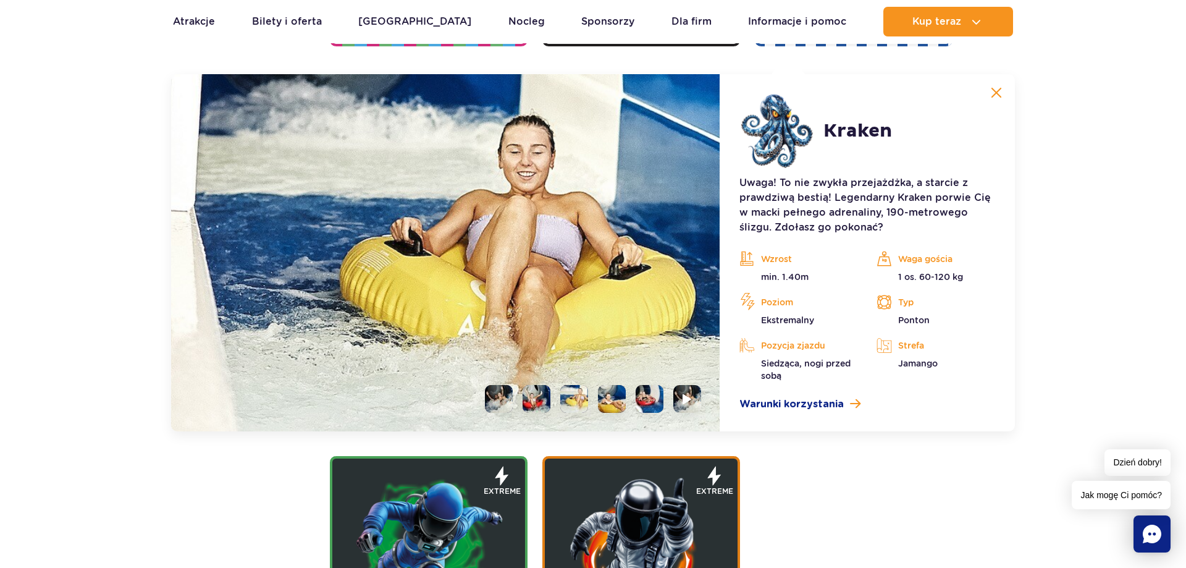
click at [623, 399] on li at bounding box center [612, 399] width 28 height 28
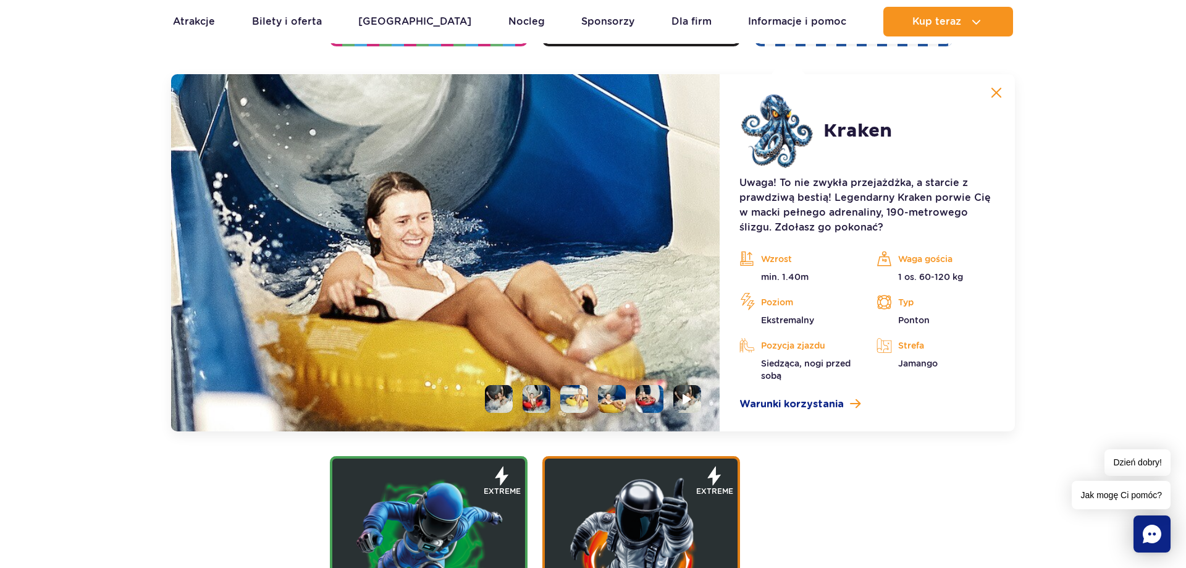
click at [638, 402] on li at bounding box center [650, 399] width 28 height 28
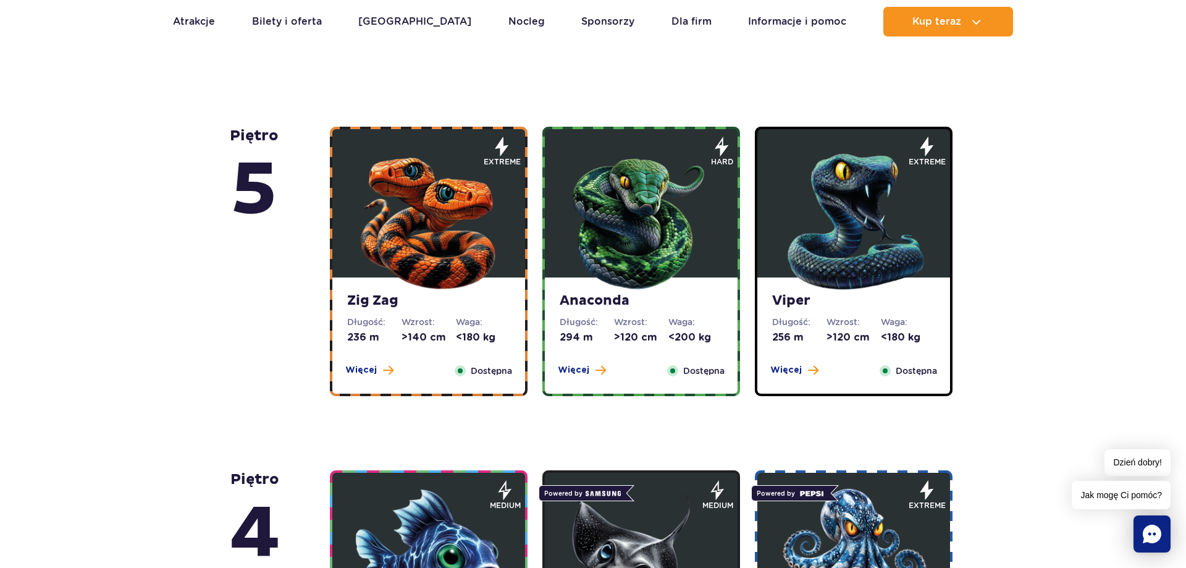
click at [610, 260] on img at bounding box center [641, 219] width 148 height 148
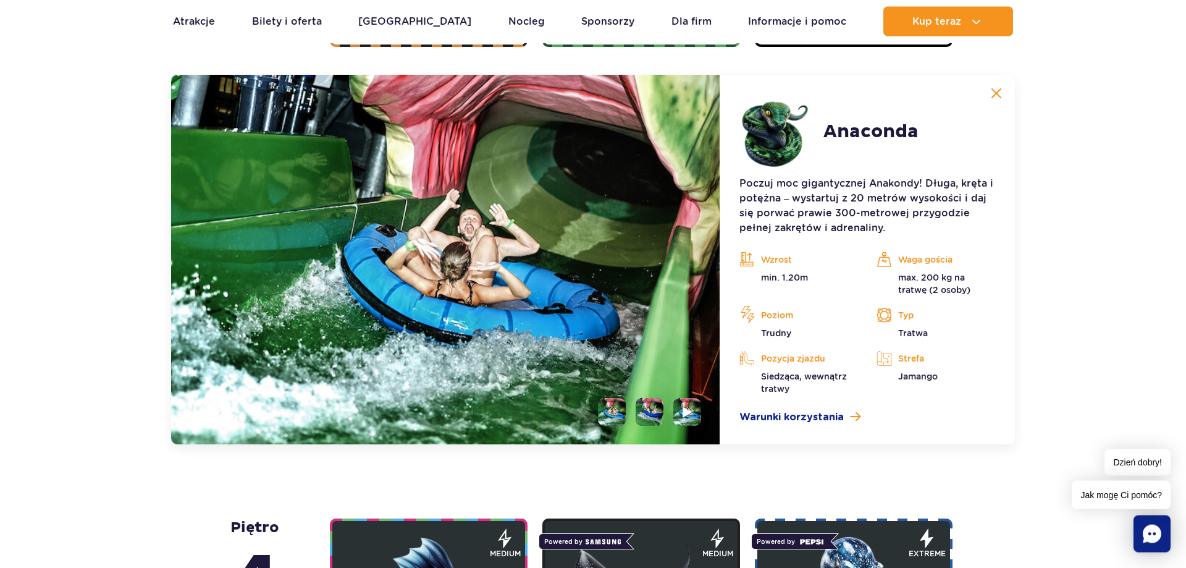
scroll to position [1039, 0]
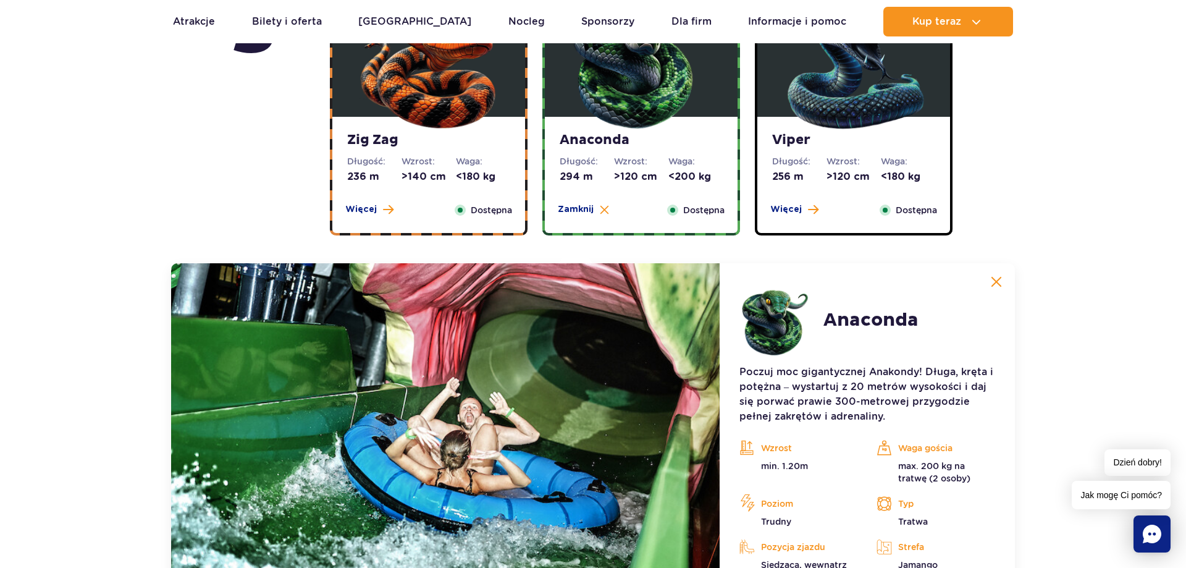
click at [491, 117] on img at bounding box center [429, 58] width 148 height 148
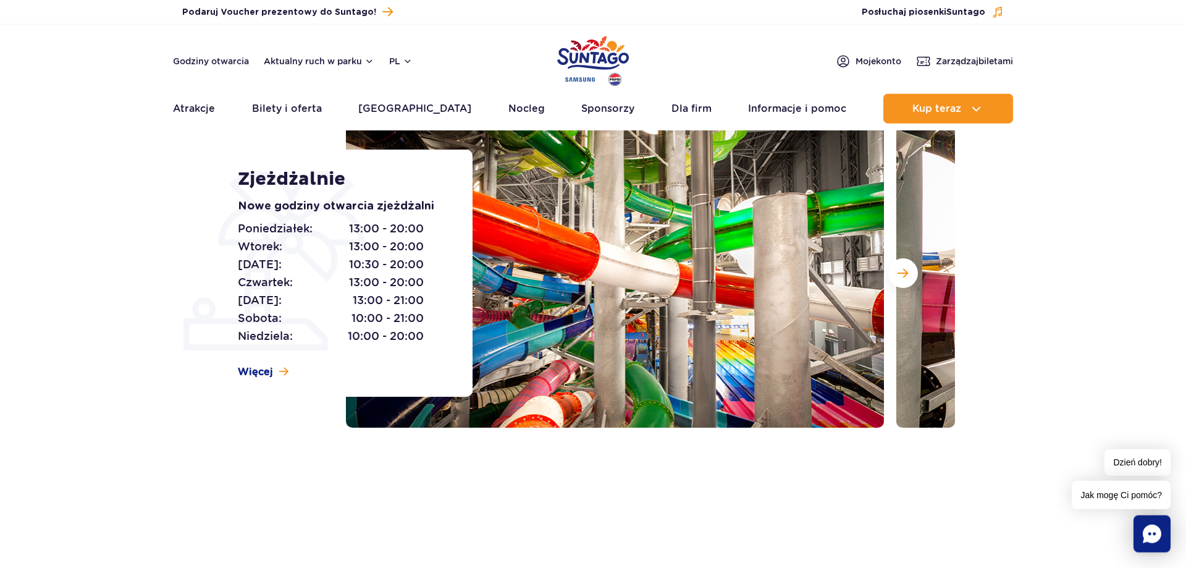
scroll to position [0, 0]
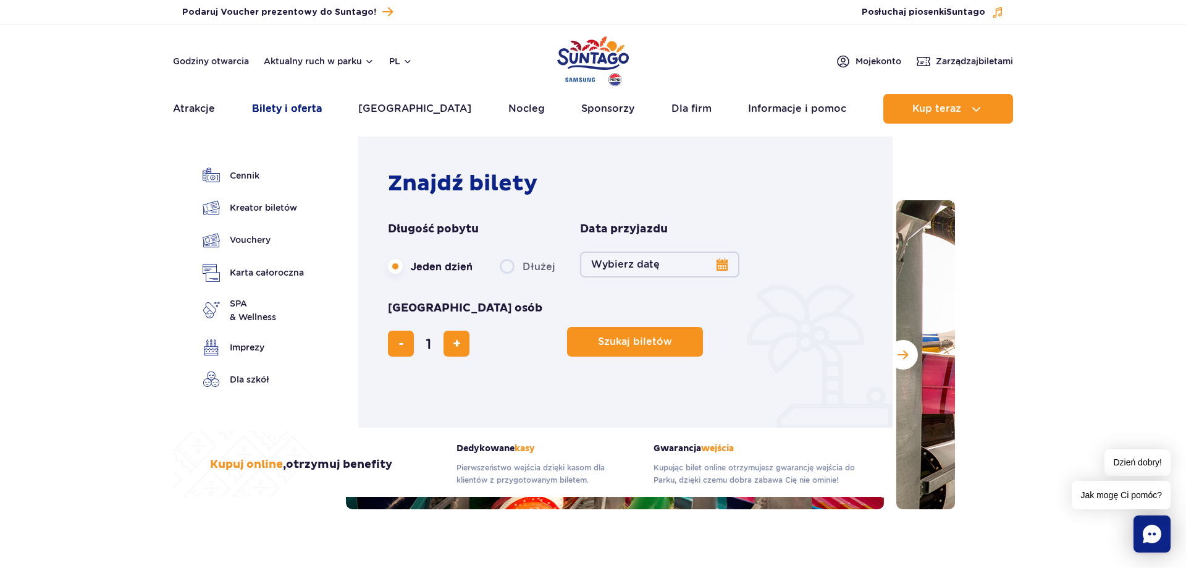
click at [276, 114] on link "Bilety i oferta" at bounding box center [287, 109] width 70 height 30
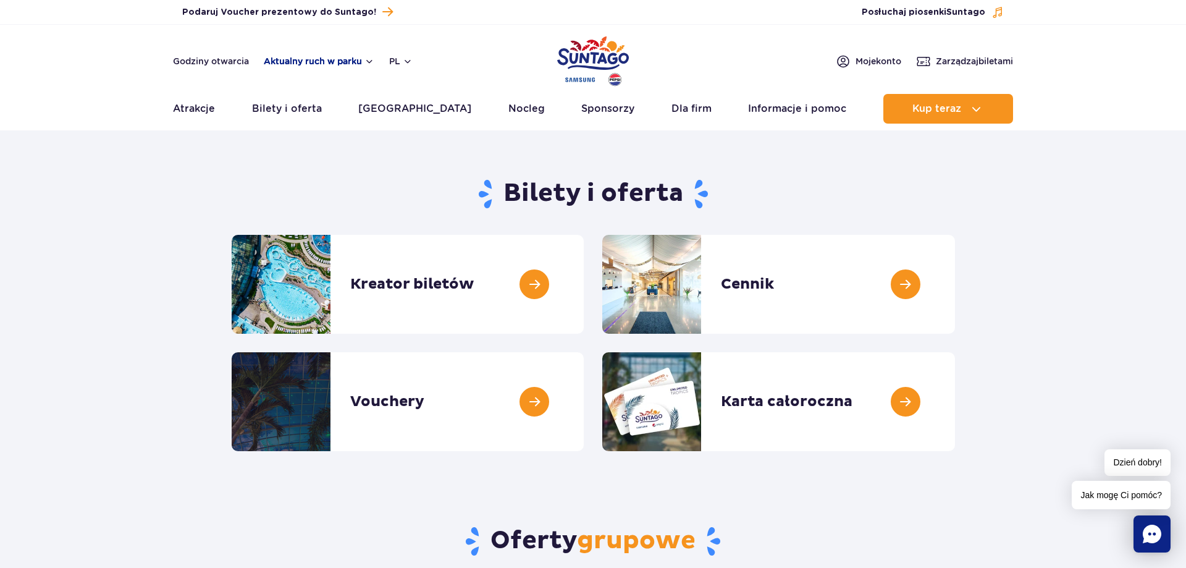
click at [301, 64] on button "Aktualny ruch w parku" at bounding box center [319, 61] width 111 height 10
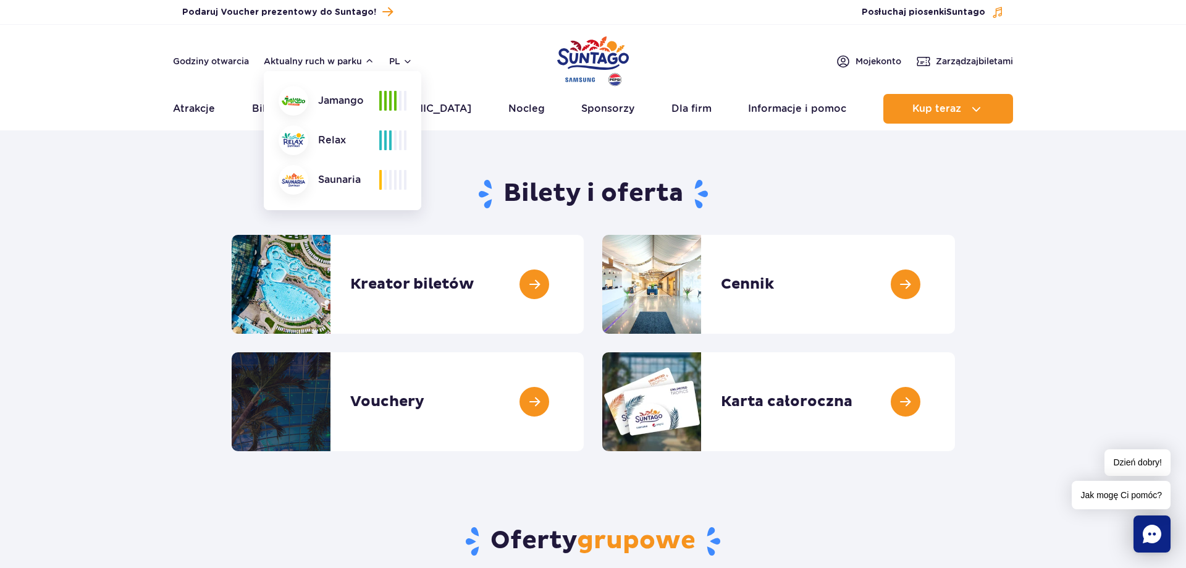
click at [342, 109] on div "Jamango" at bounding box center [329, 101] width 101 height 30
click at [391, 102] on span at bounding box center [390, 101] width 2 height 20
